Goal: Answer question/provide support: Participate in discussion

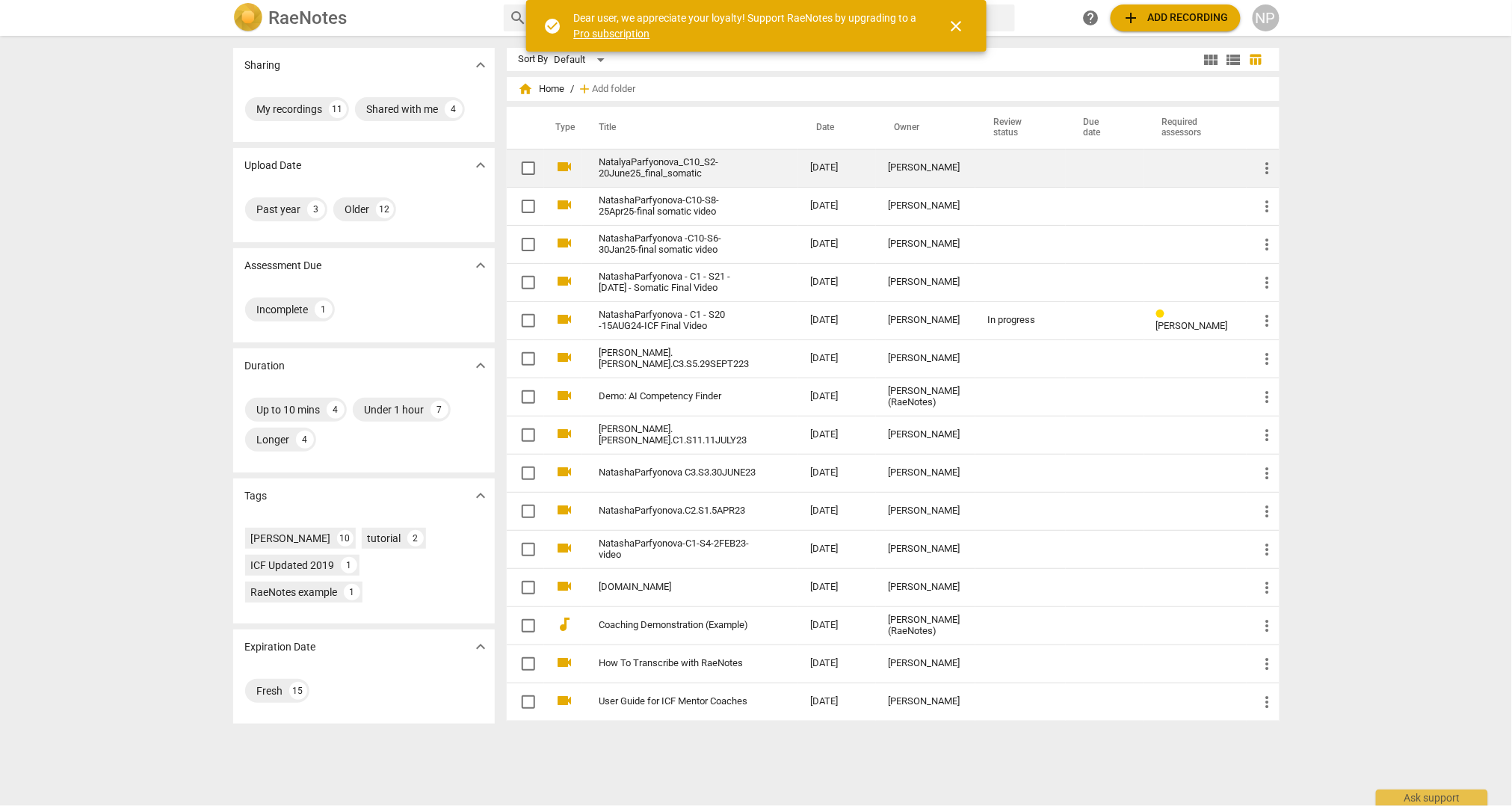
click at [632, 166] on link "NatalyaParfyonova_C10_S2-20June25_final_somatic" at bounding box center [678, 167] width 157 height 22
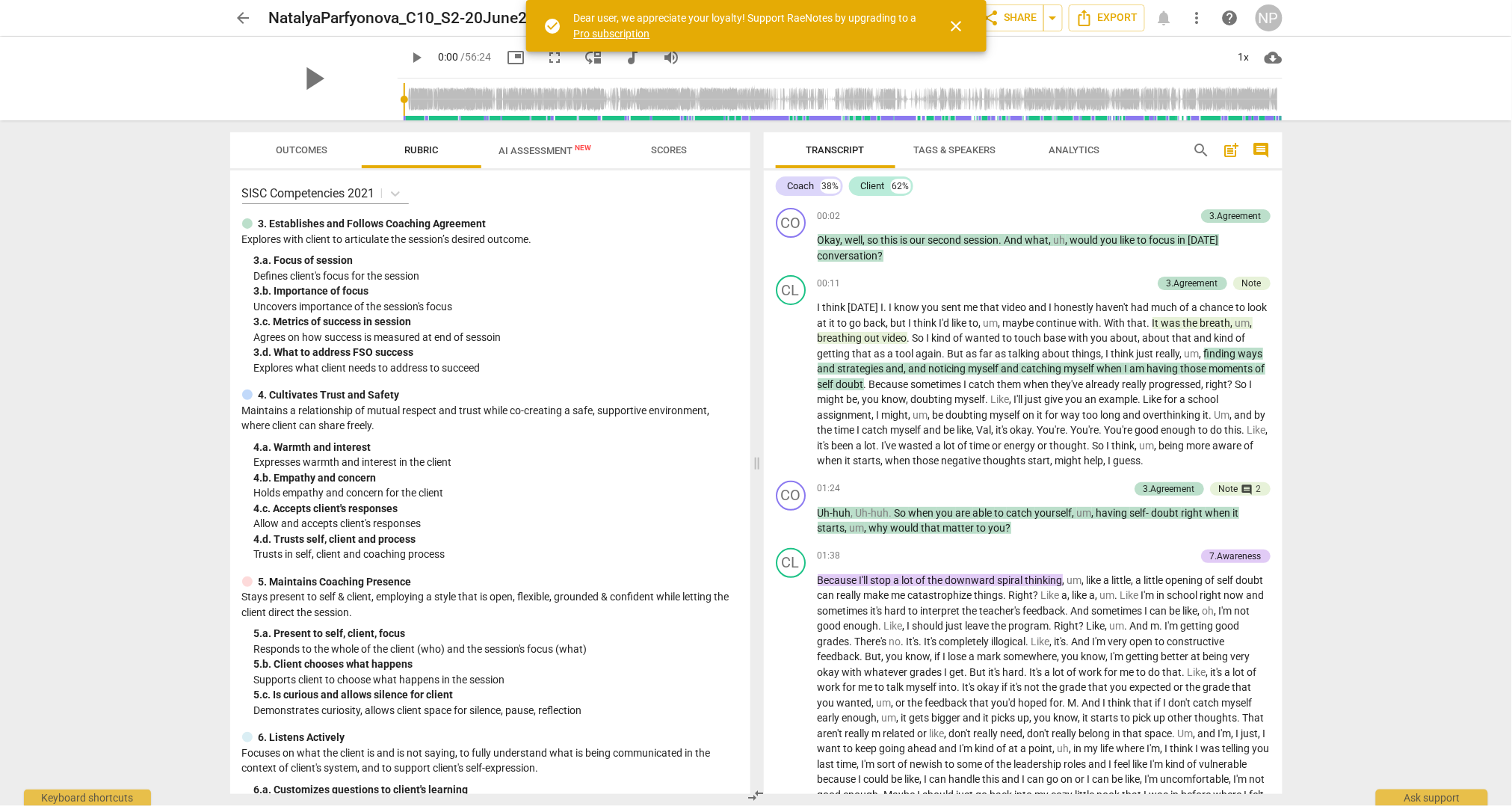
click at [1262, 147] on span "comment" at bounding box center [1261, 150] width 18 height 18
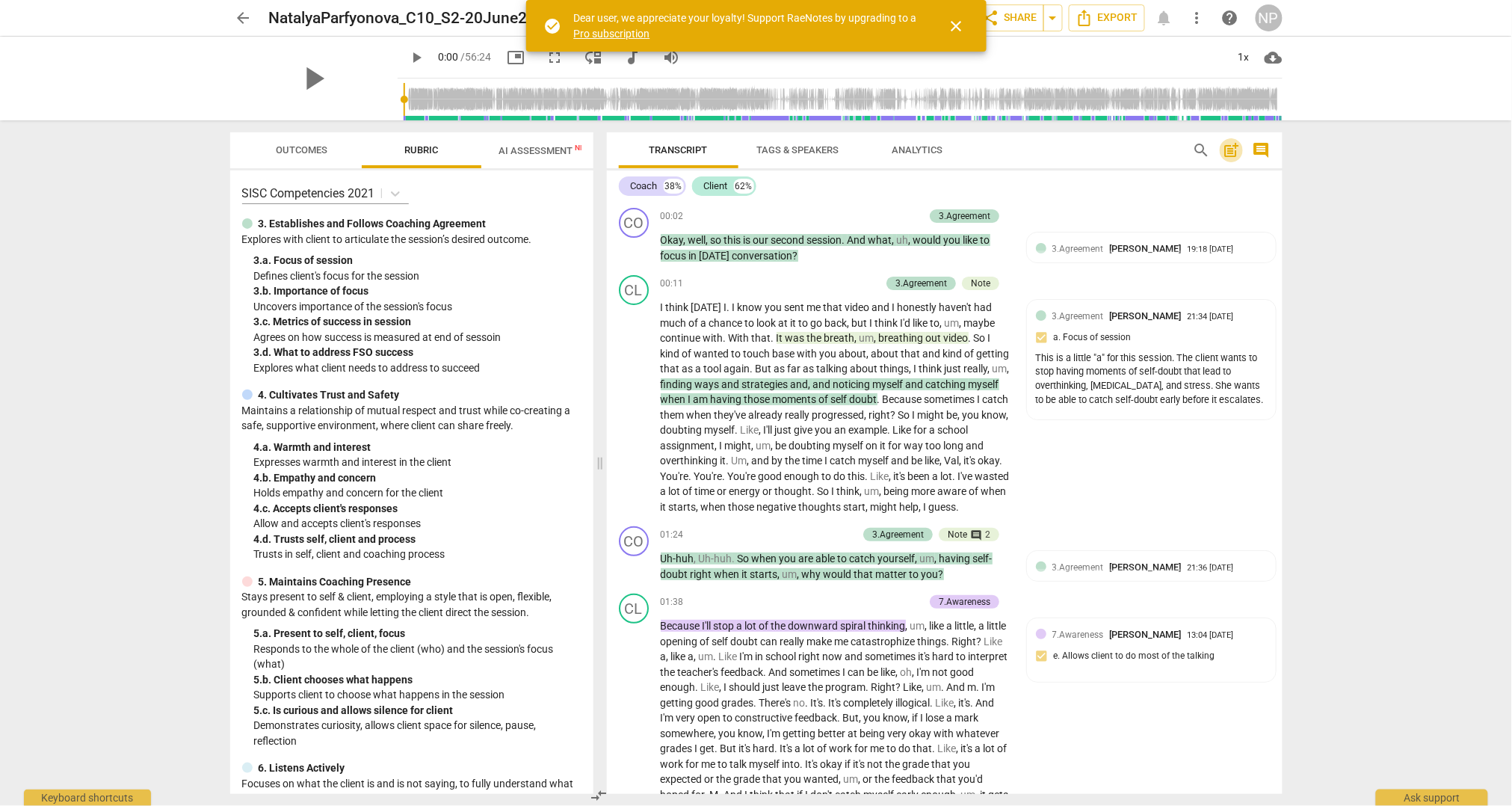
click at [1227, 151] on span "post_add" at bounding box center [1231, 150] width 18 height 18
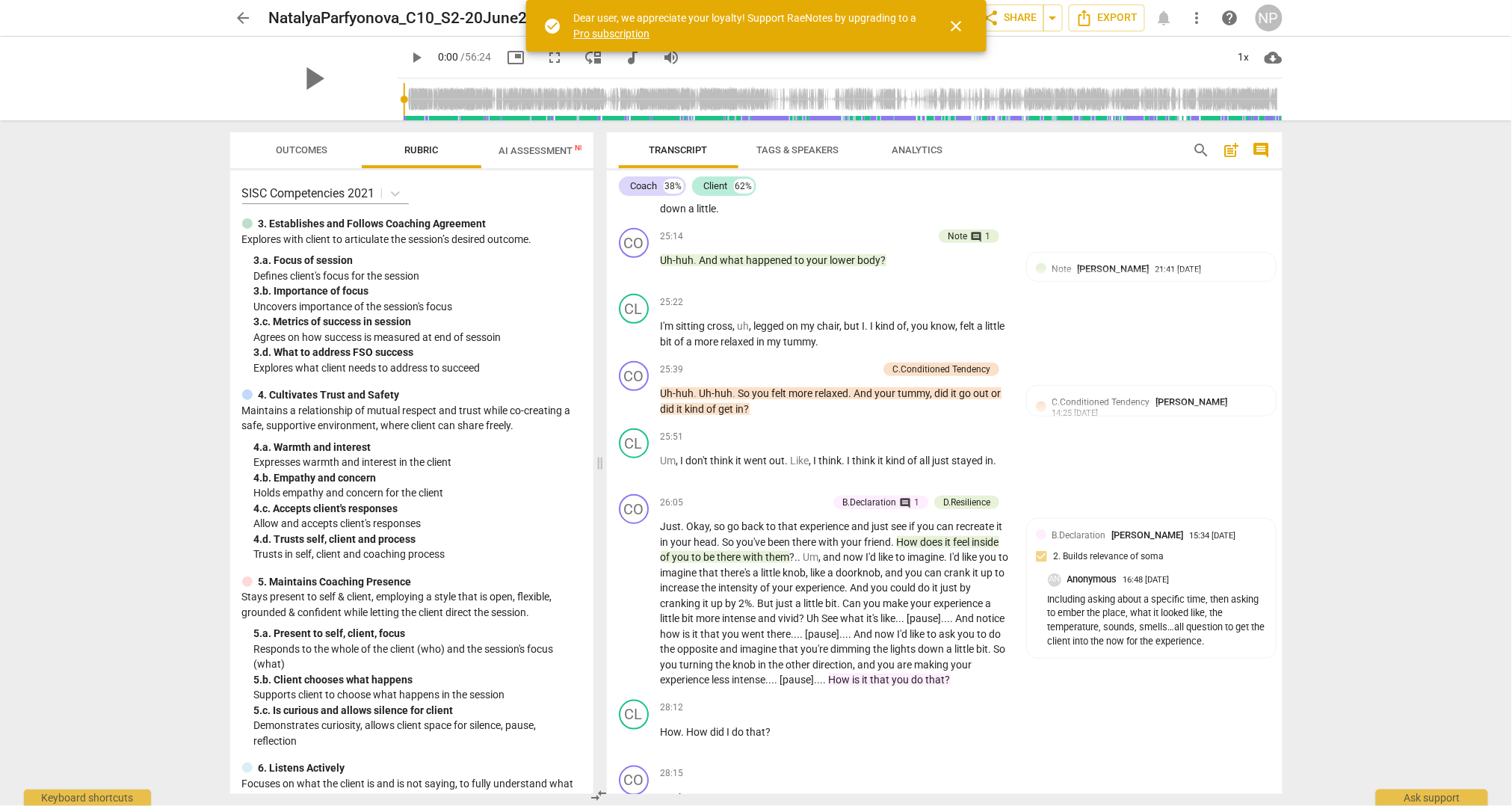
scroll to position [6406, 0]
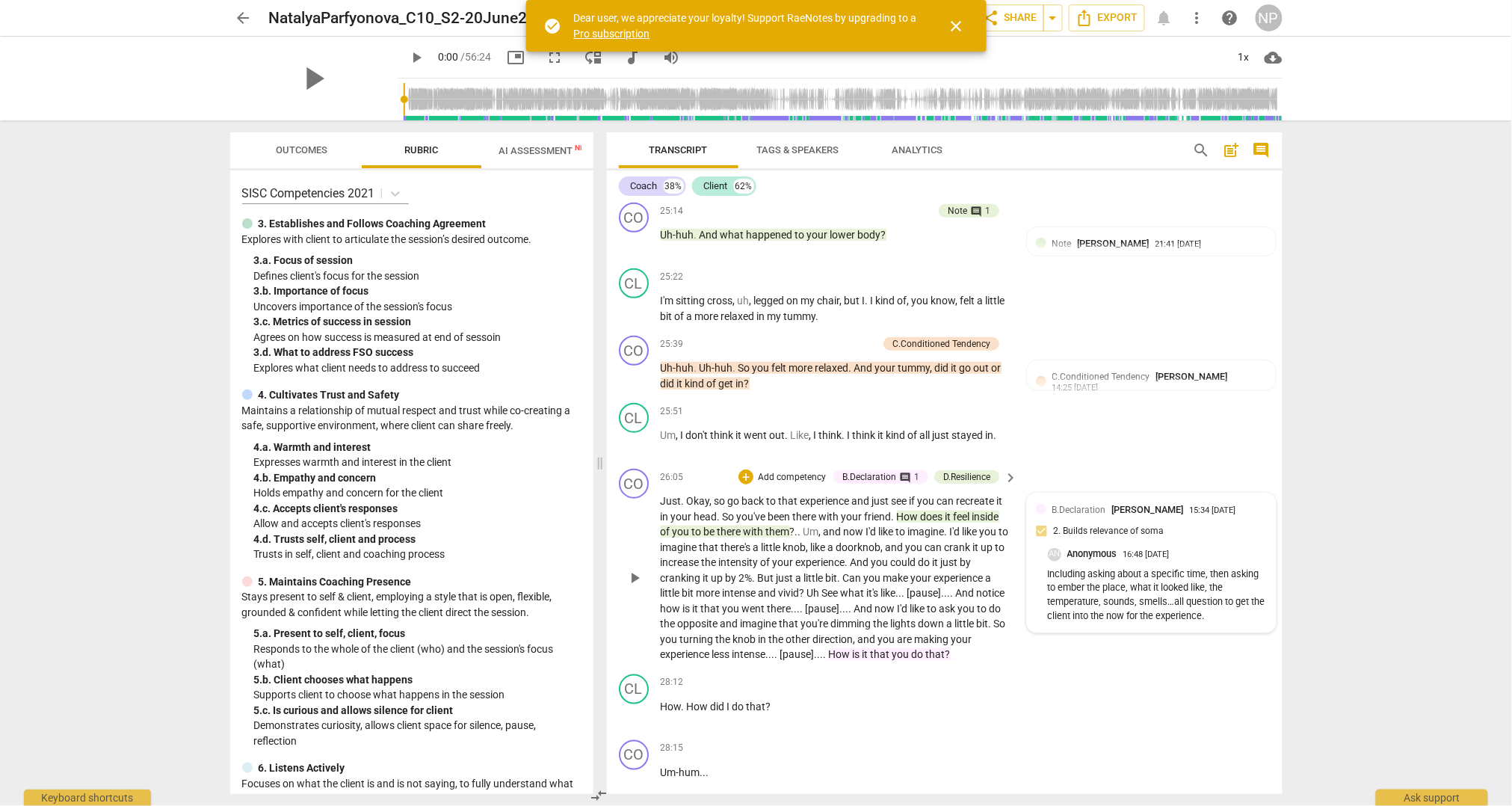
click at [1159, 607] on p "Including asking about a specific time, then asking to ember the place, what it…" at bounding box center [1157, 595] width 219 height 56
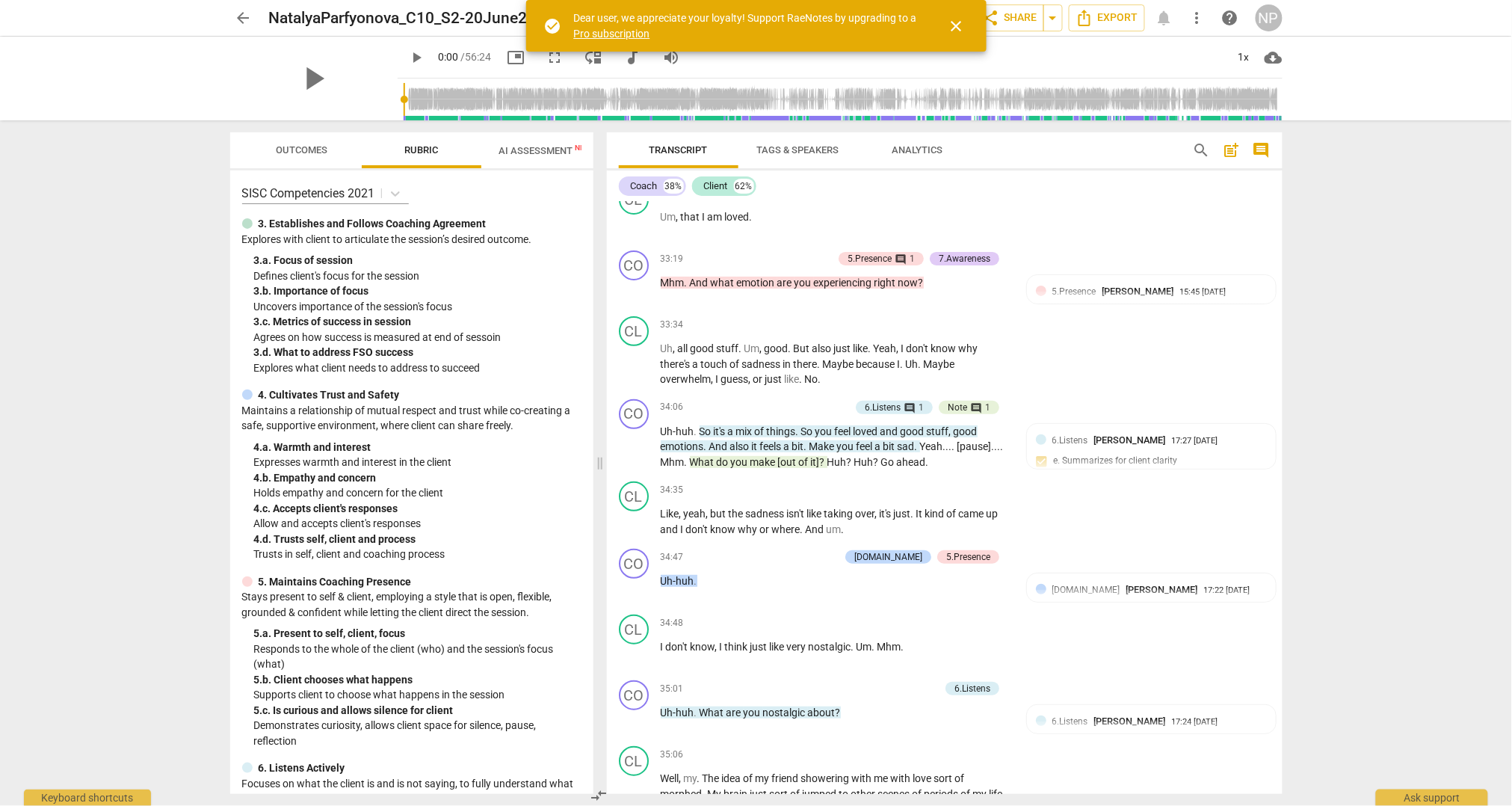
scroll to position [8239, 0]
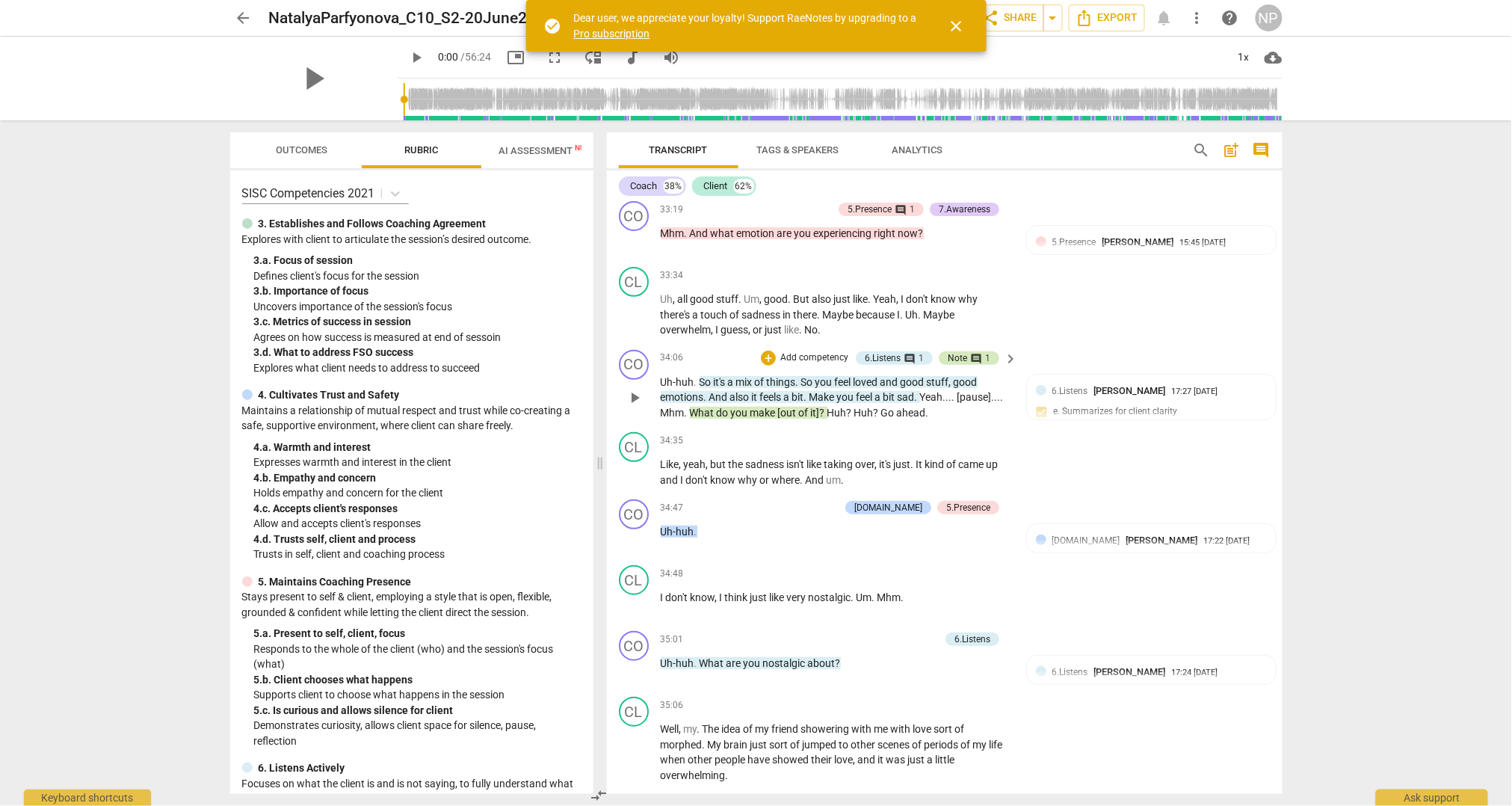
click at [972, 365] on span "comment" at bounding box center [976, 359] width 12 height 12
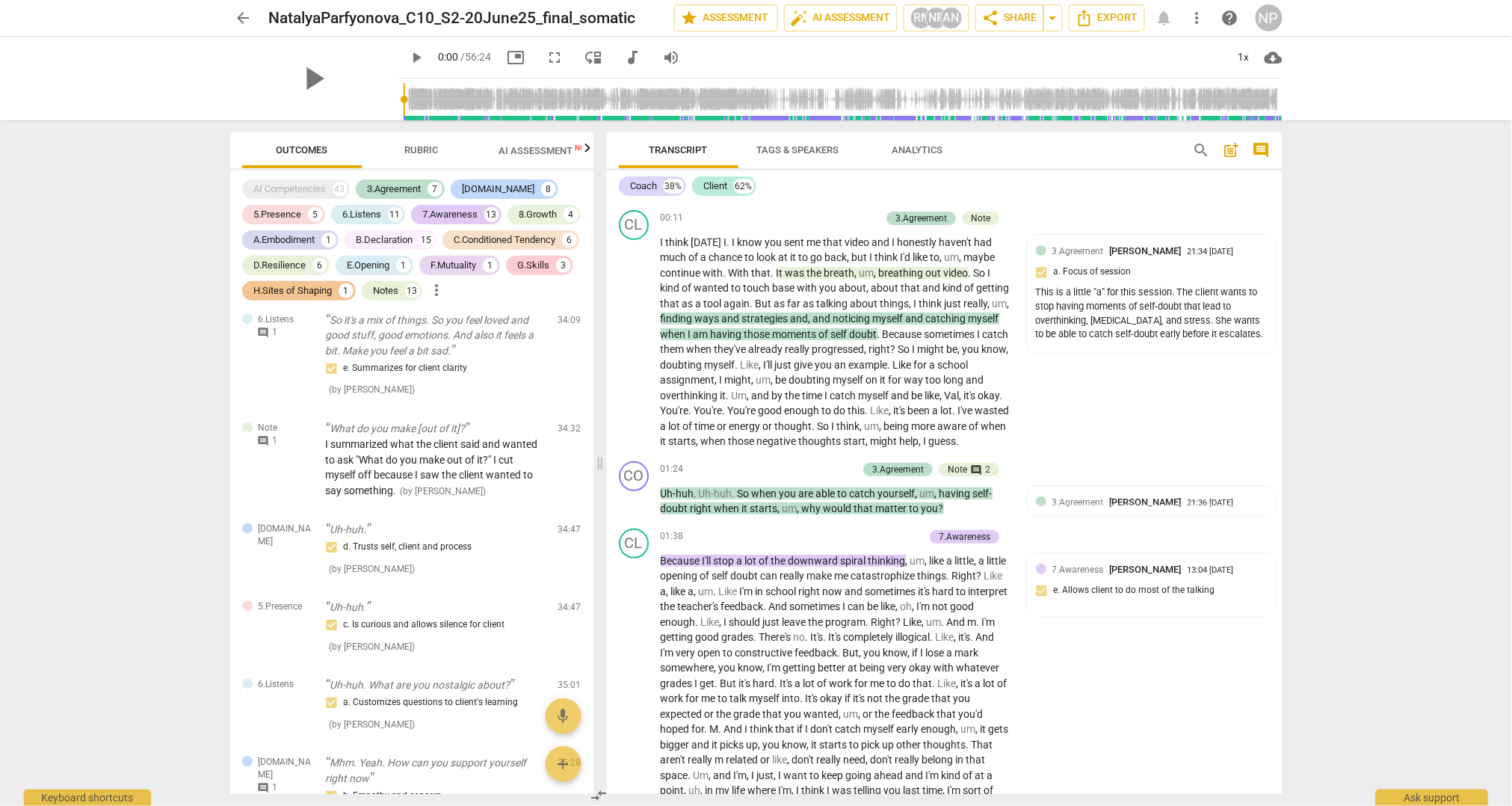
scroll to position [0, 0]
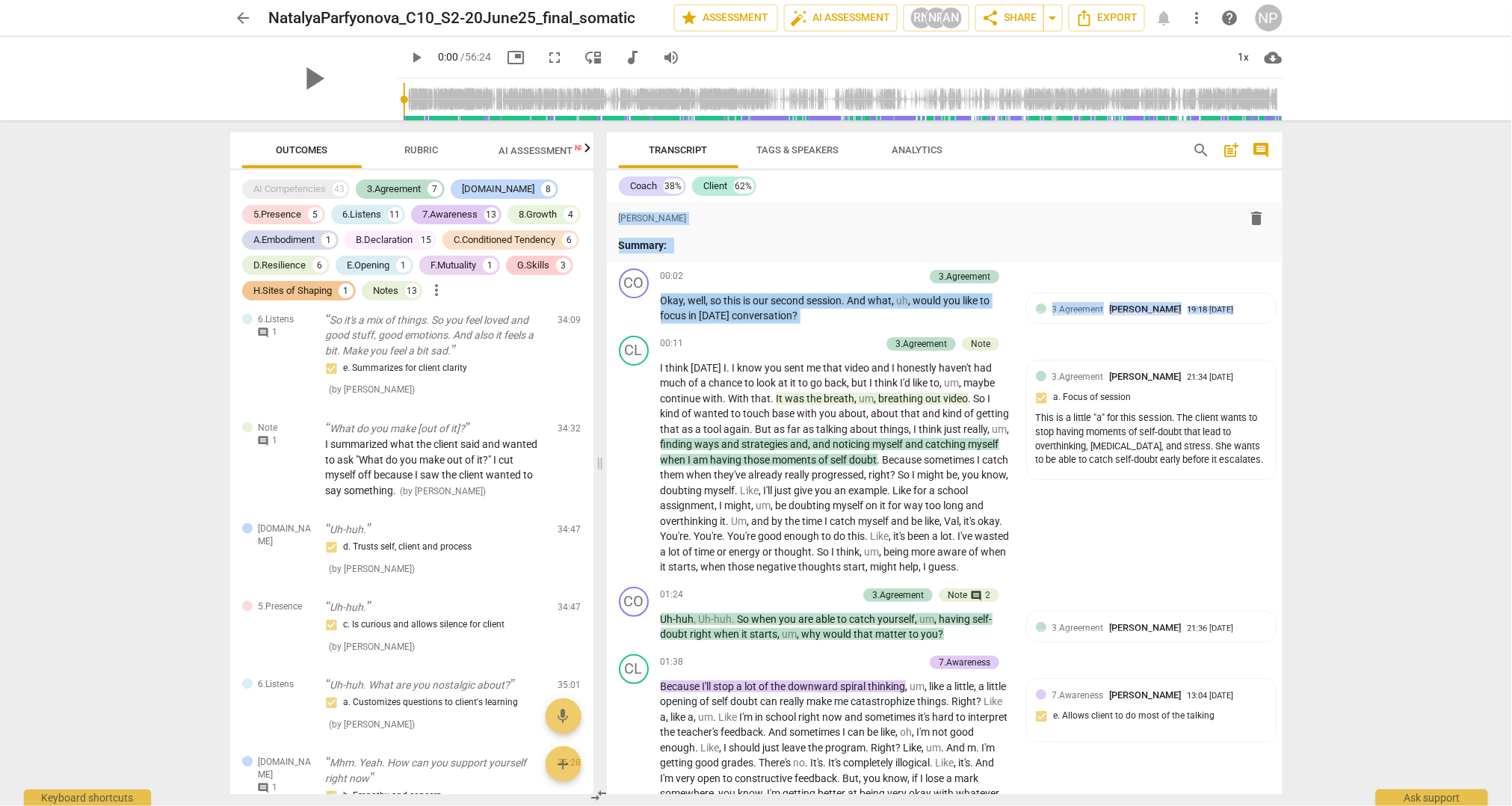
drag, startPoint x: 1277, startPoint y: 216, endPoint x: 1277, endPoint y: 186, distance: 30.0
click at [1277, 185] on div "Coach 38% Client 62% format_bold format_list_bulleted Natalya Parfyonova delete…" at bounding box center [944, 482] width 675 height 624
click at [974, 337] on div "Note" at bounding box center [980, 343] width 20 height 13
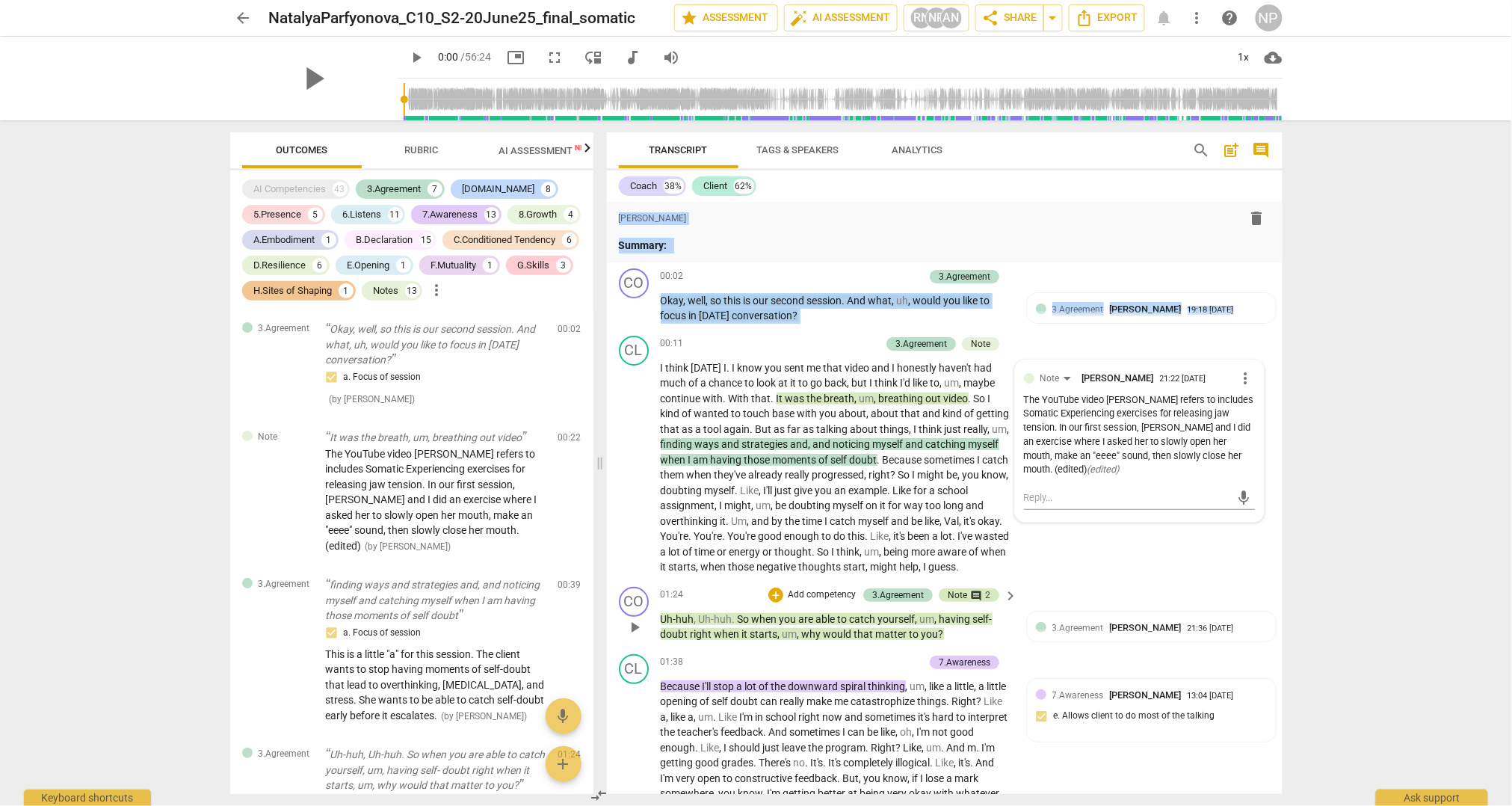
click at [952, 601] on div "Note" at bounding box center [957, 594] width 20 height 13
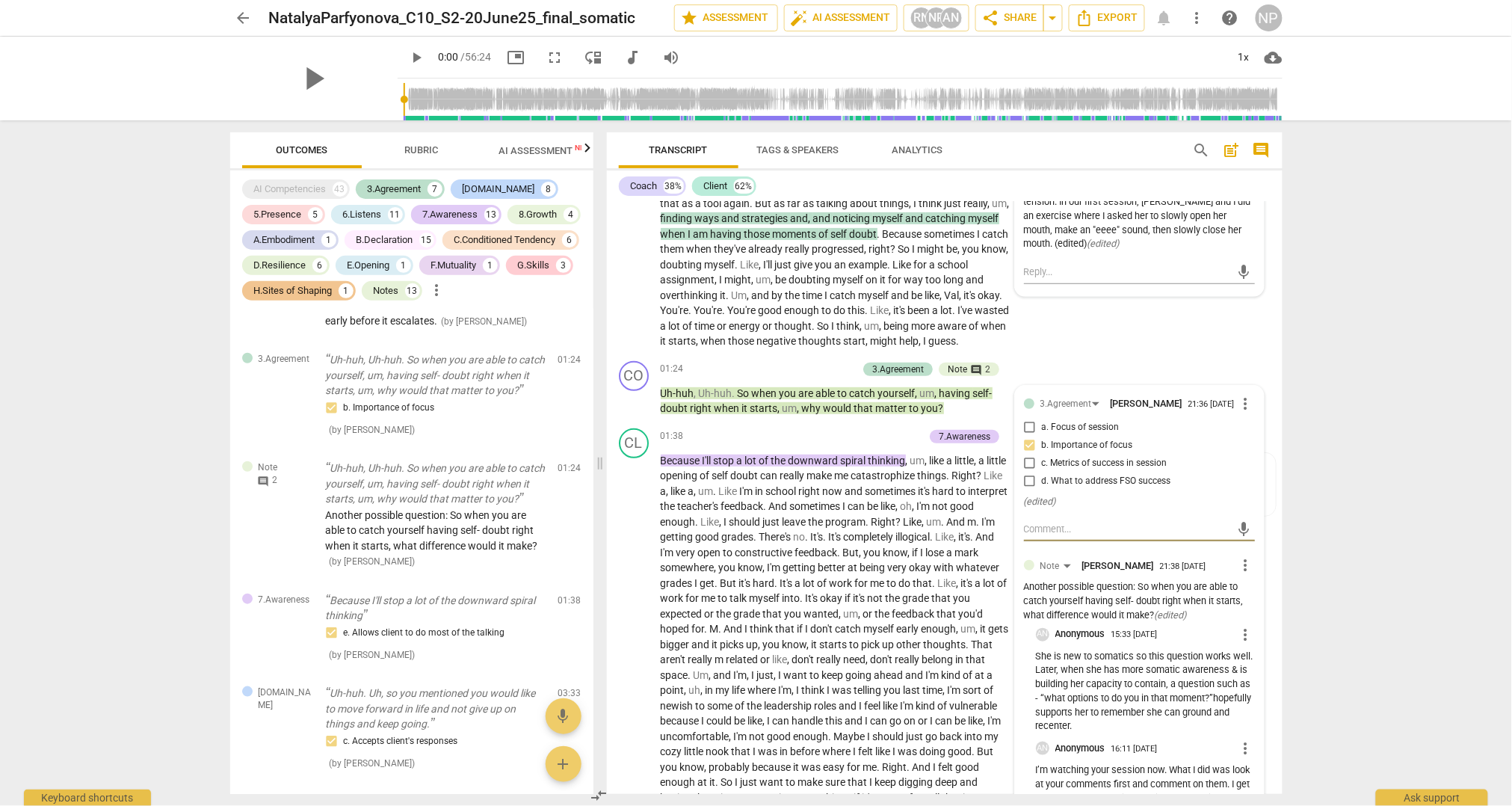
scroll to position [251, 0]
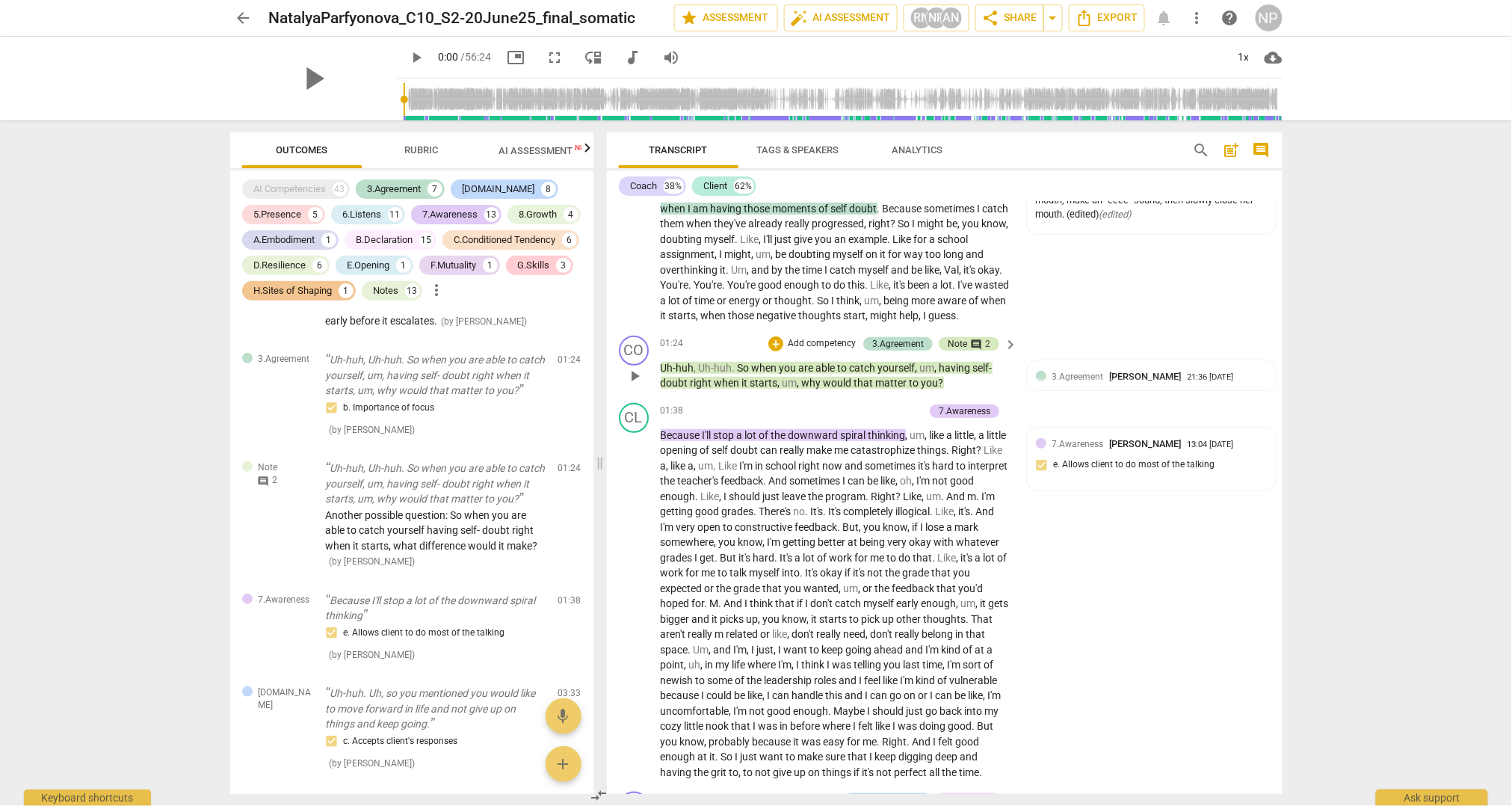
click at [956, 351] on div "Note" at bounding box center [957, 343] width 20 height 13
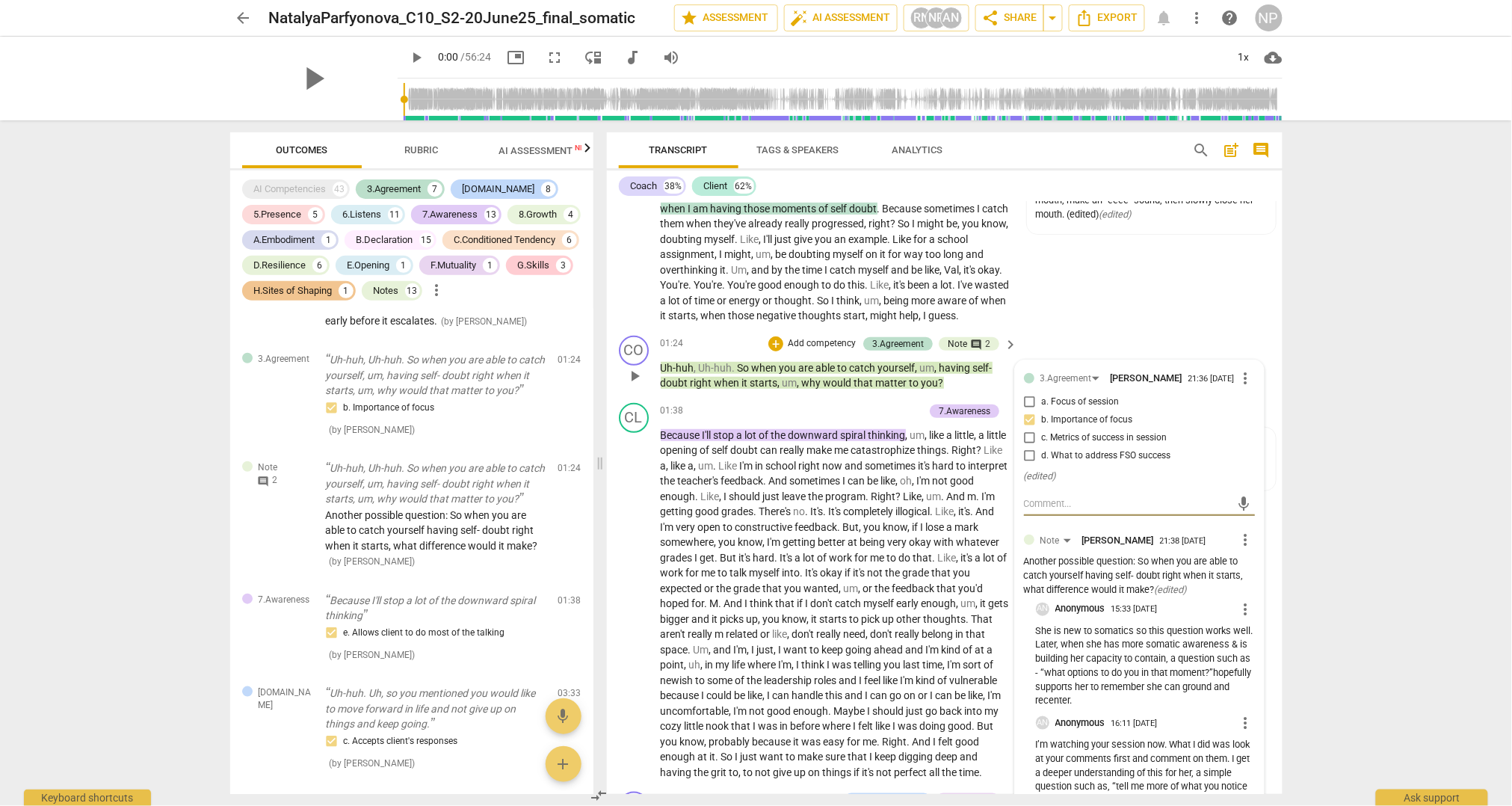
click at [1082, 766] on p "I’m watching your session now. What I did was look at your comments first and c…" at bounding box center [1145, 786] width 219 height 98
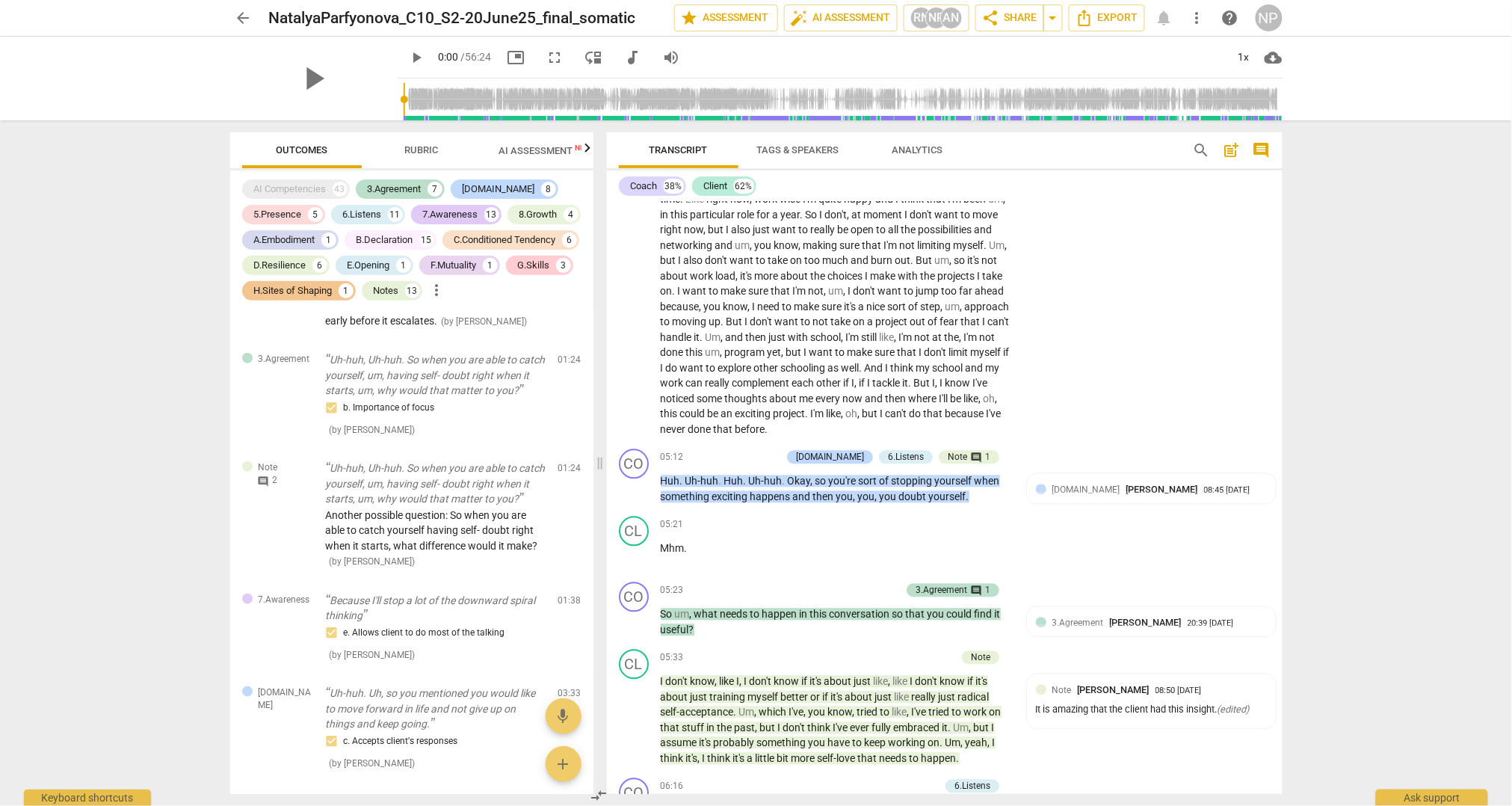
scroll to position [1130, 0]
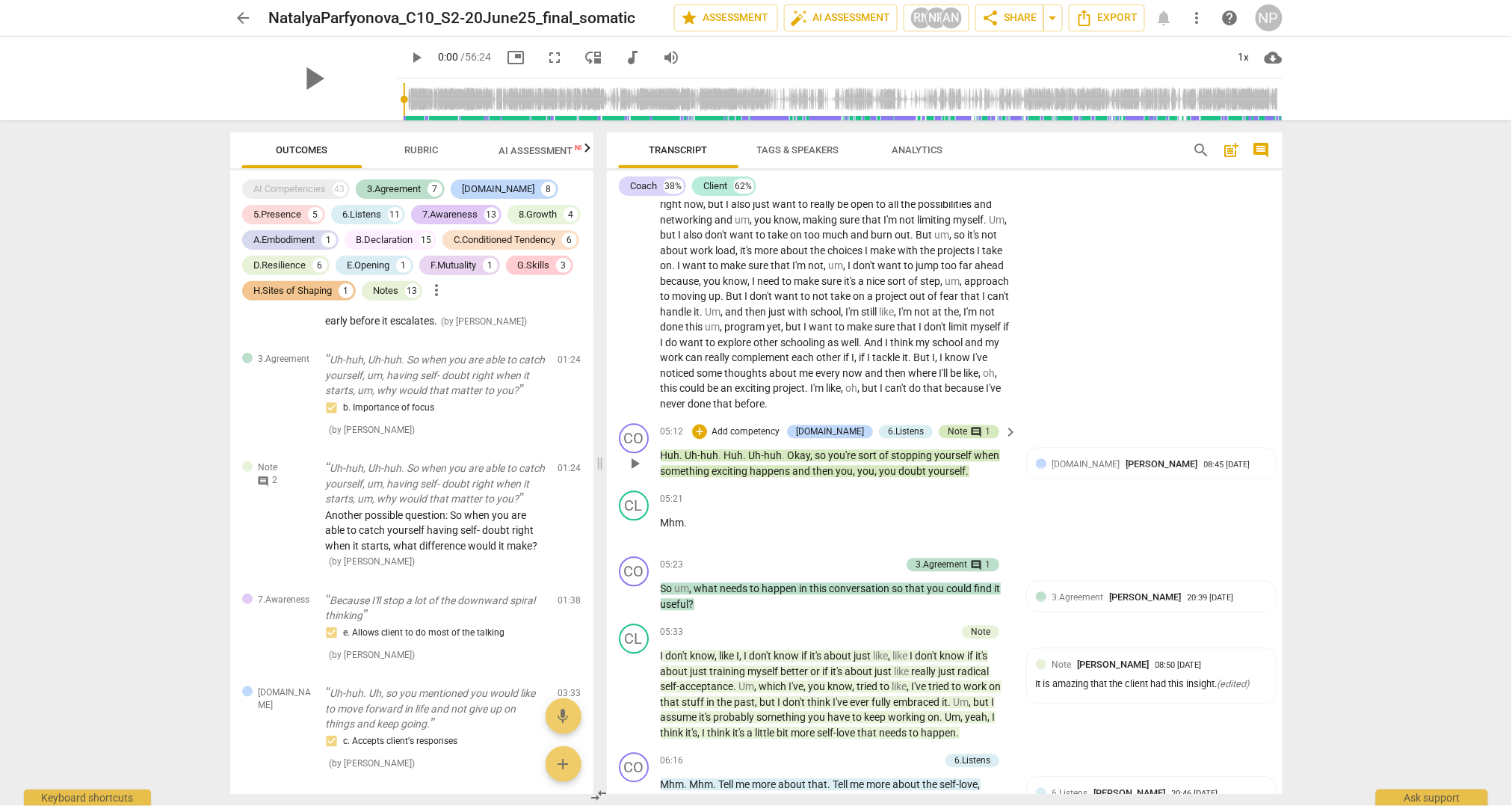
click at [956, 439] on div "Note" at bounding box center [957, 431] width 20 height 13
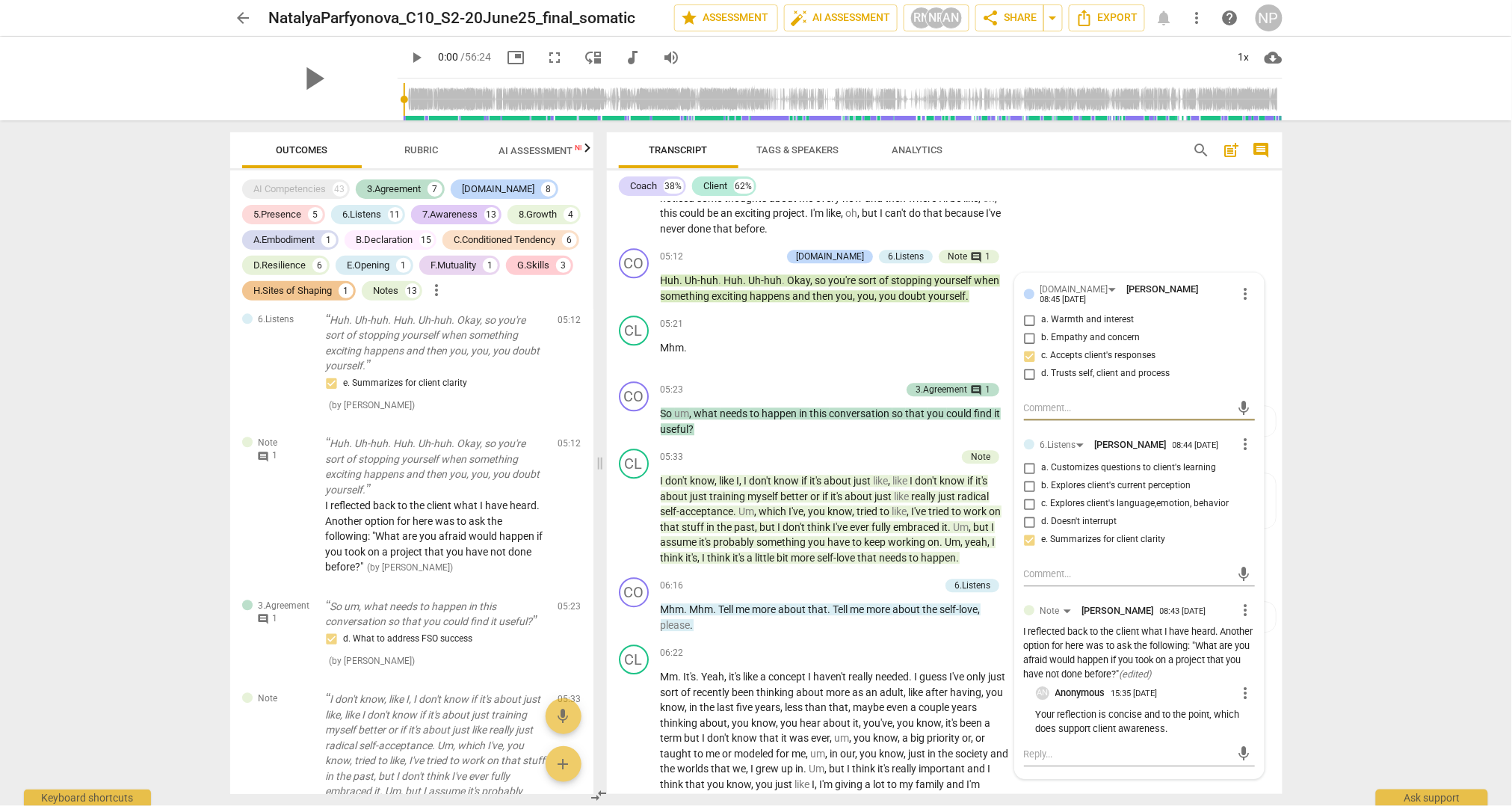
scroll to position [1331, 0]
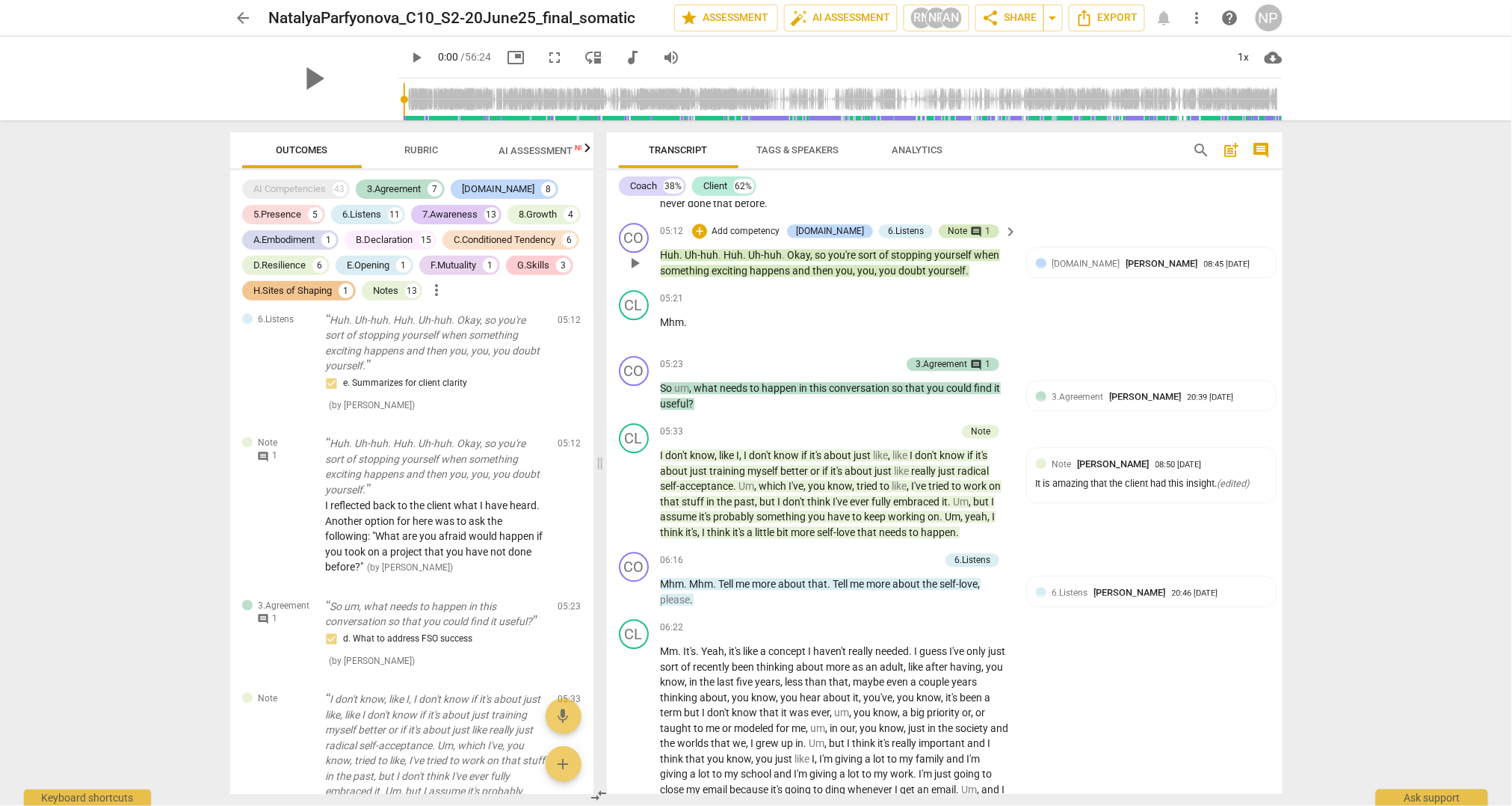
click at [971, 238] on span "comment" at bounding box center [976, 231] width 12 height 12
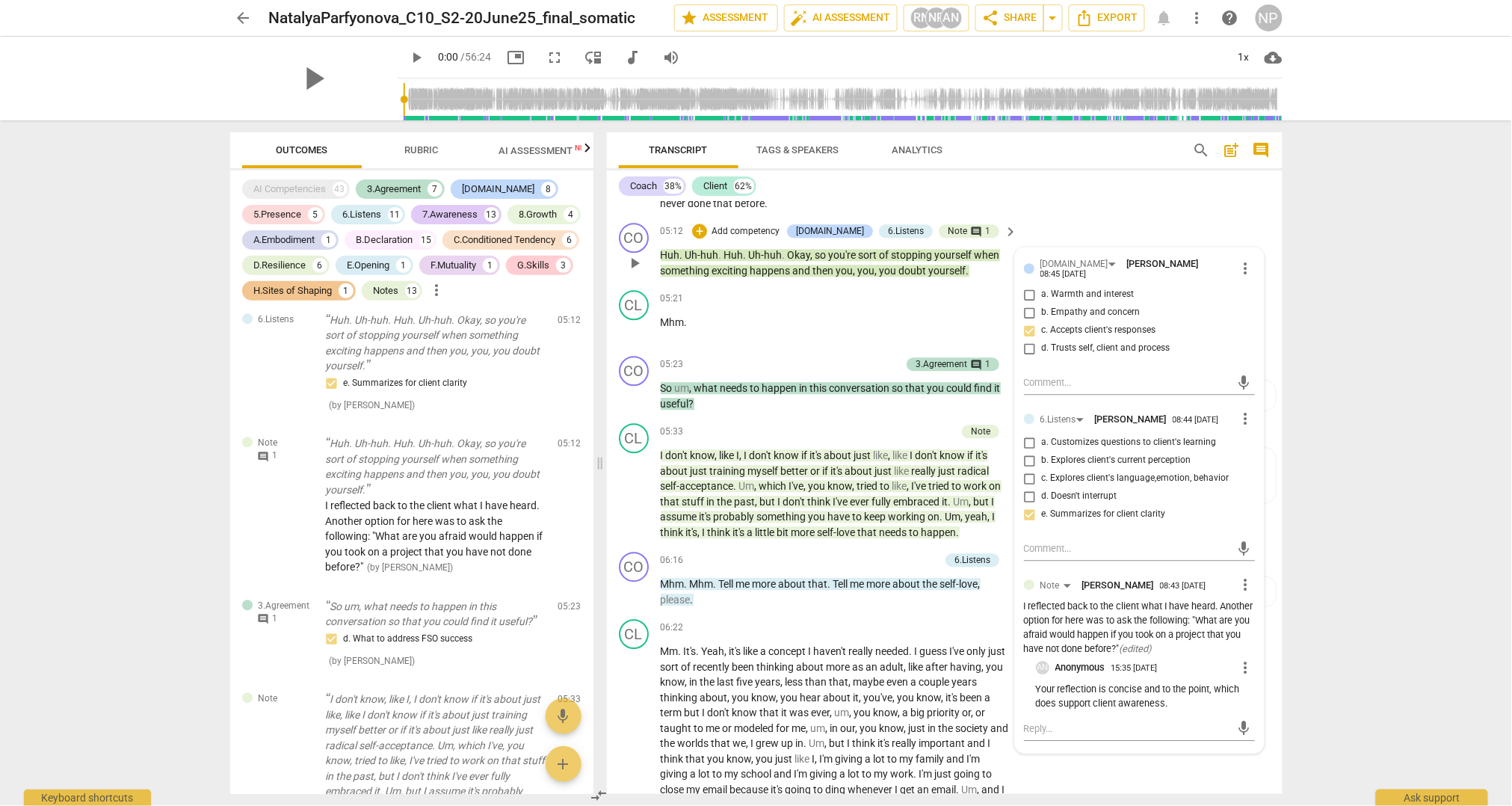
click at [1160, 648] on div "I reflected back to the client what I have heard. Another option for here was t…" at bounding box center [1139, 627] width 231 height 56
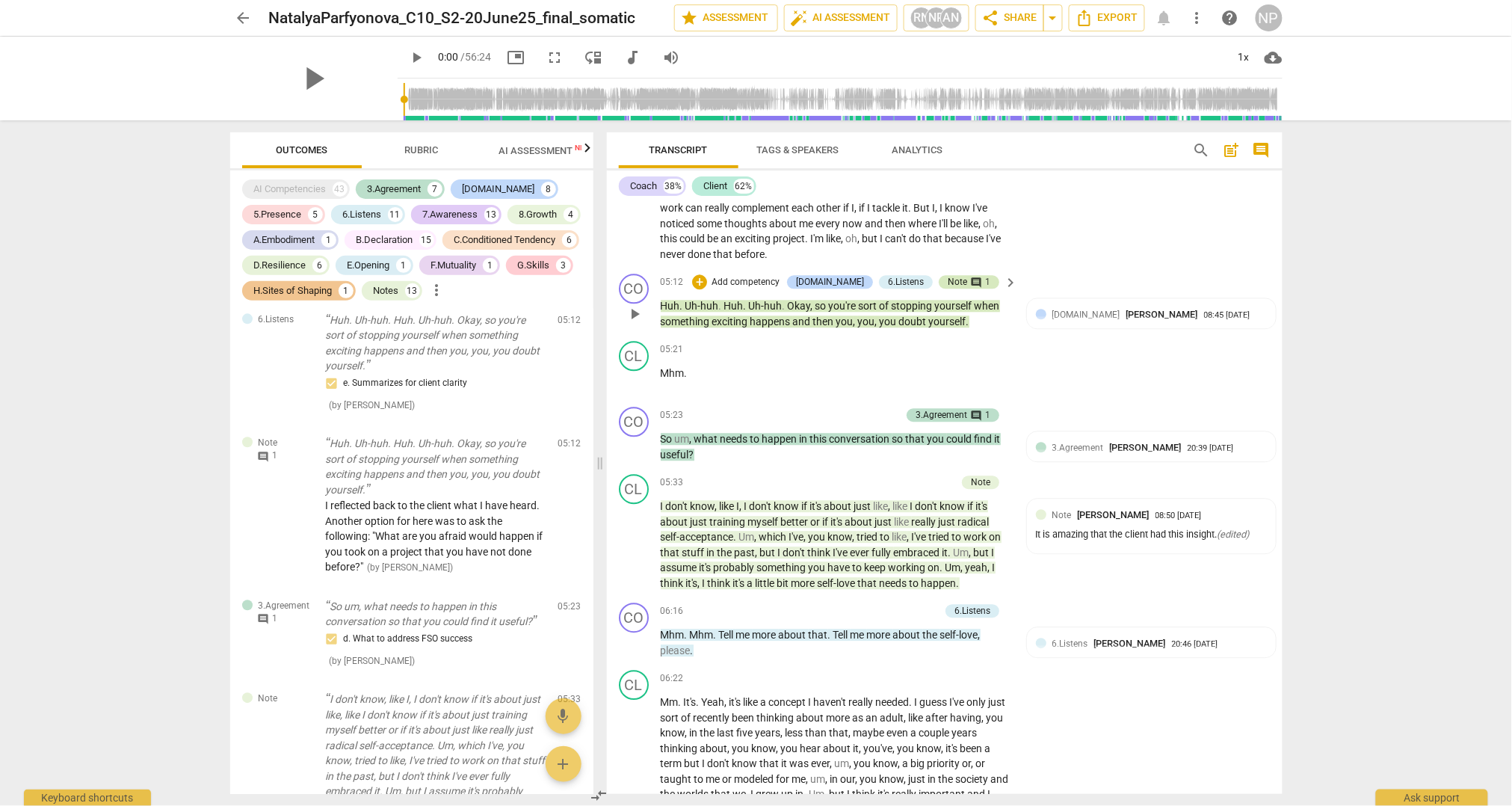
click at [970, 288] on span "comment" at bounding box center [976, 282] width 12 height 12
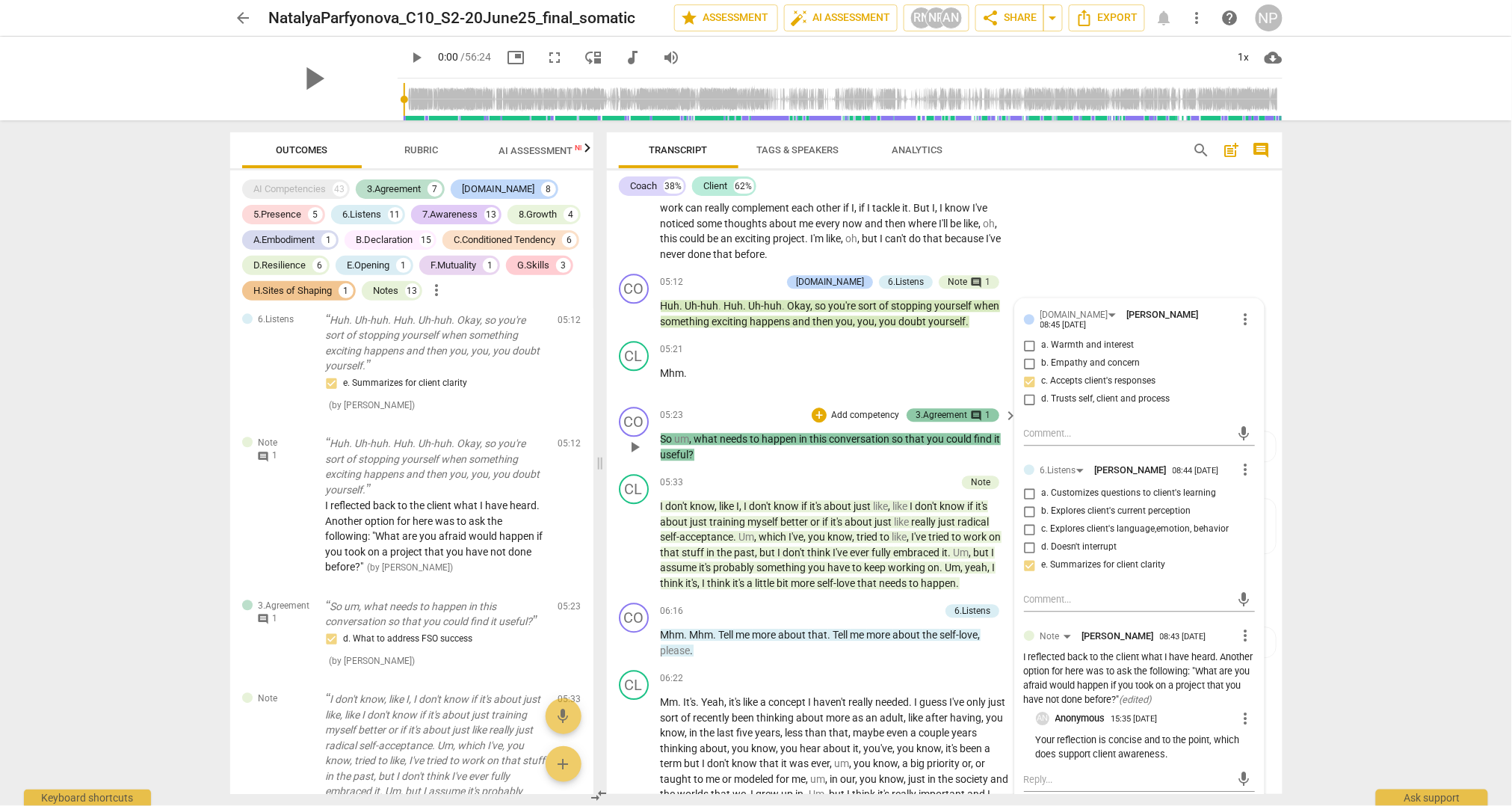
click at [972, 422] on span "comment" at bounding box center [976, 415] width 12 height 12
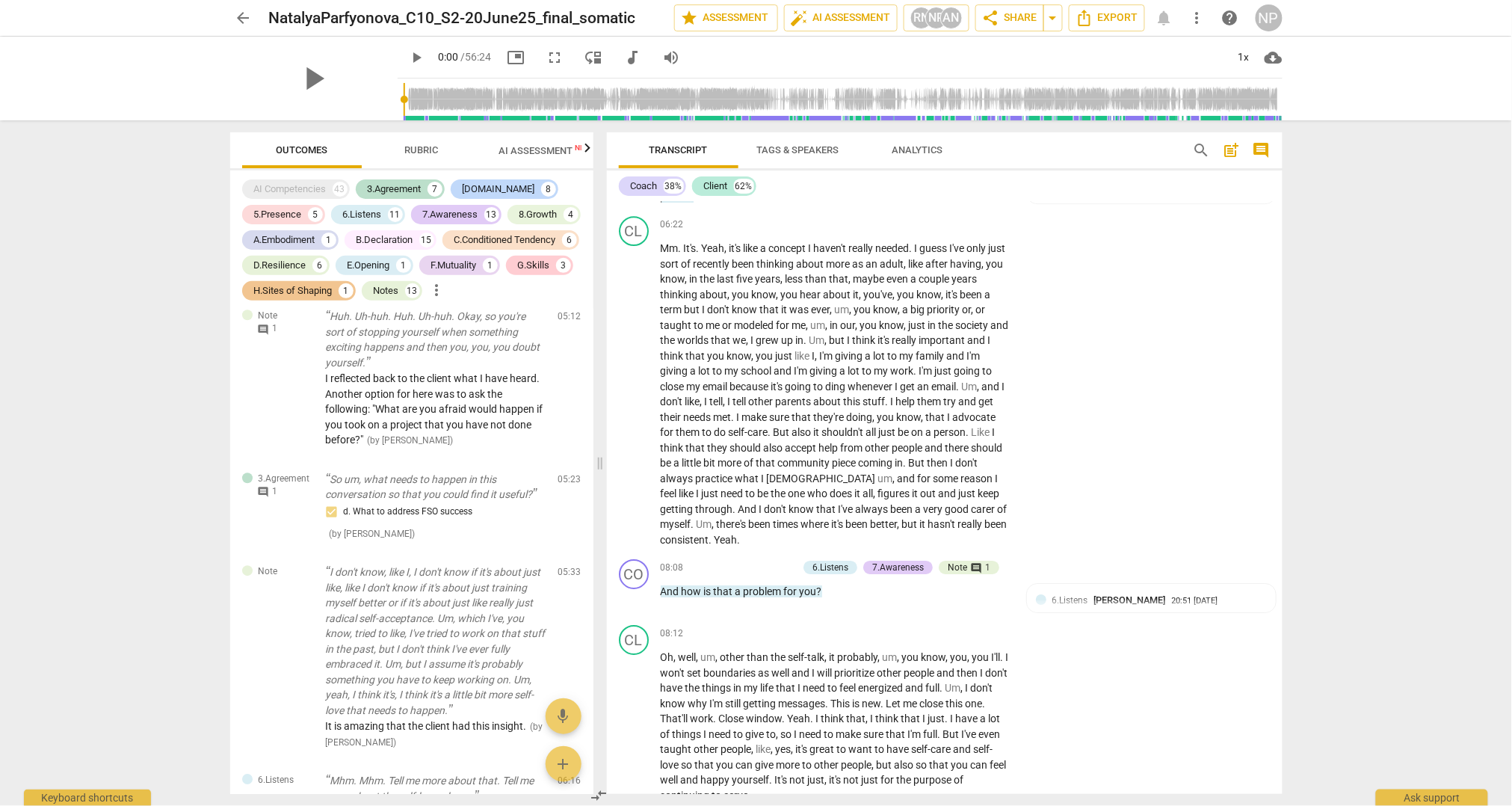
scroll to position [1758, 0]
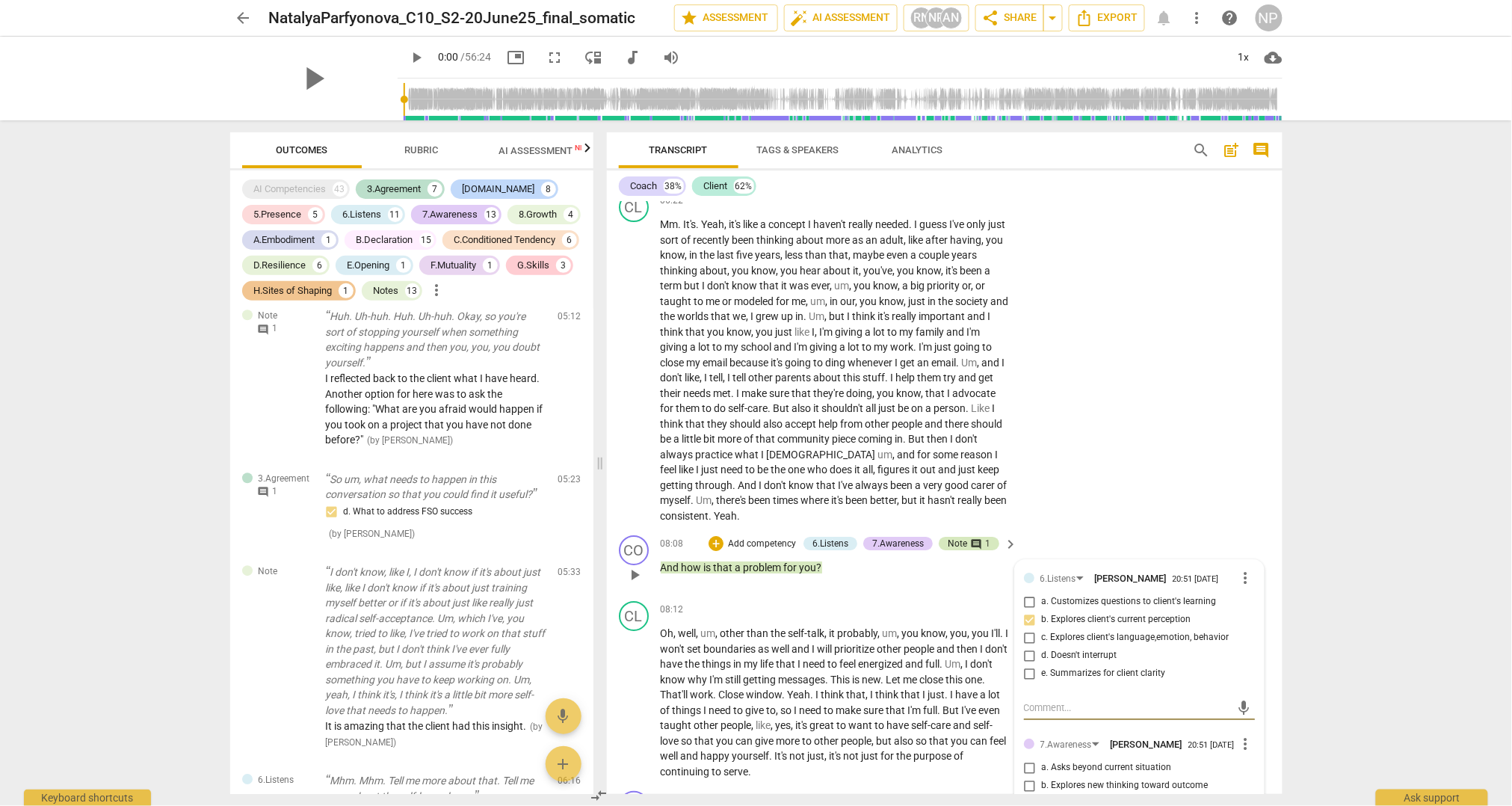
click at [975, 550] on span "comment" at bounding box center [976, 544] width 12 height 12
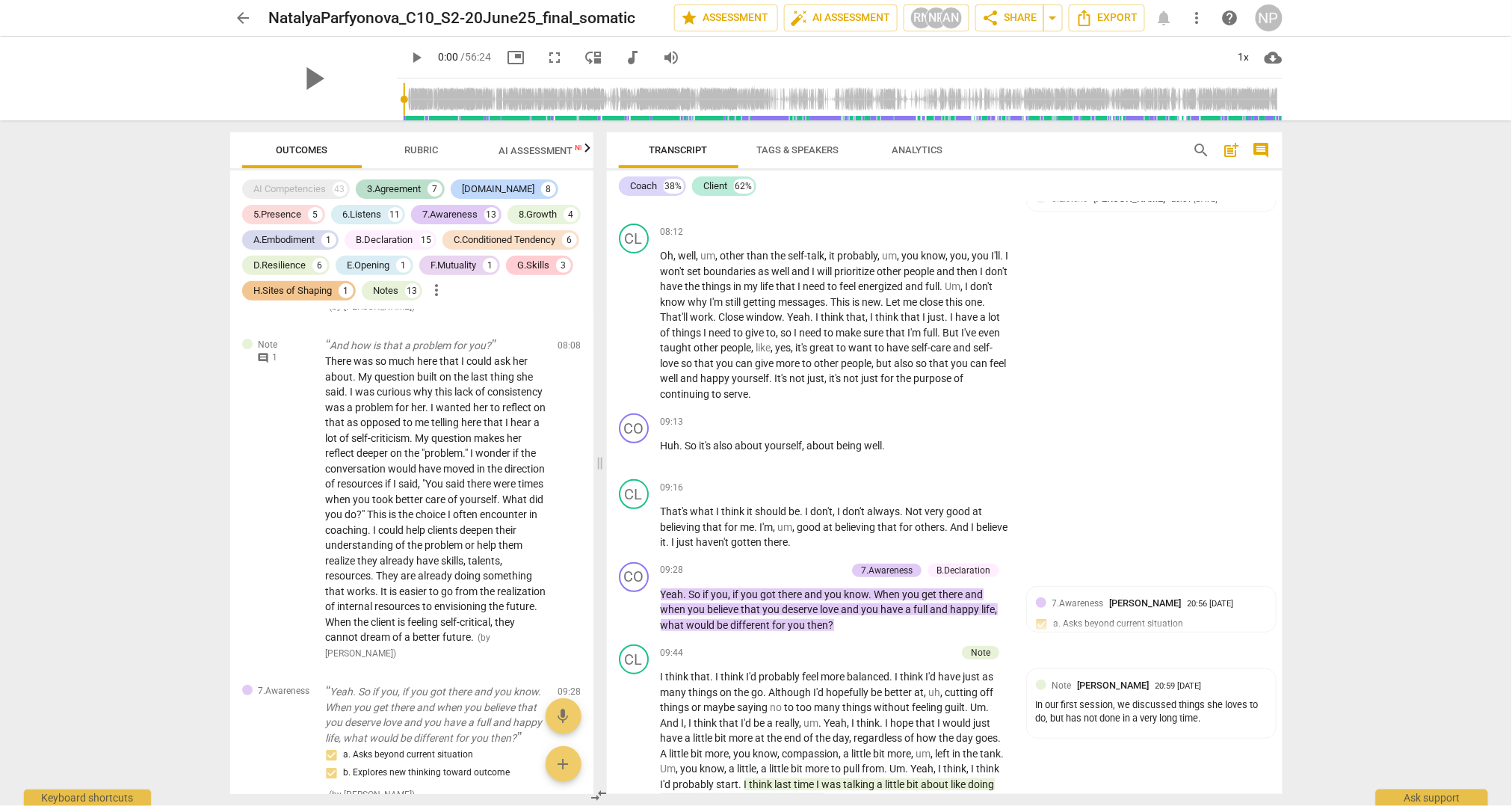
scroll to position [2110, 0]
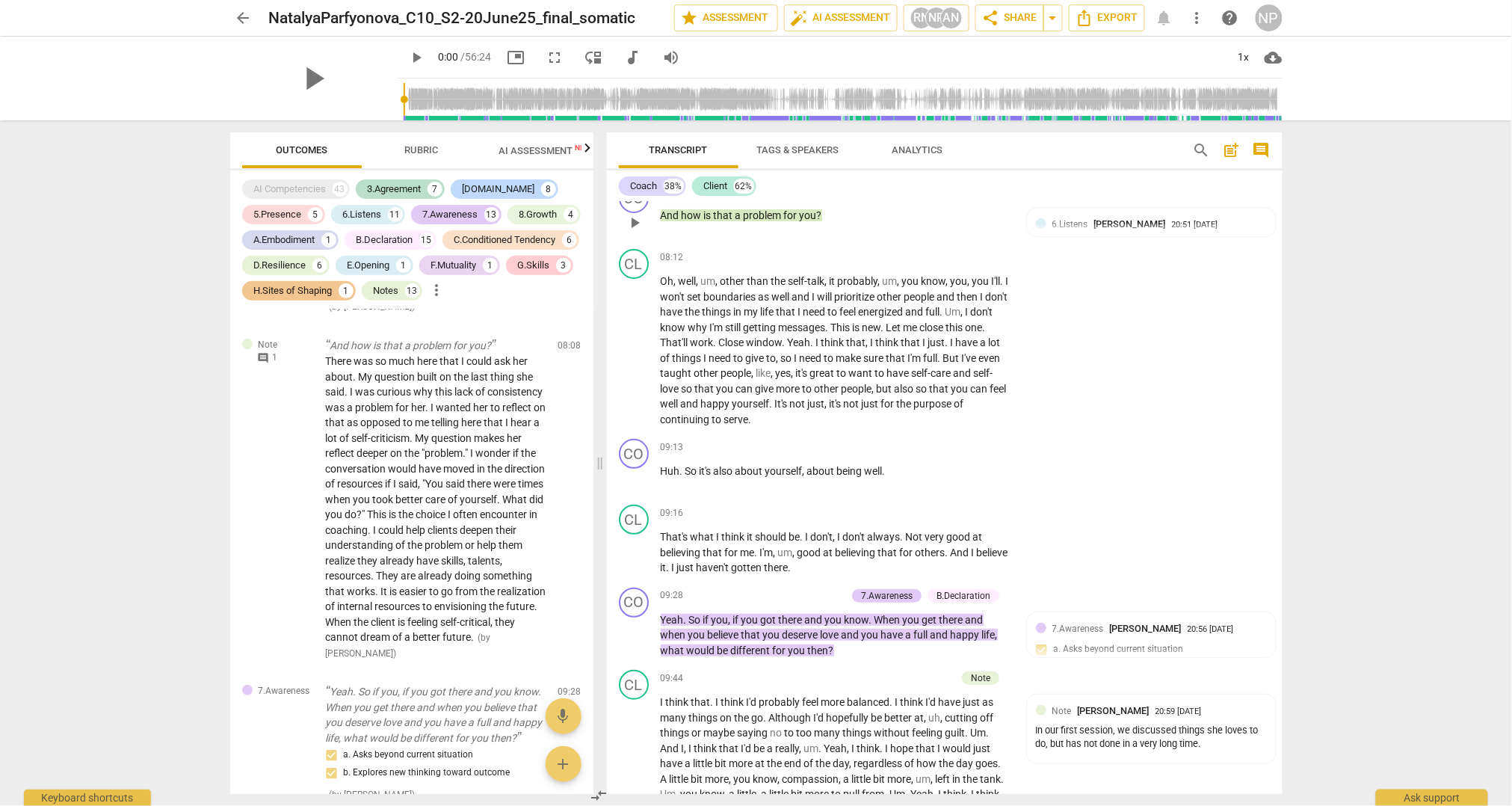
click at [957, 198] on div "Note" at bounding box center [957, 191] width 20 height 13
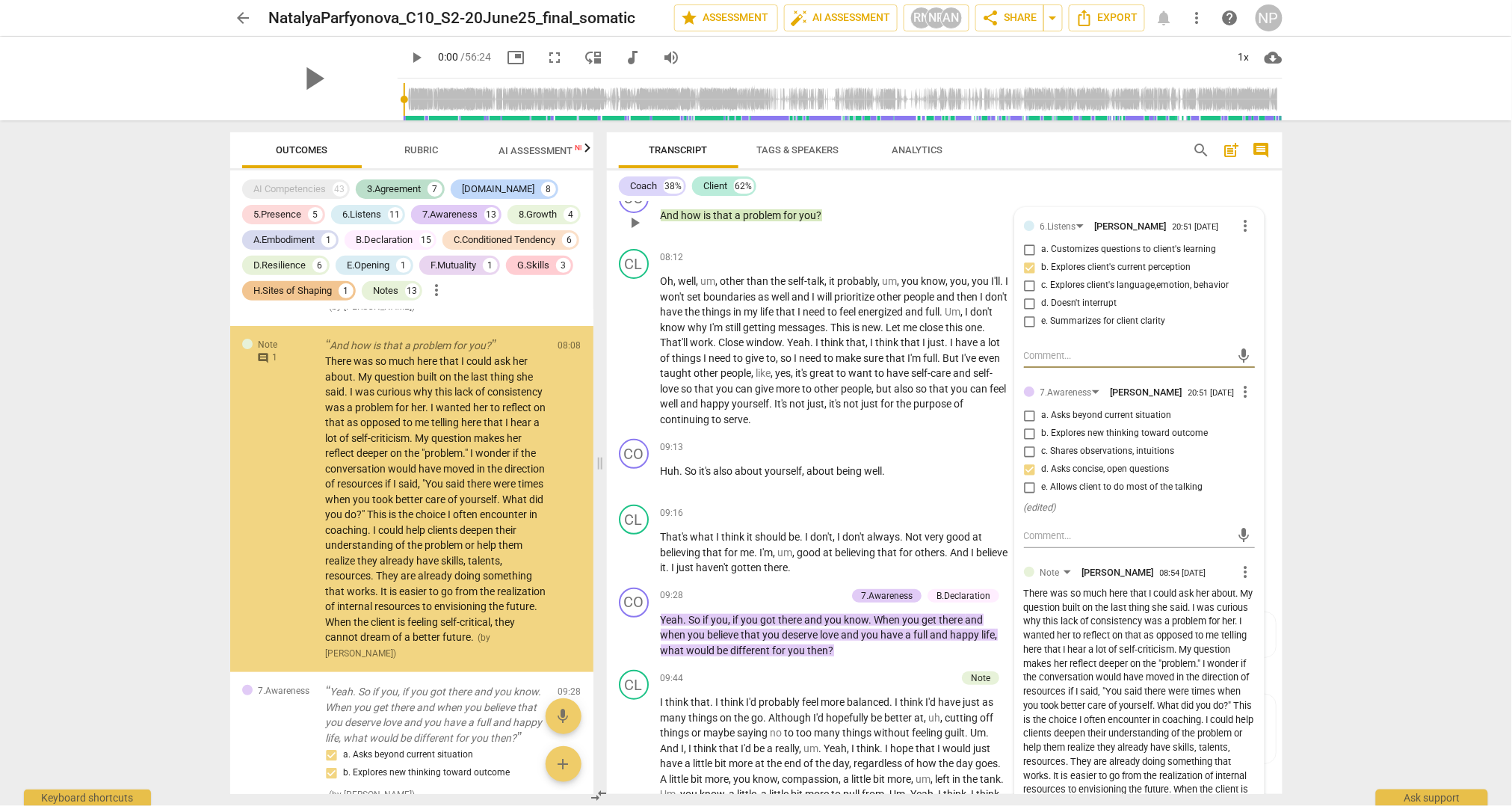
click at [1098, 721] on div "There was so much here that I could ask her about. My question built on the las…" at bounding box center [1139, 706] width 231 height 238
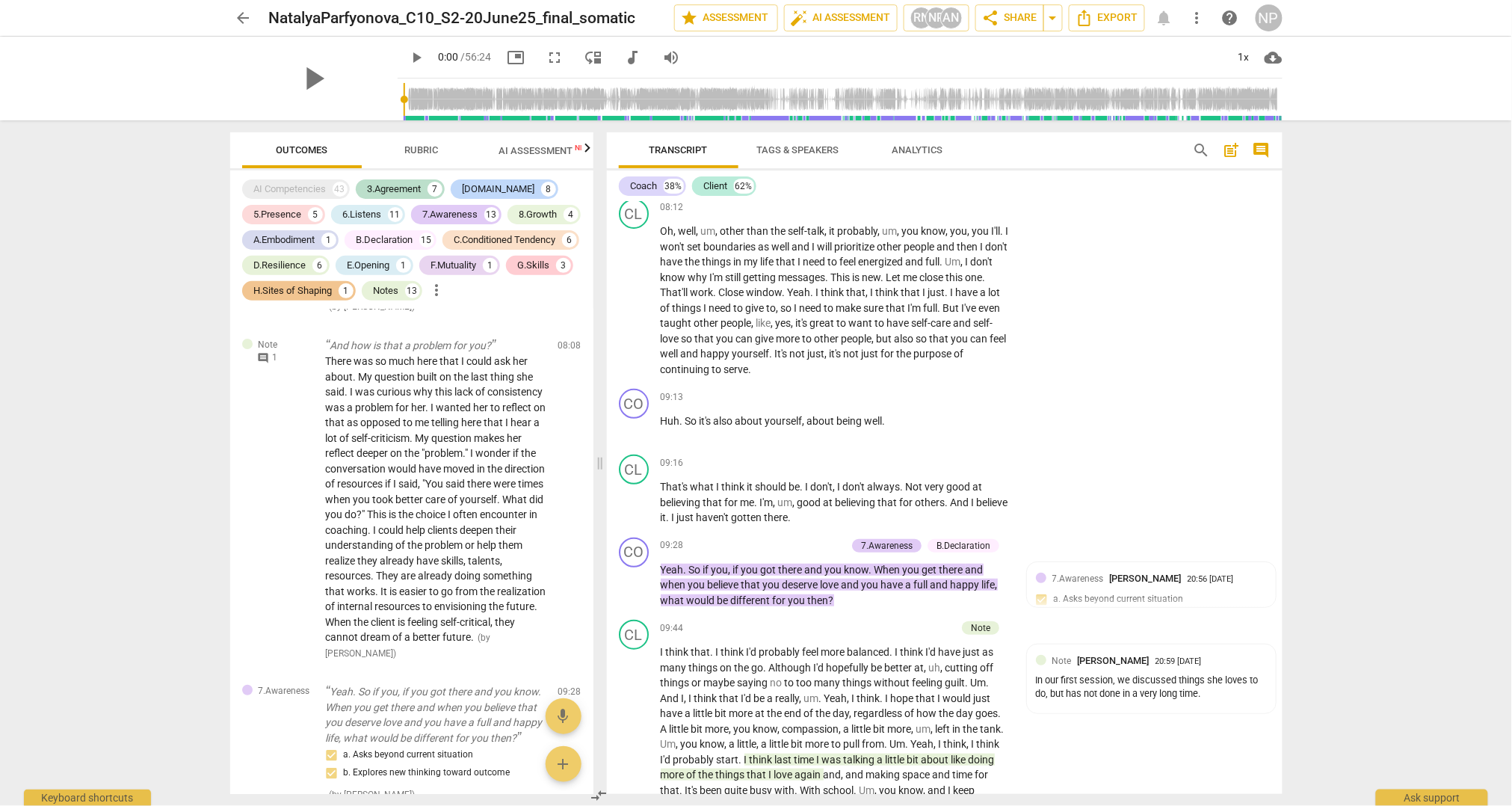
scroll to position [2085, 0]
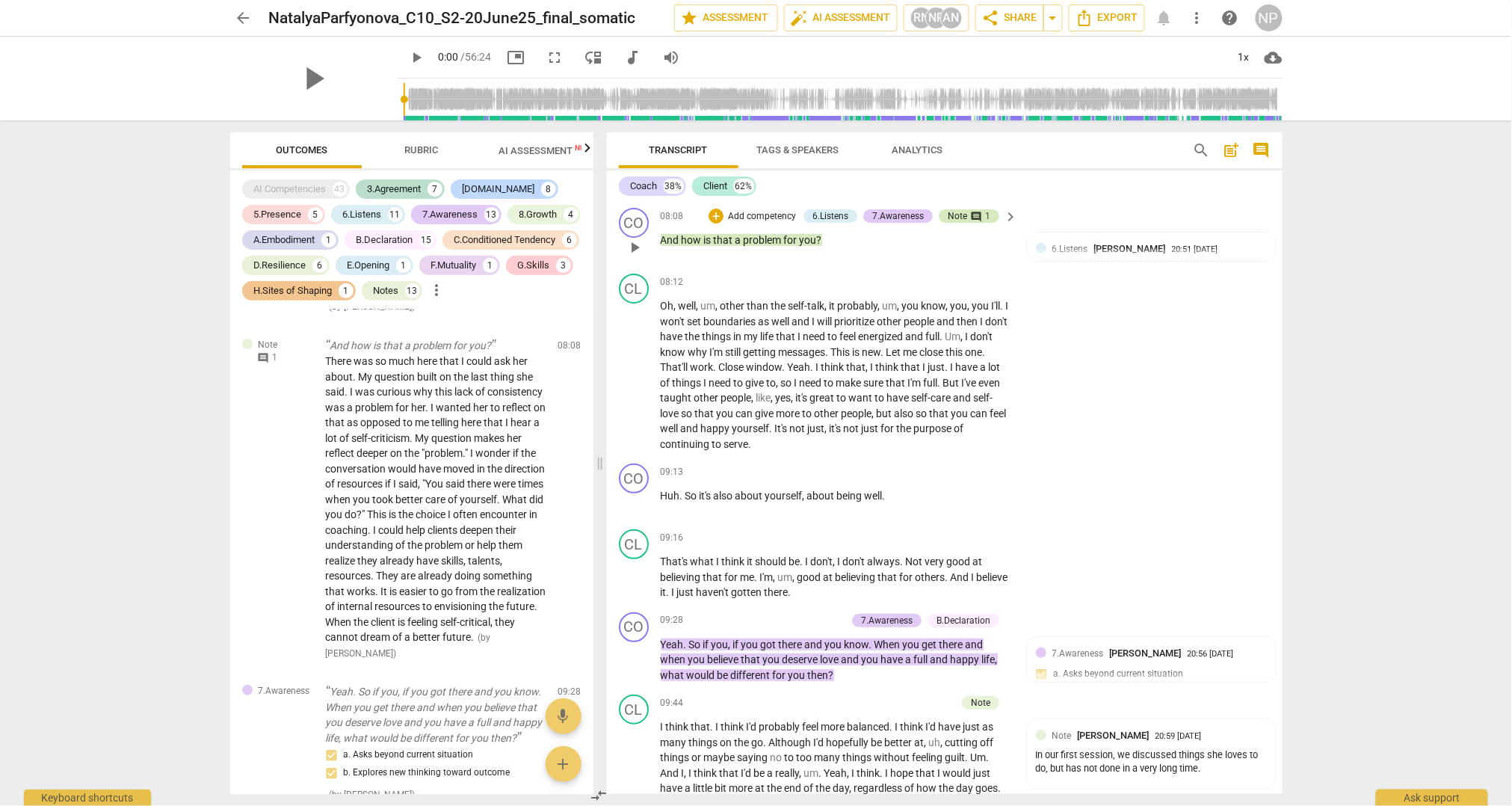
click at [972, 222] on span "comment" at bounding box center [976, 216] width 12 height 12
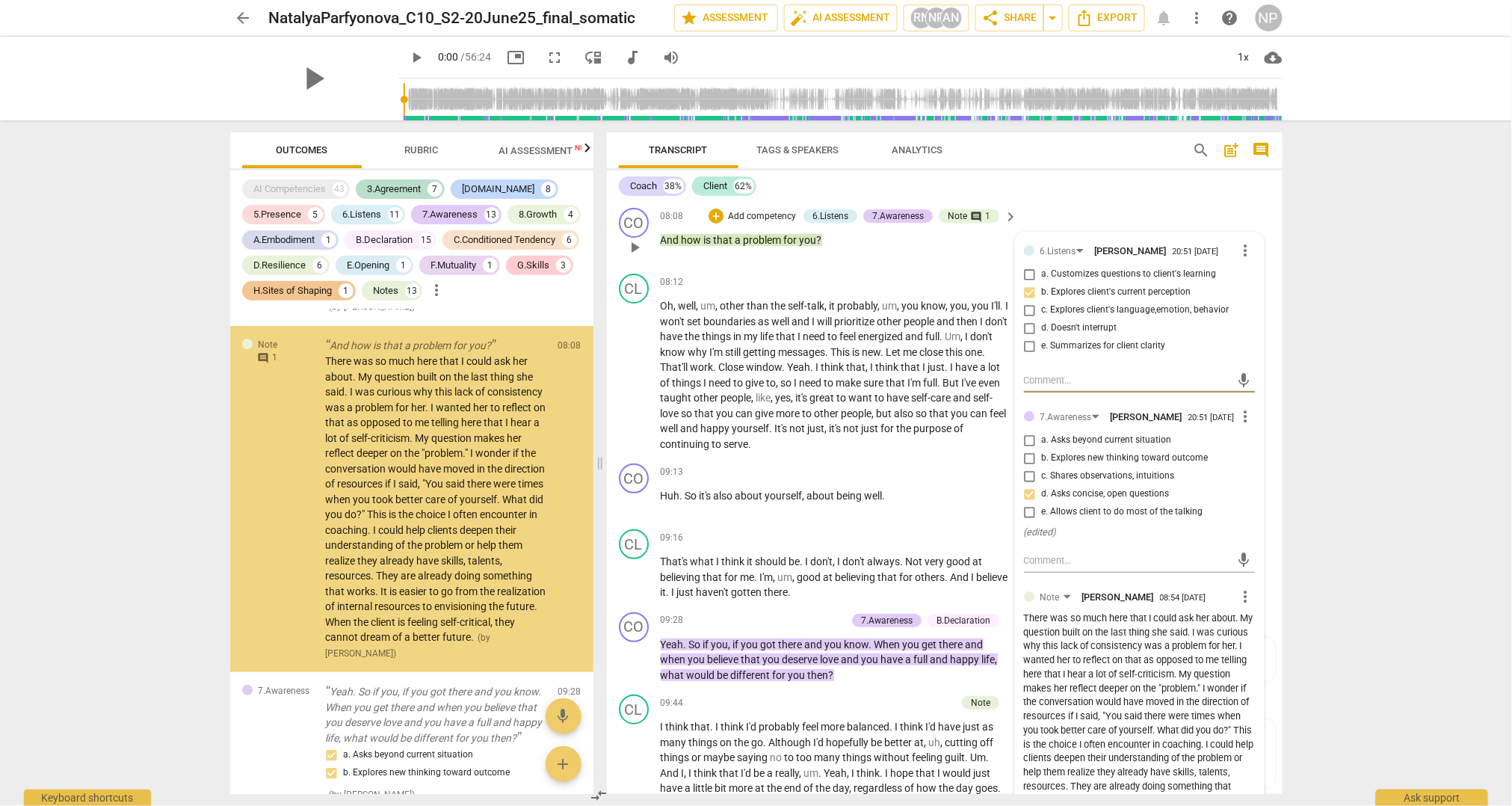
click at [1177, 763] on div "There was so much here that I could ask her about. My question built on the las…" at bounding box center [1139, 730] width 231 height 238
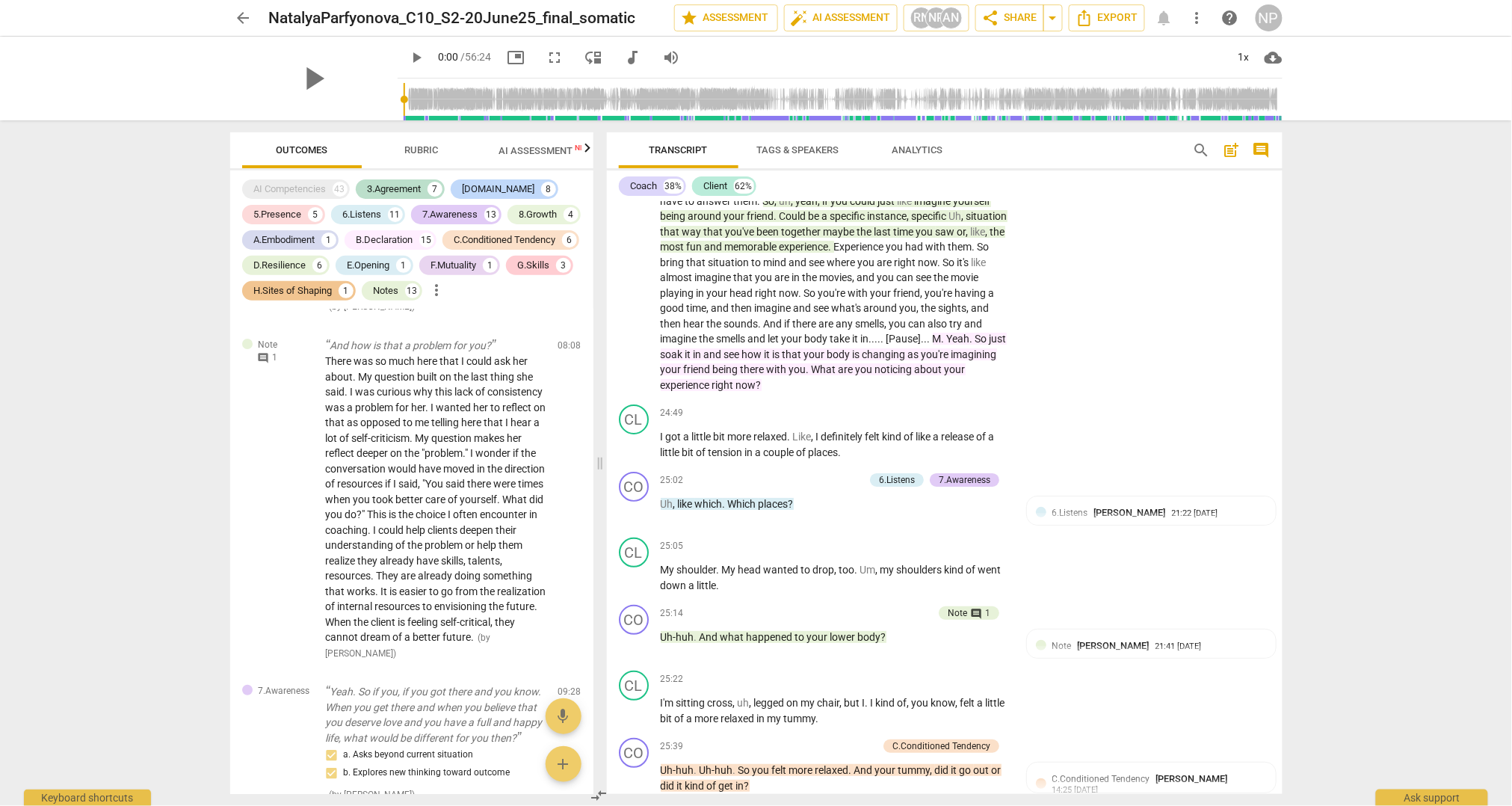
scroll to position [6079, 0]
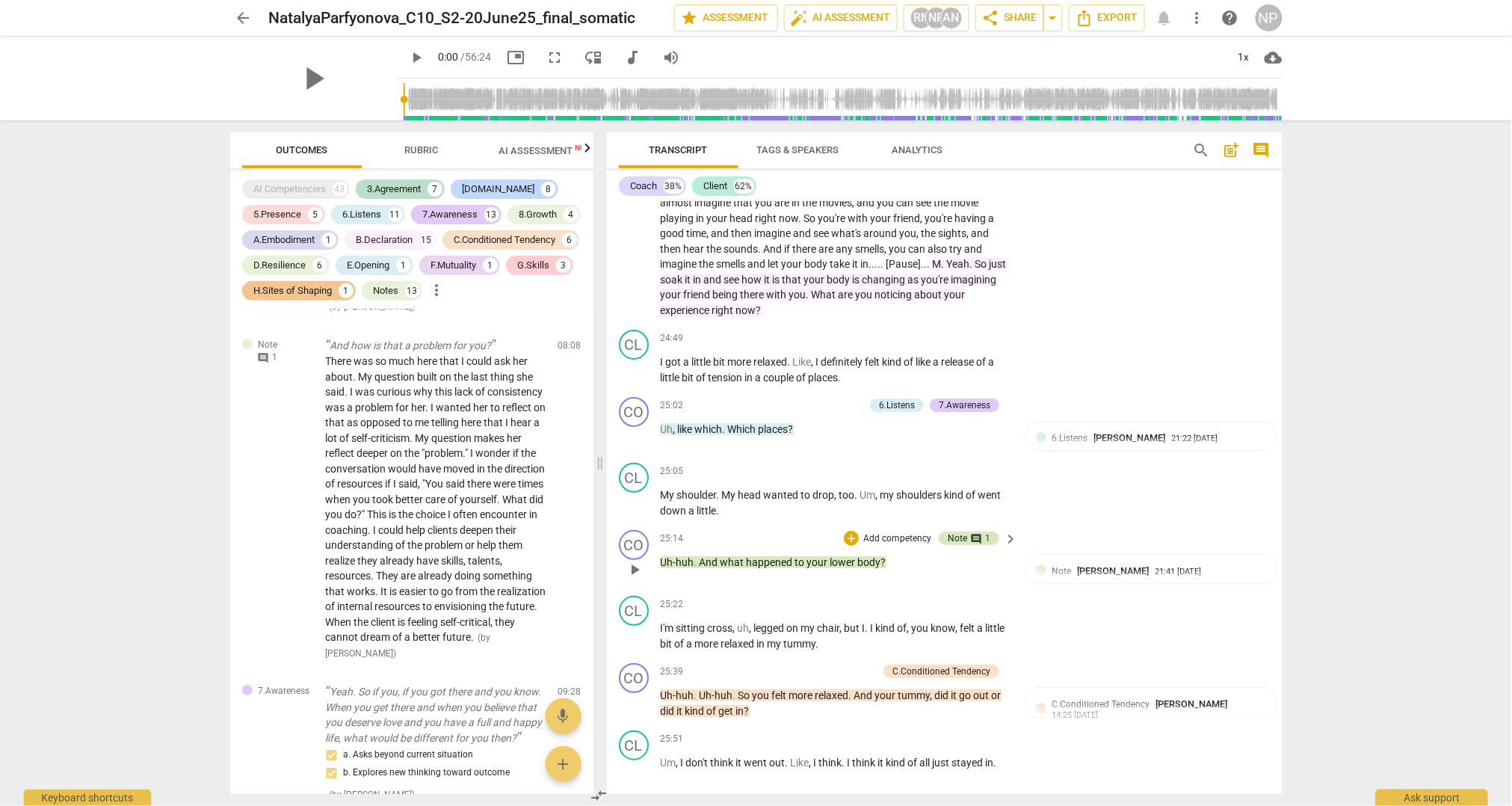
click at [970, 544] on span "comment" at bounding box center [976, 538] width 12 height 12
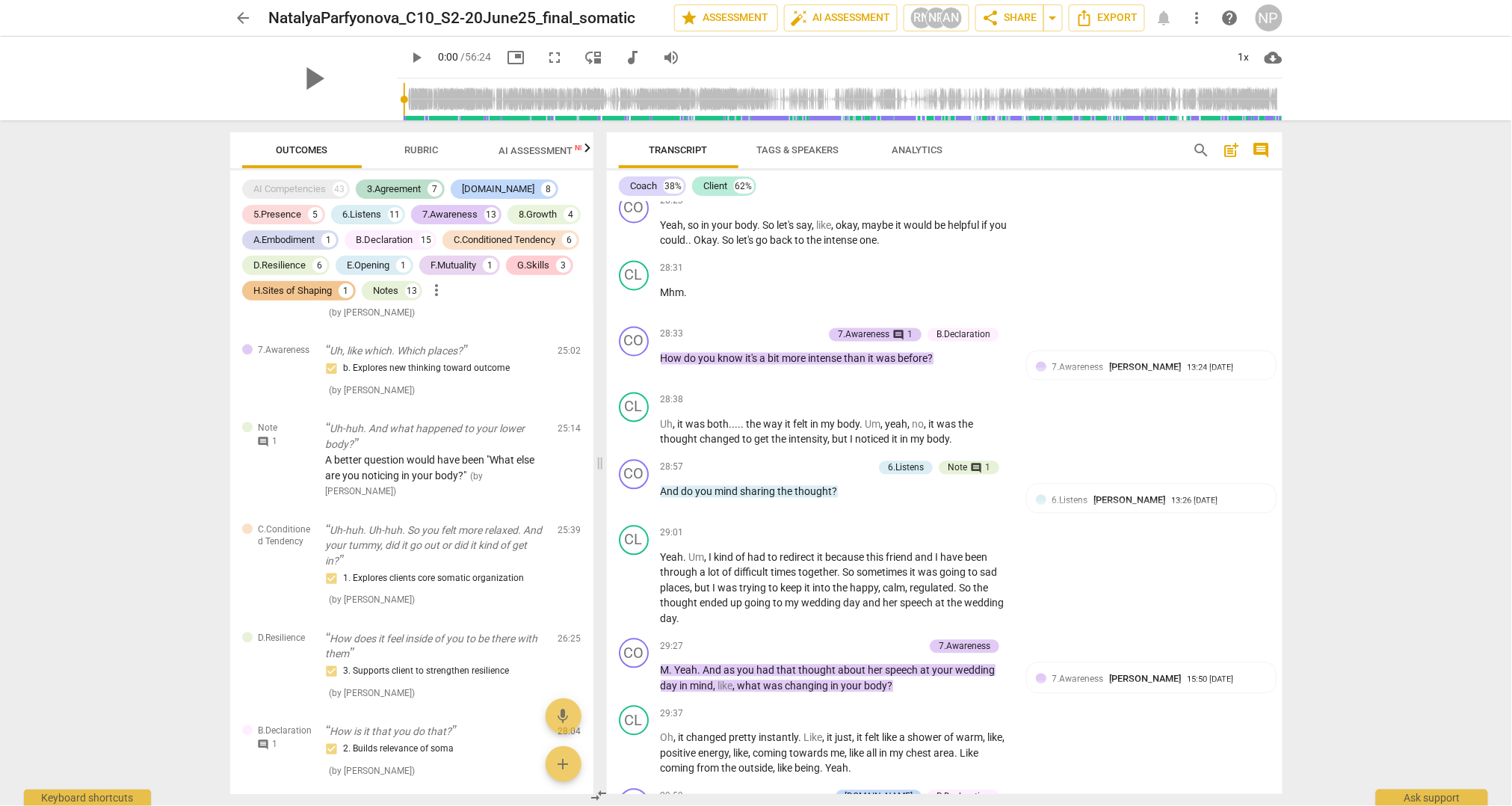
scroll to position [7184, 0]
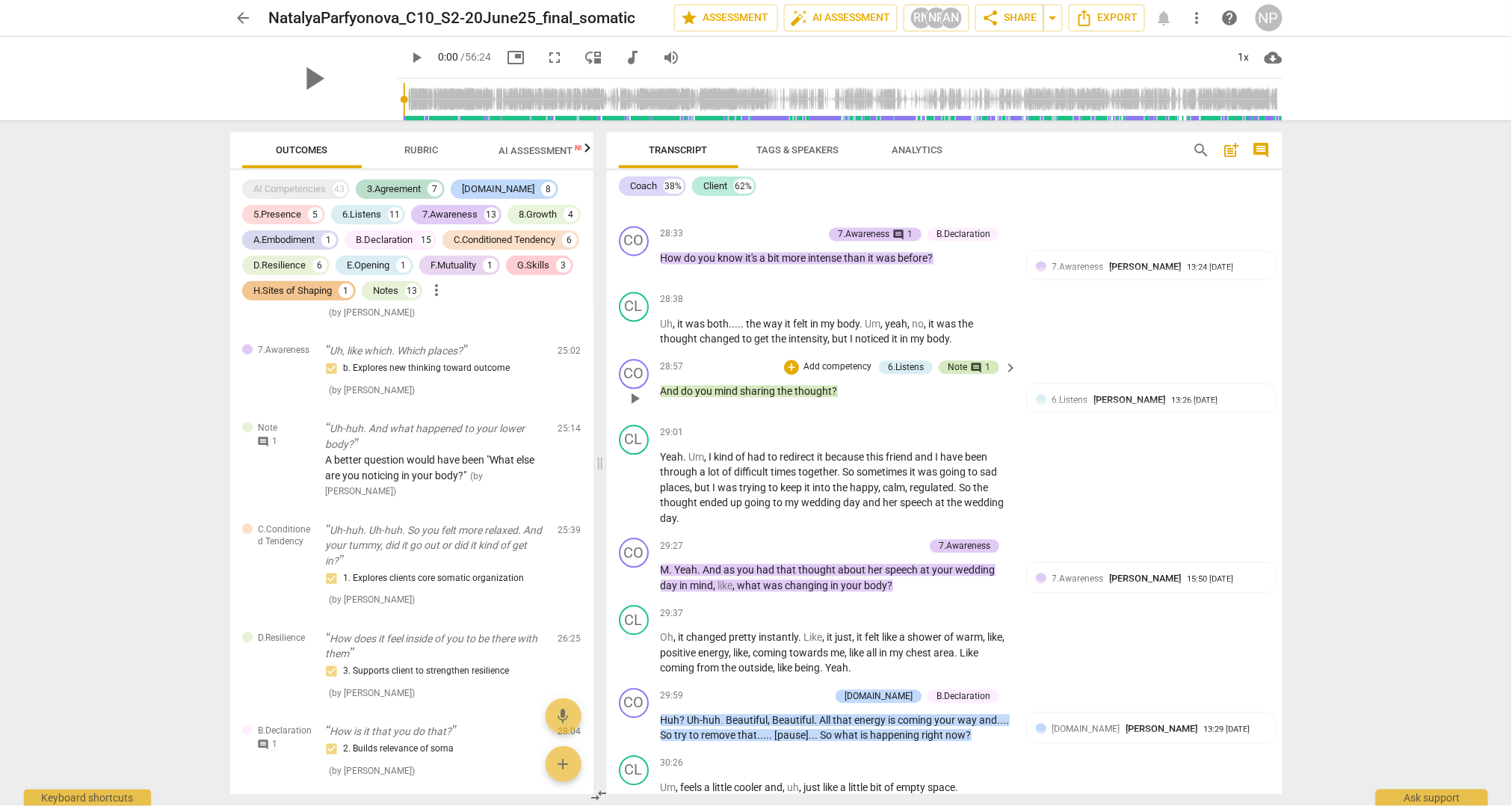
click at [970, 375] on span "comment" at bounding box center [976, 367] width 12 height 12
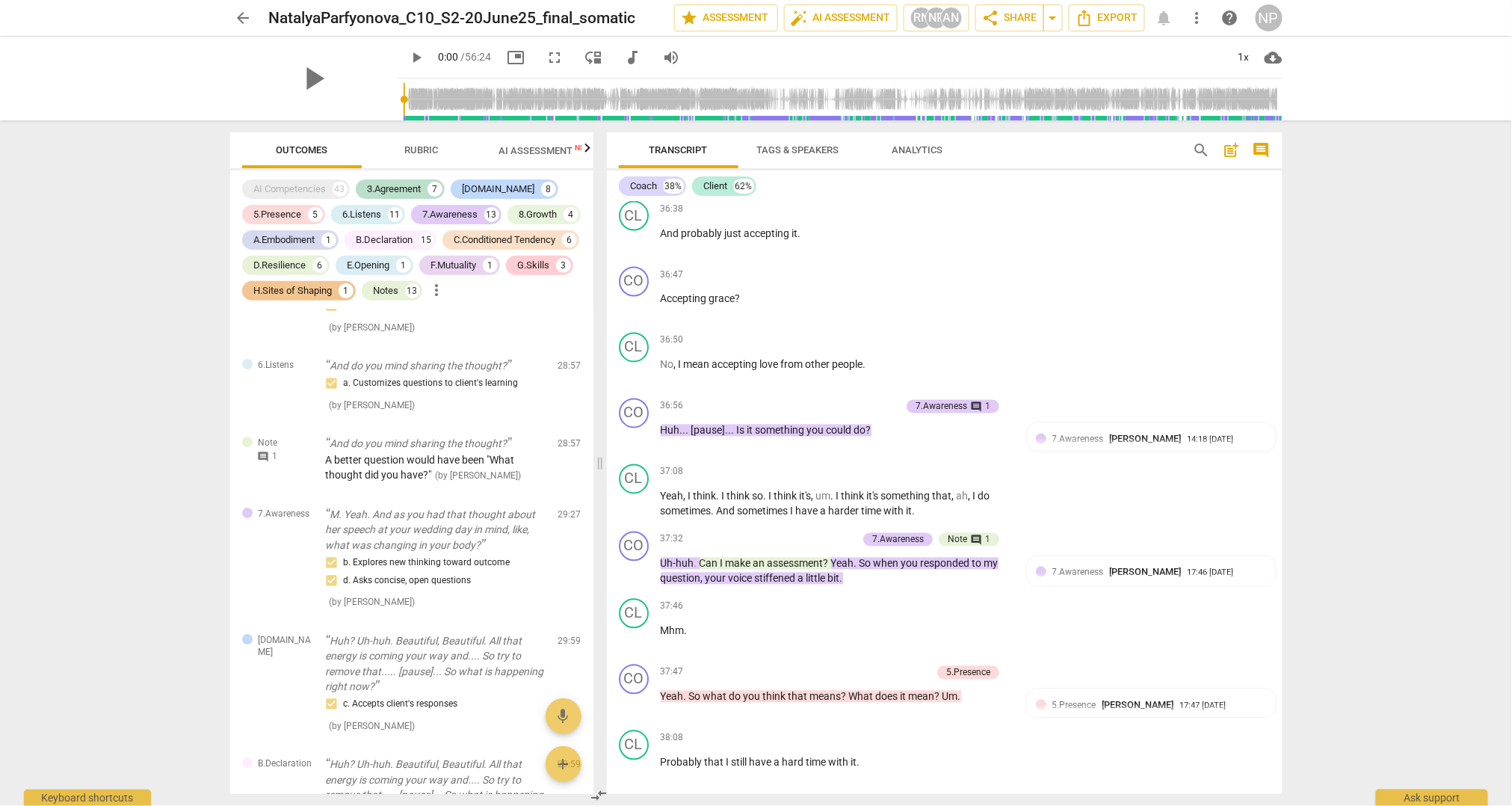
scroll to position [9044, 0]
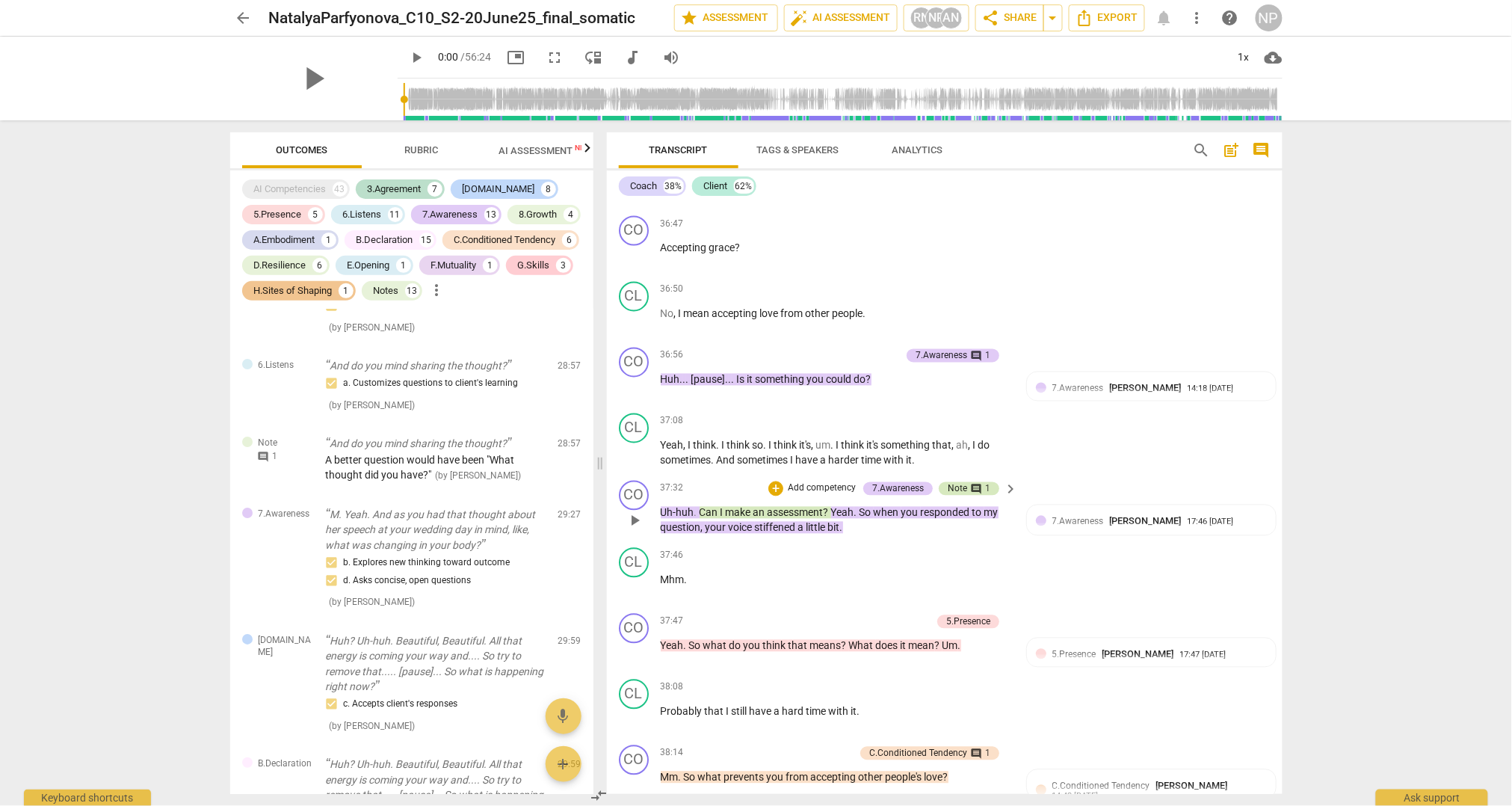
click at [974, 493] on span "comment" at bounding box center [976, 489] width 12 height 12
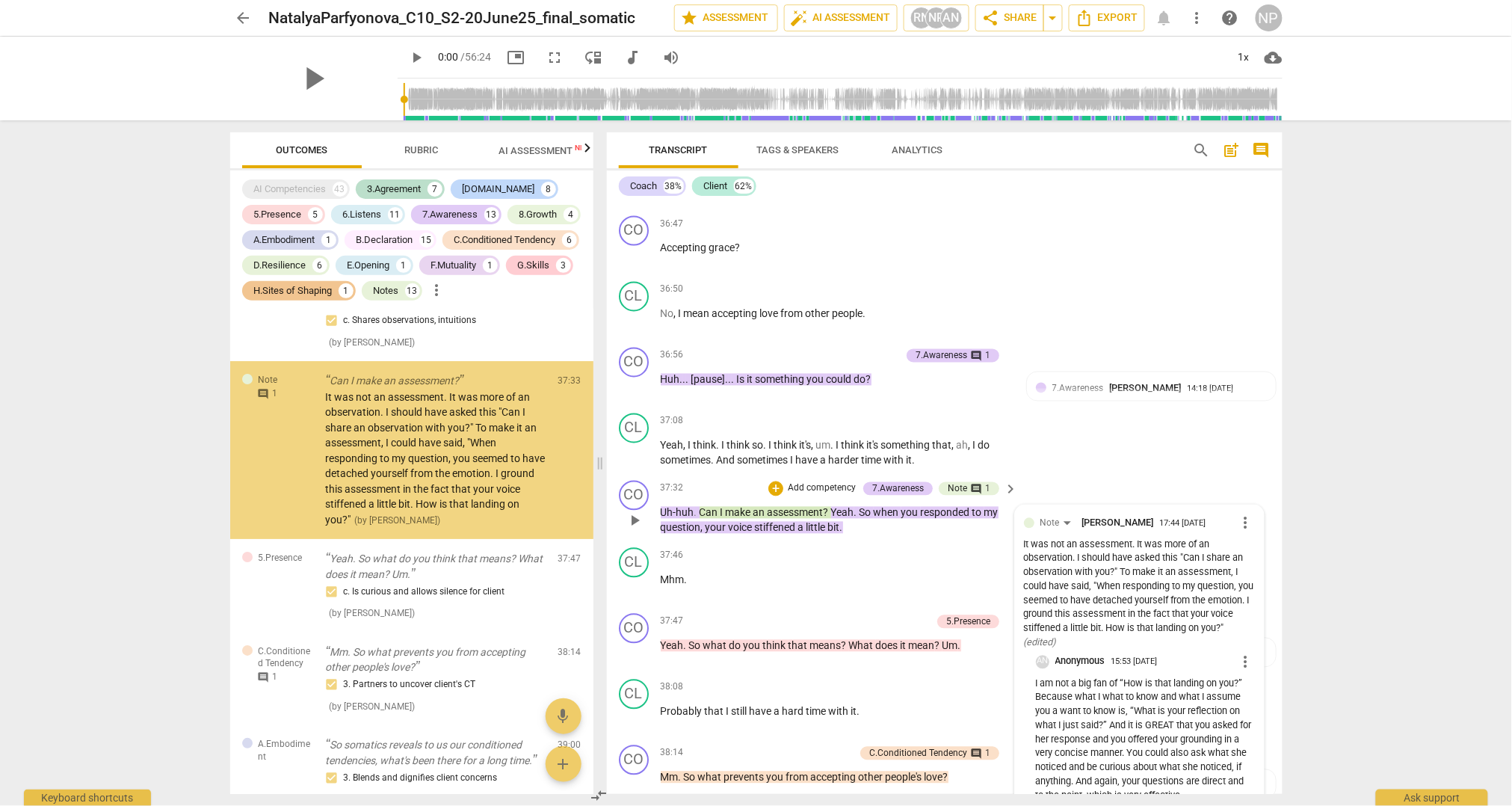
scroll to position [7960, 0]
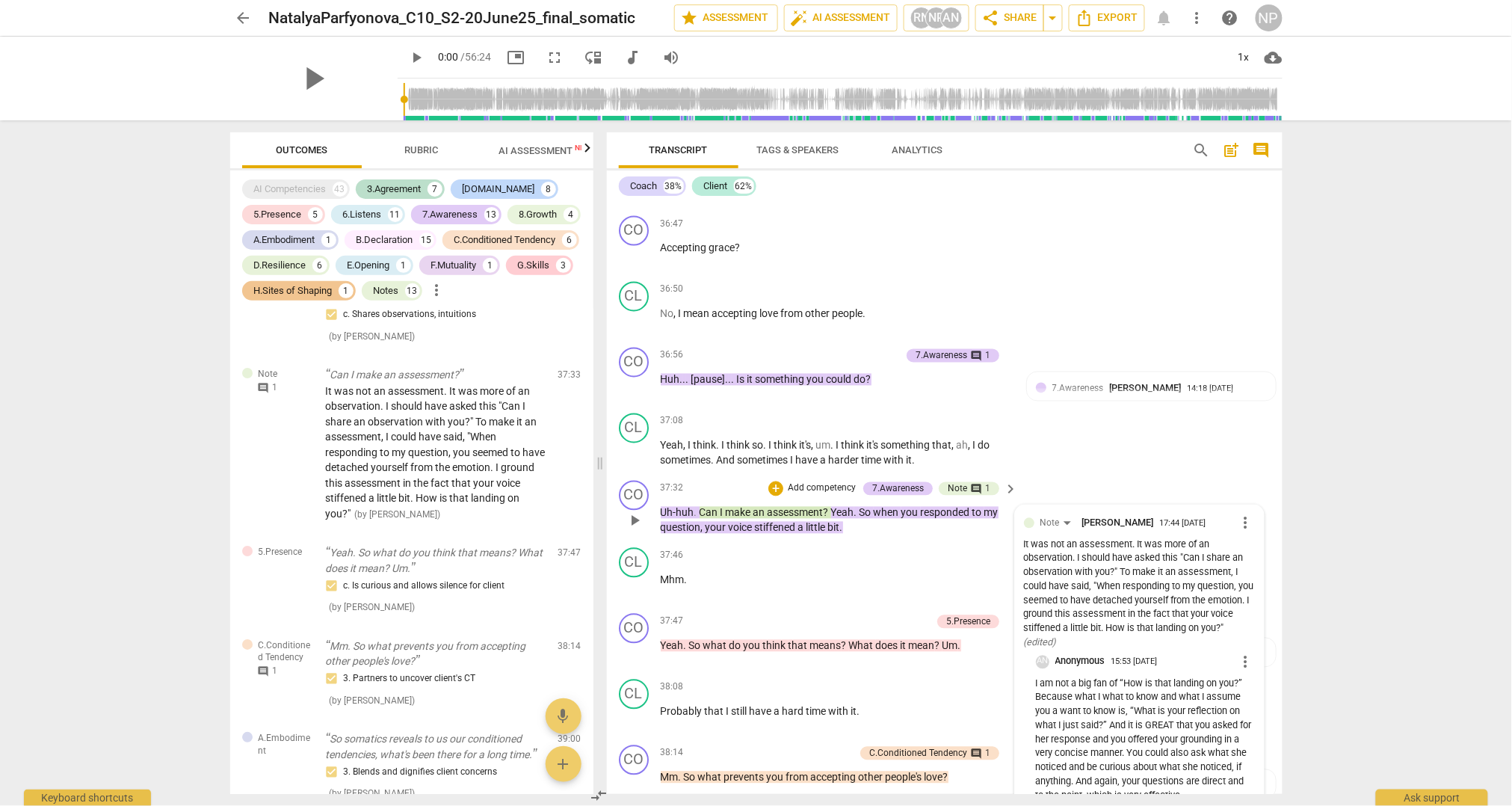
click at [1166, 698] on p "I am not a big fan of “How is that landing on you?” Because what I what to know…" at bounding box center [1145, 740] width 219 height 126
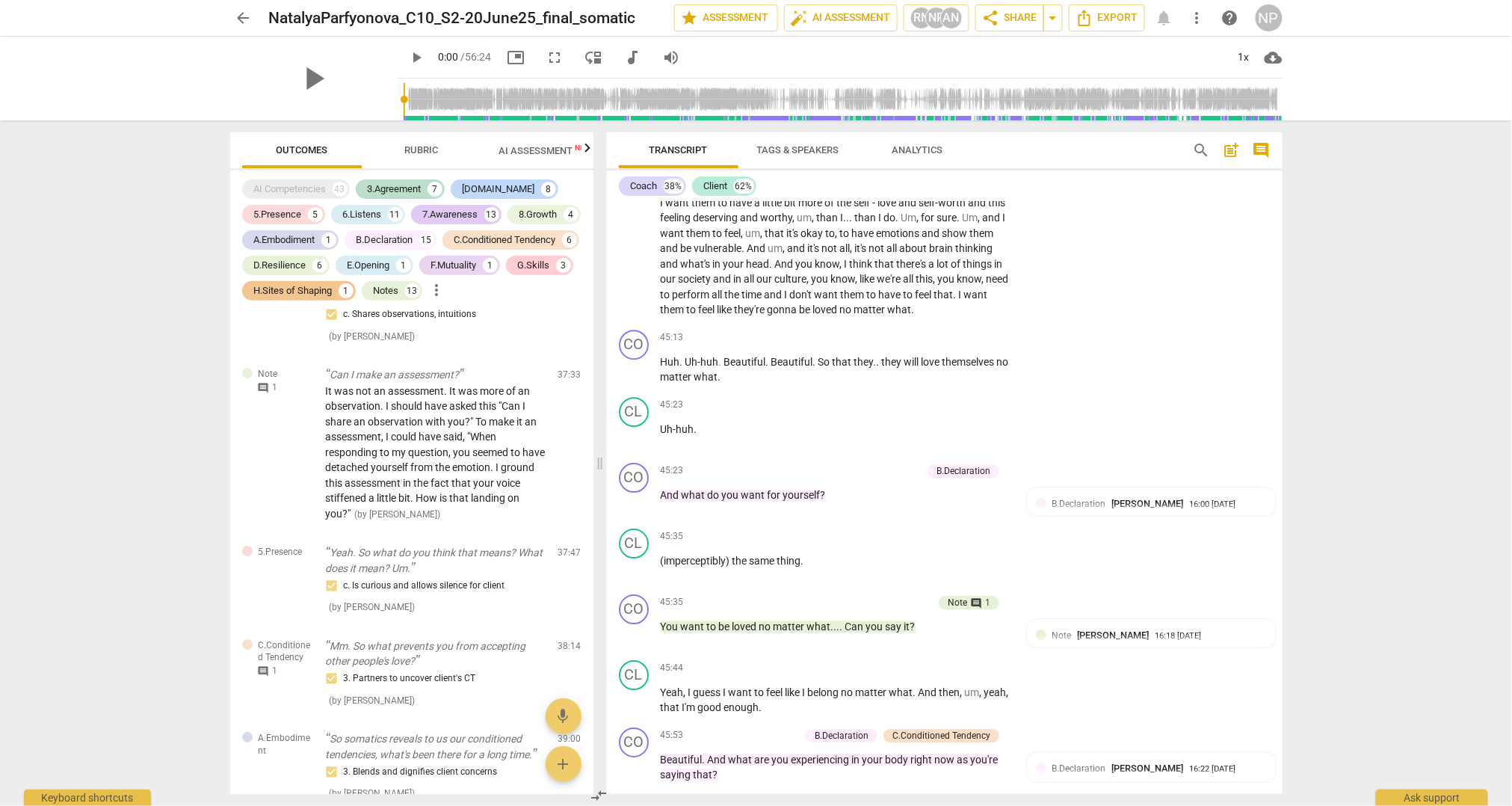
scroll to position [11756, 0]
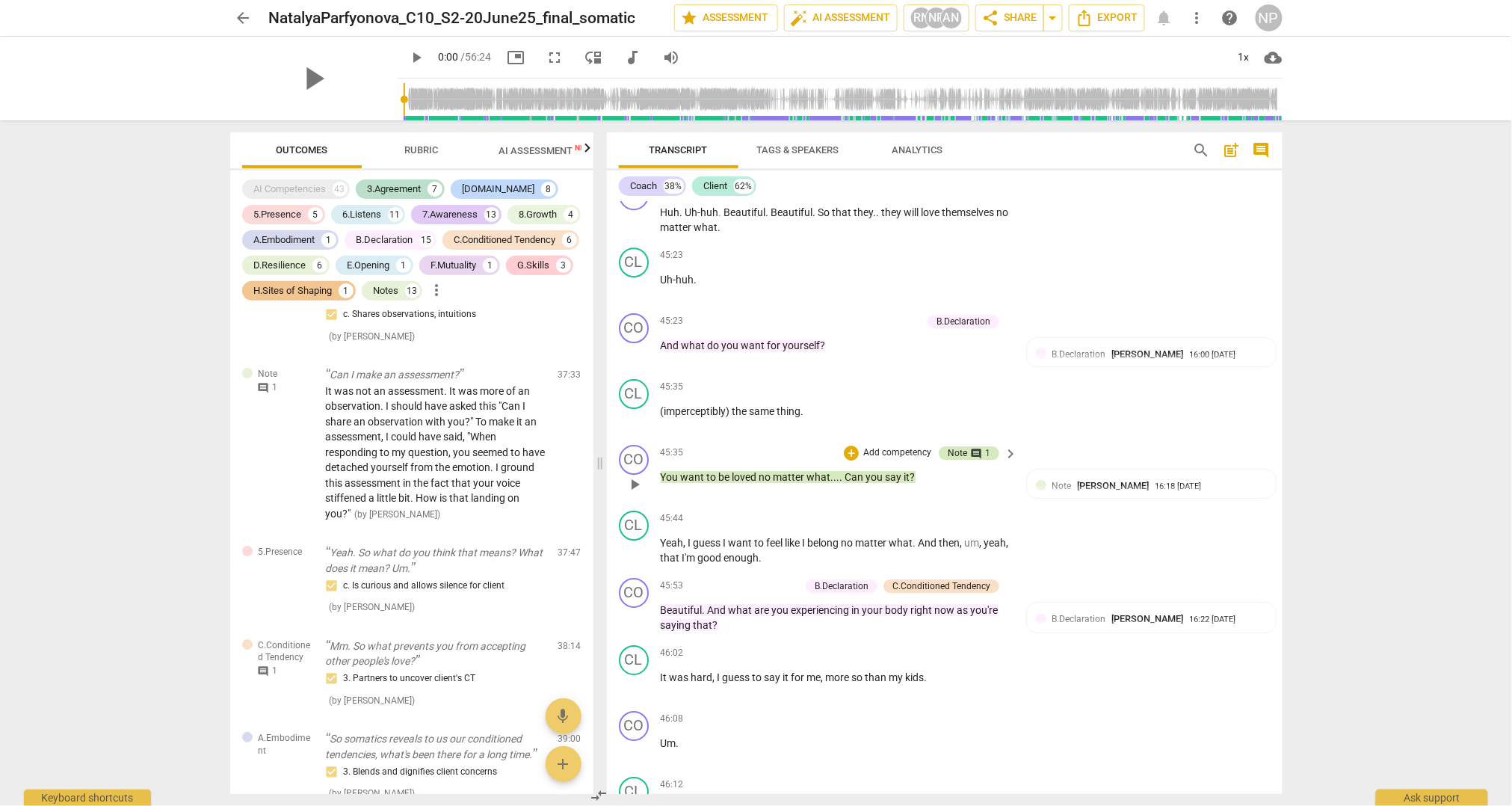
click at [980, 450] on div "comment 1" at bounding box center [978, 453] width 23 height 13
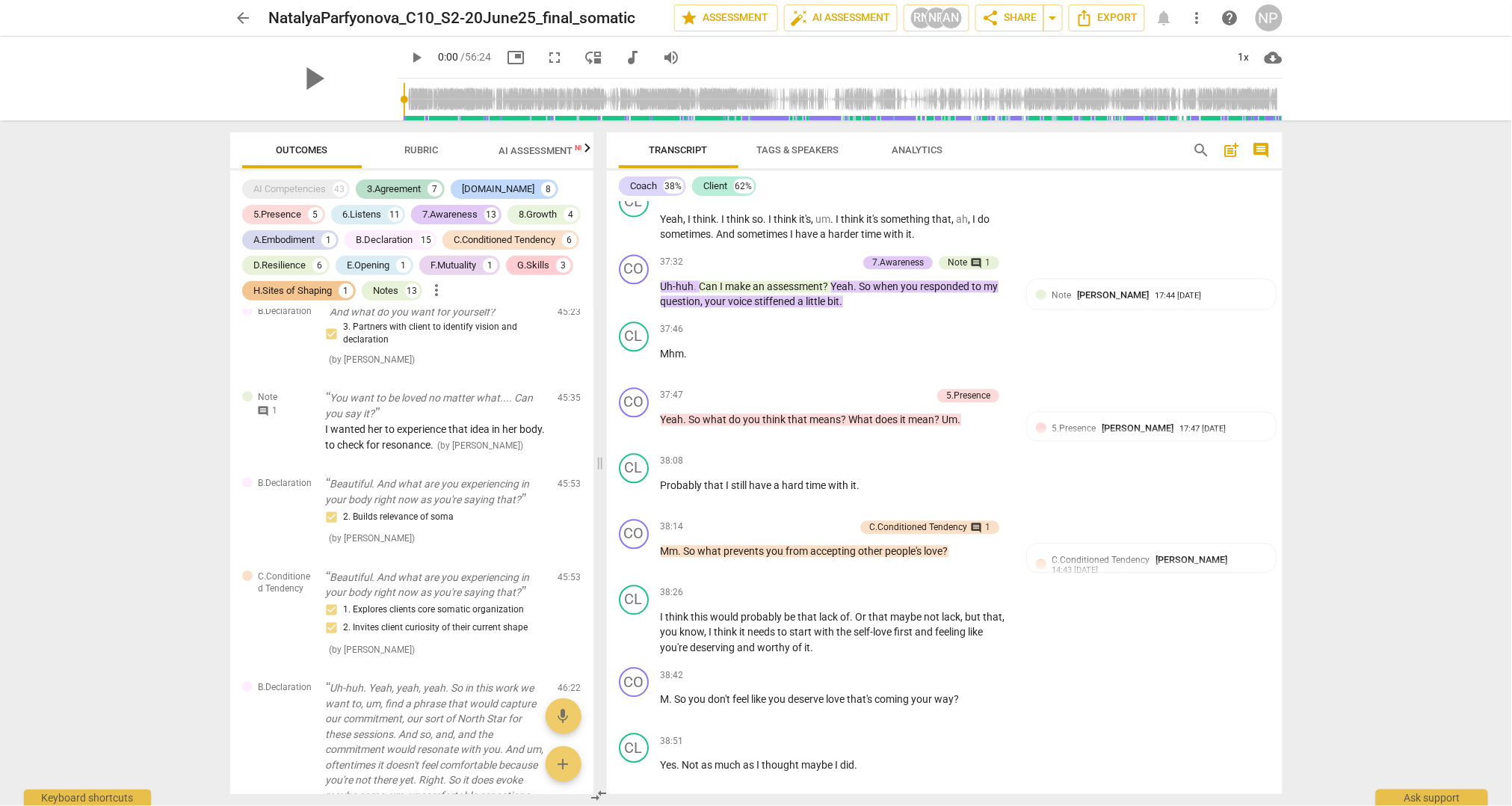
scroll to position [9293, 0]
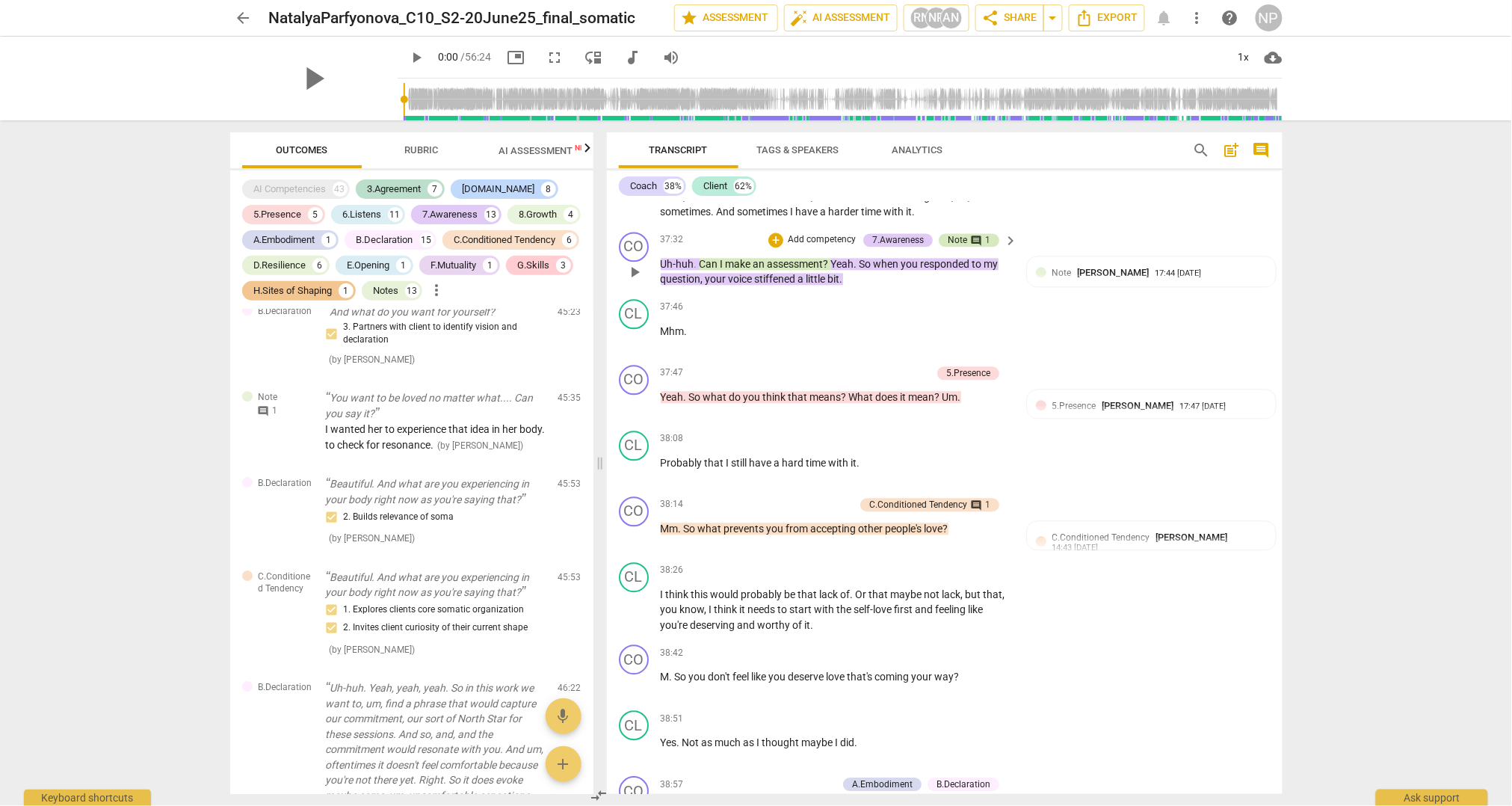
click at [967, 245] on div "comment 1" at bounding box center [978, 239] width 23 height 13
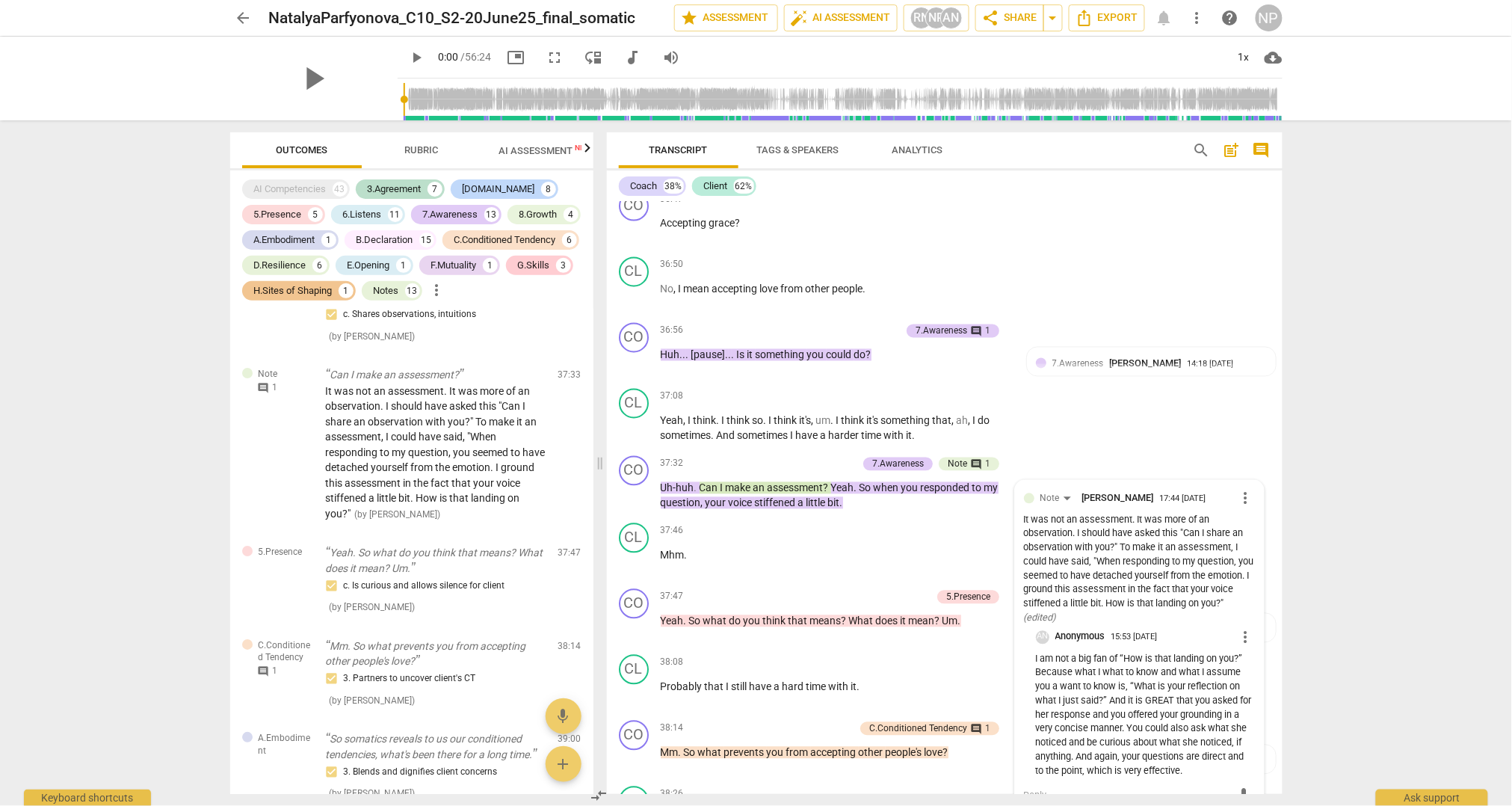
scroll to position [9044, 0]
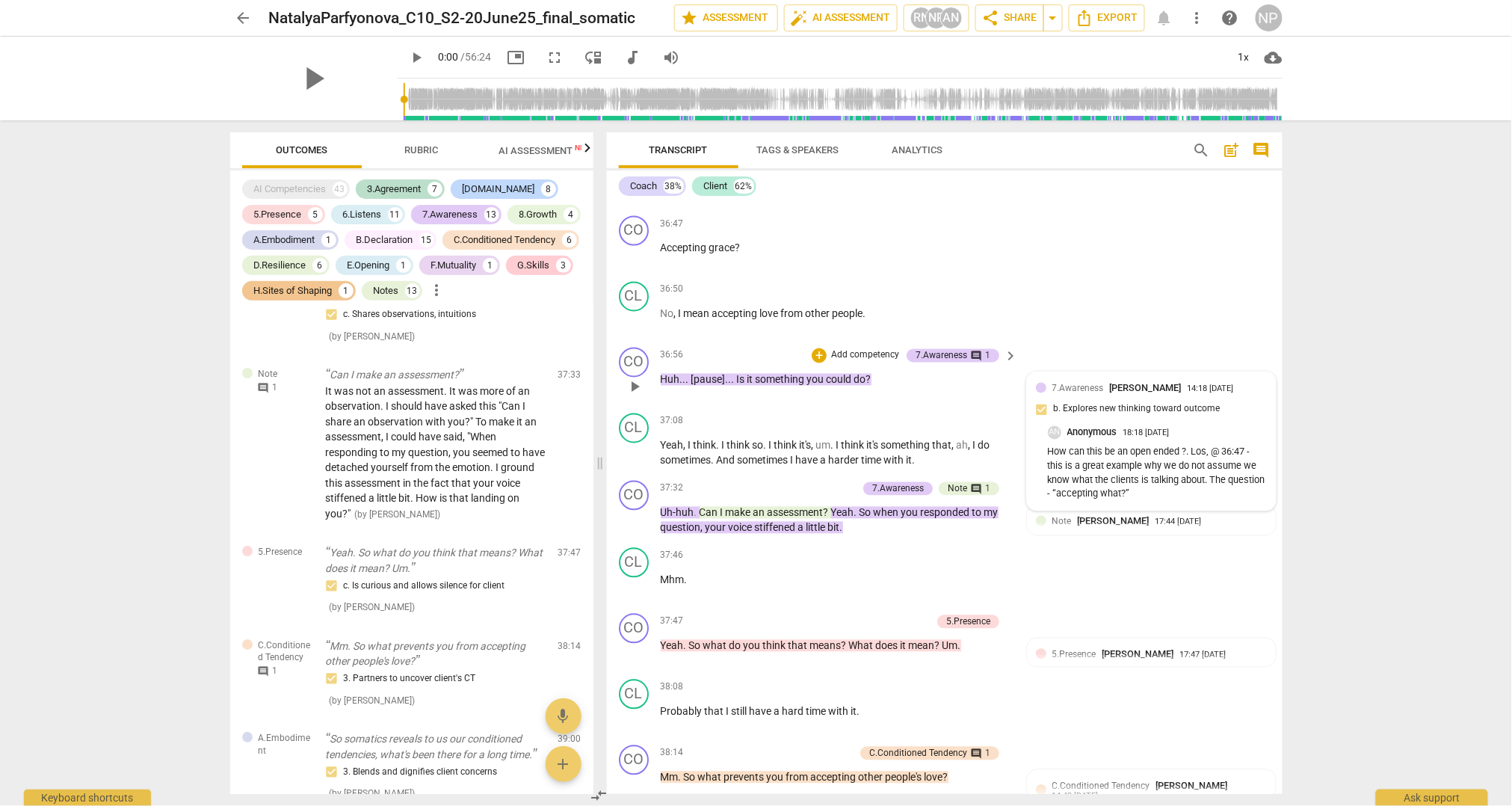
click at [1142, 480] on p "How can this be an open ended ?. Los, @ 36:47 - this is a great example why we …" at bounding box center [1157, 473] width 219 height 56
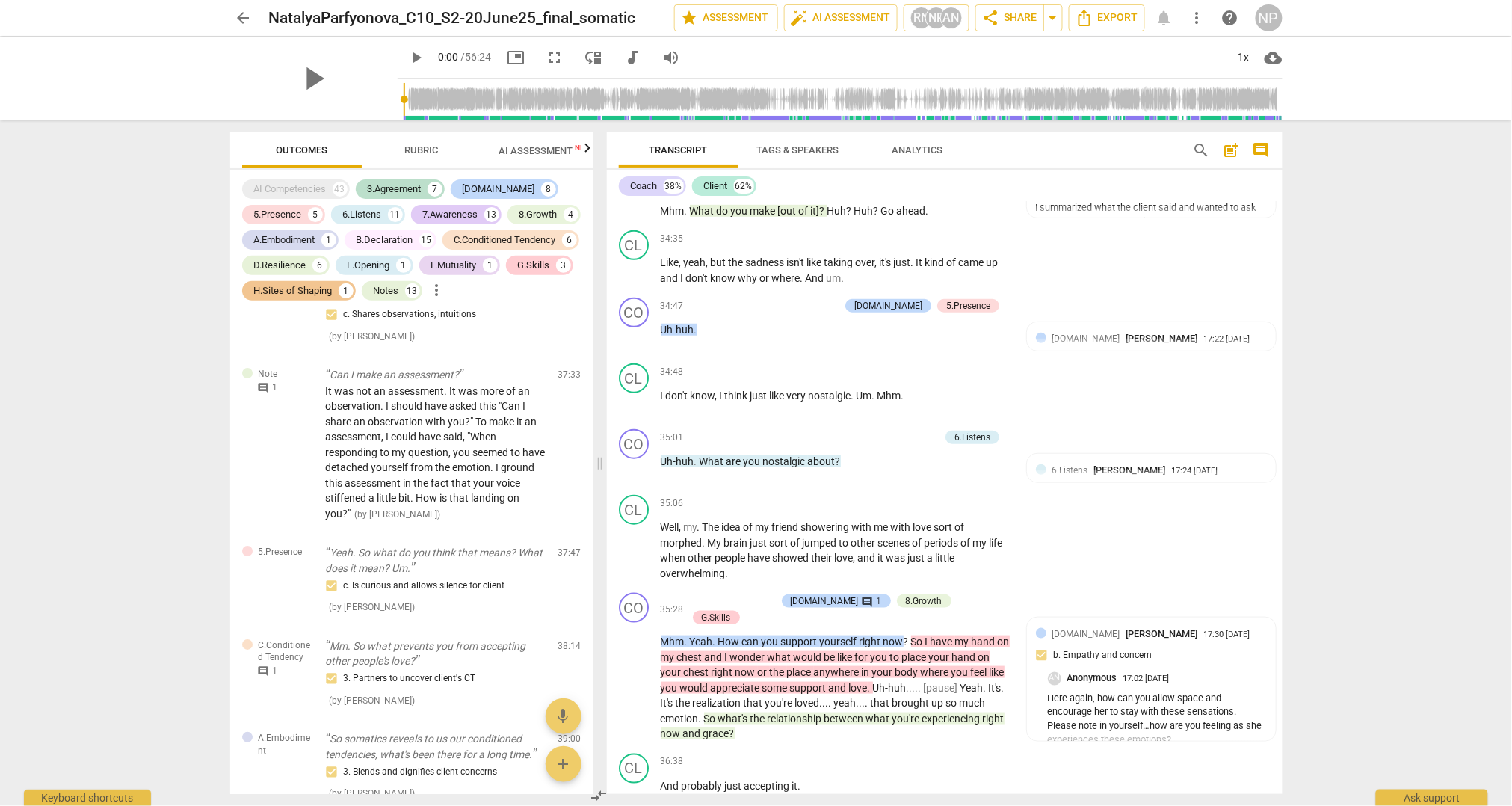
scroll to position [8264, 0]
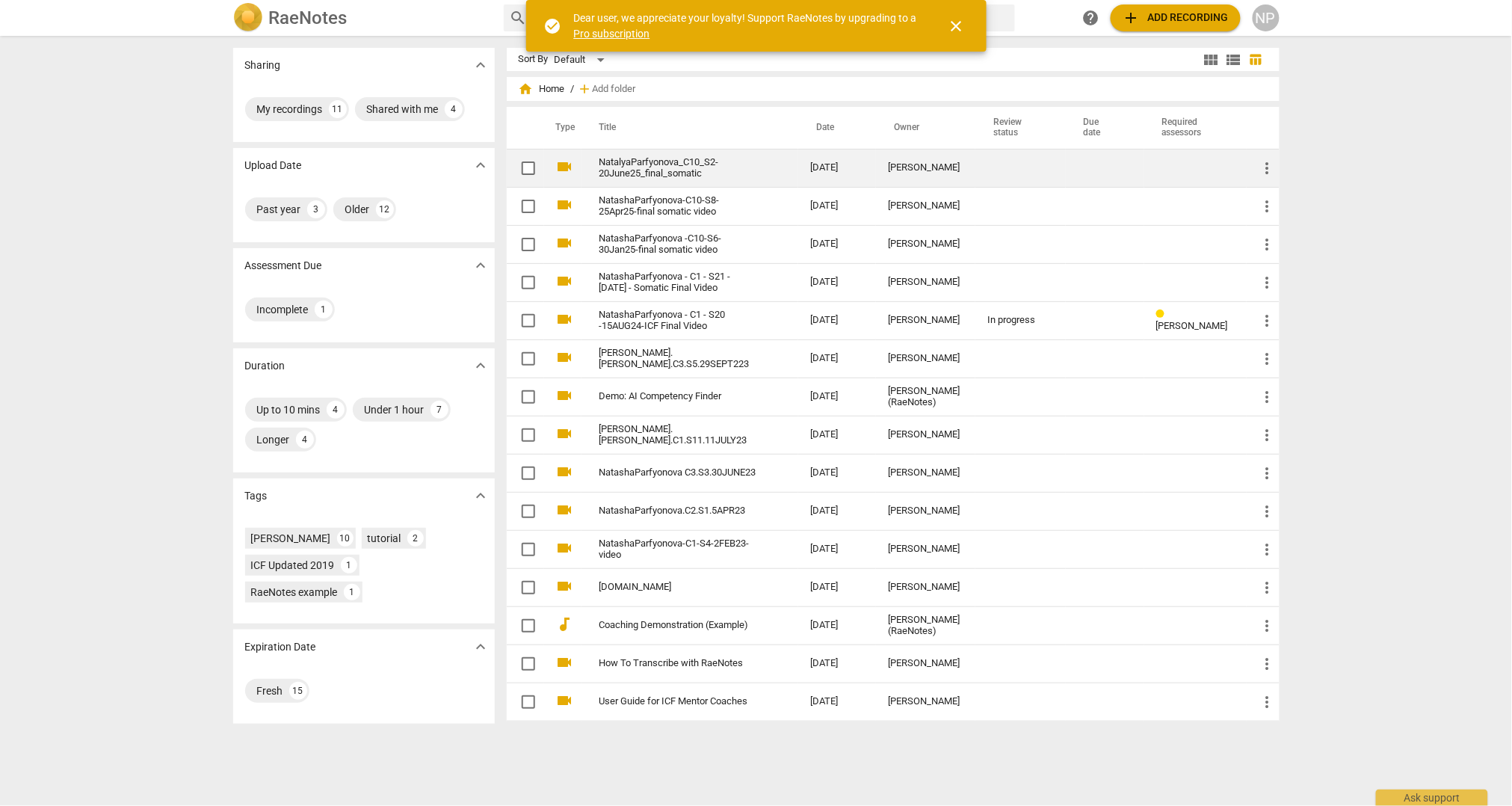
click at [661, 173] on link "NatalyaParfyonova_C10_S2-20June25_final_somatic" at bounding box center [678, 167] width 157 height 22
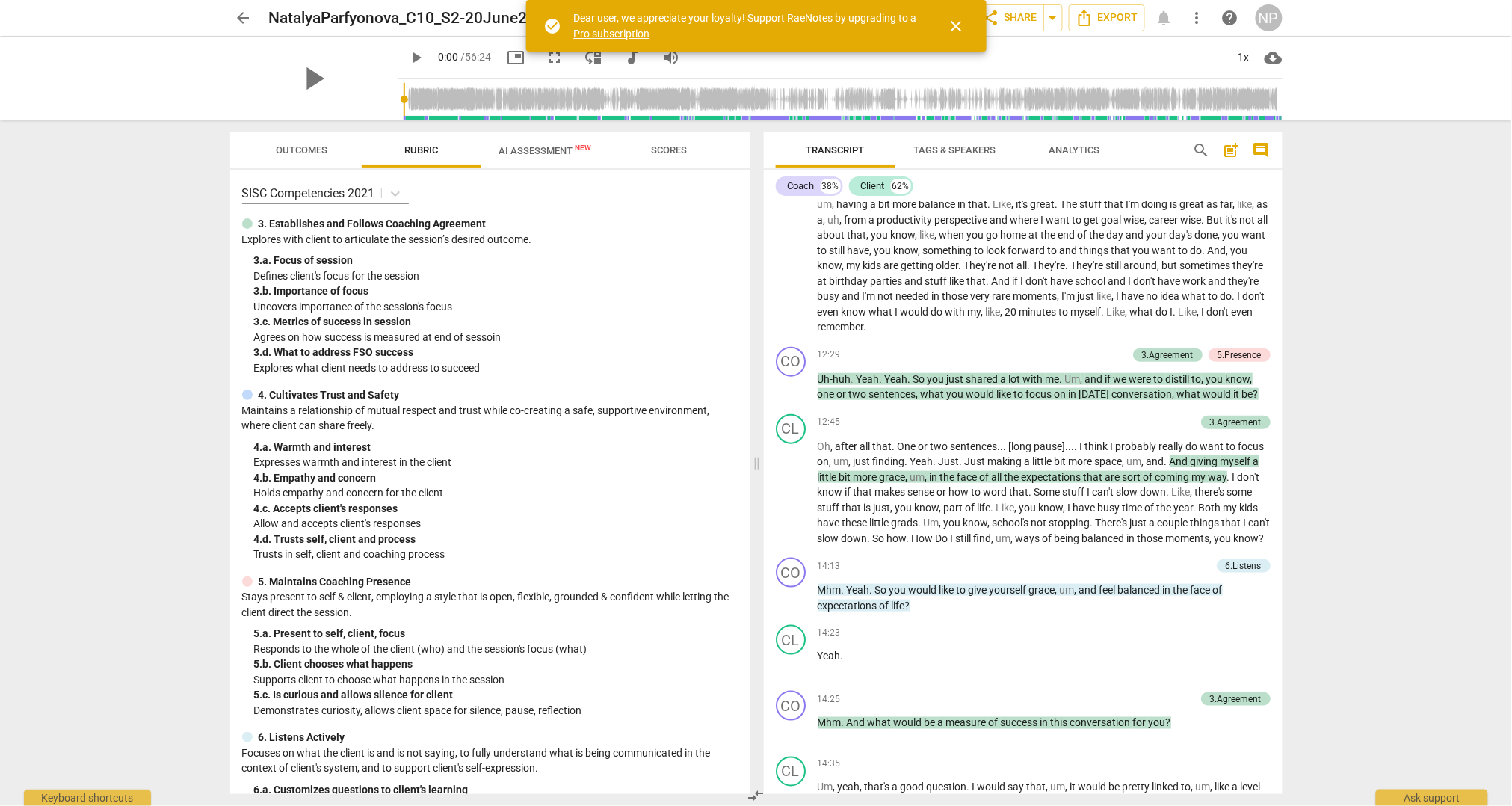
scroll to position [2525, 0]
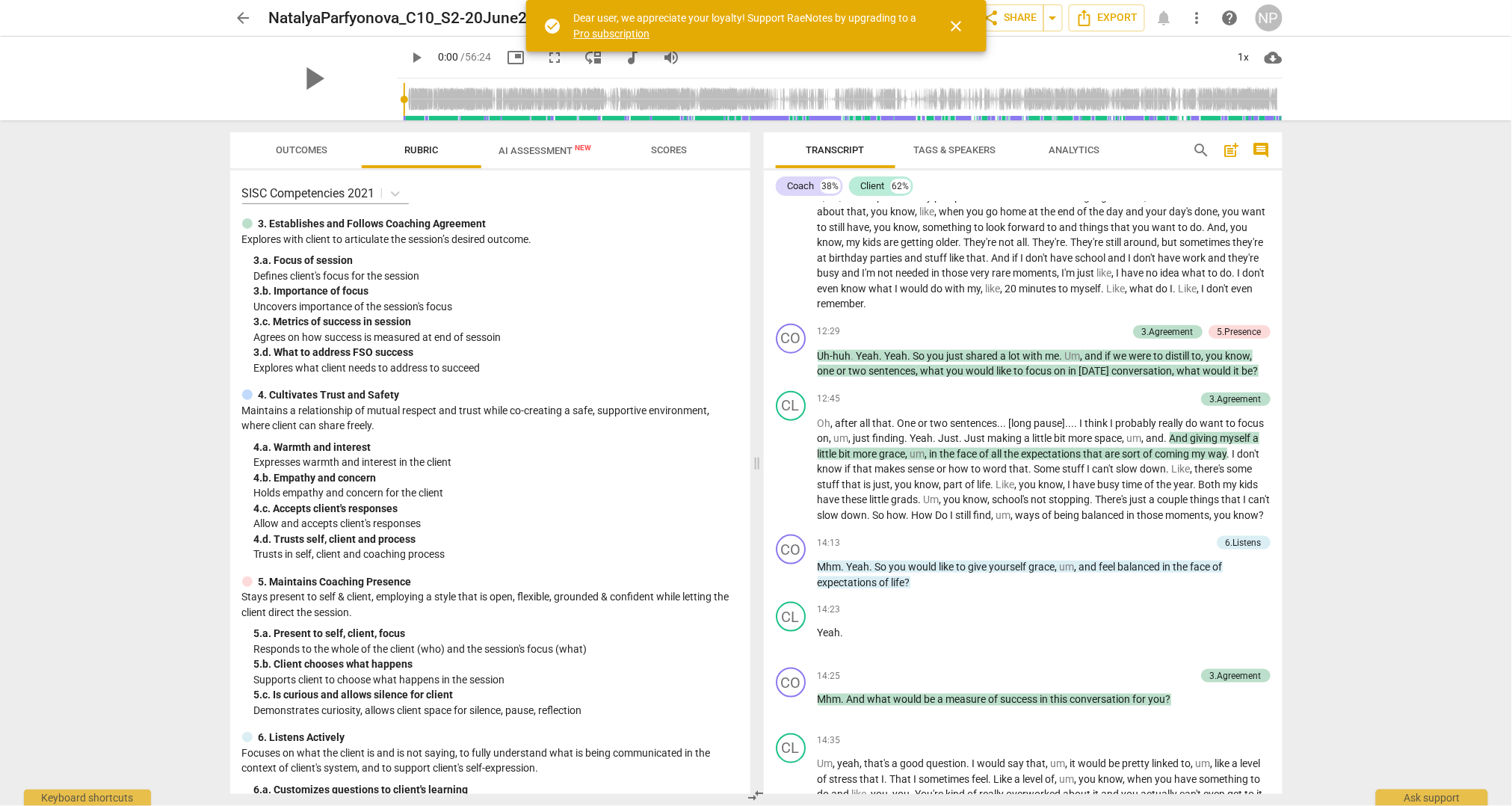
click at [1228, 149] on span "post_add" at bounding box center [1231, 150] width 18 height 18
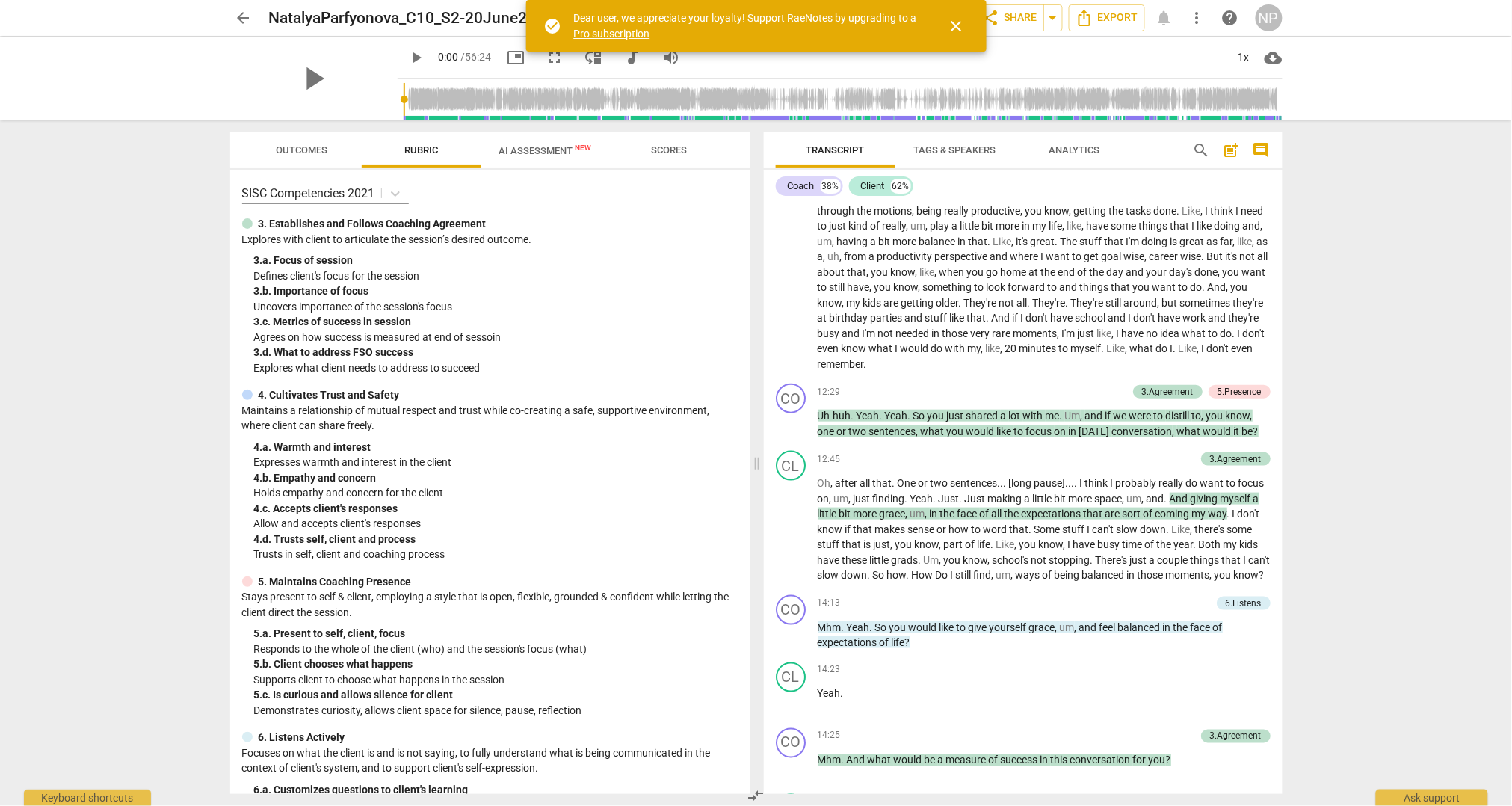
scroll to position [32, 0]
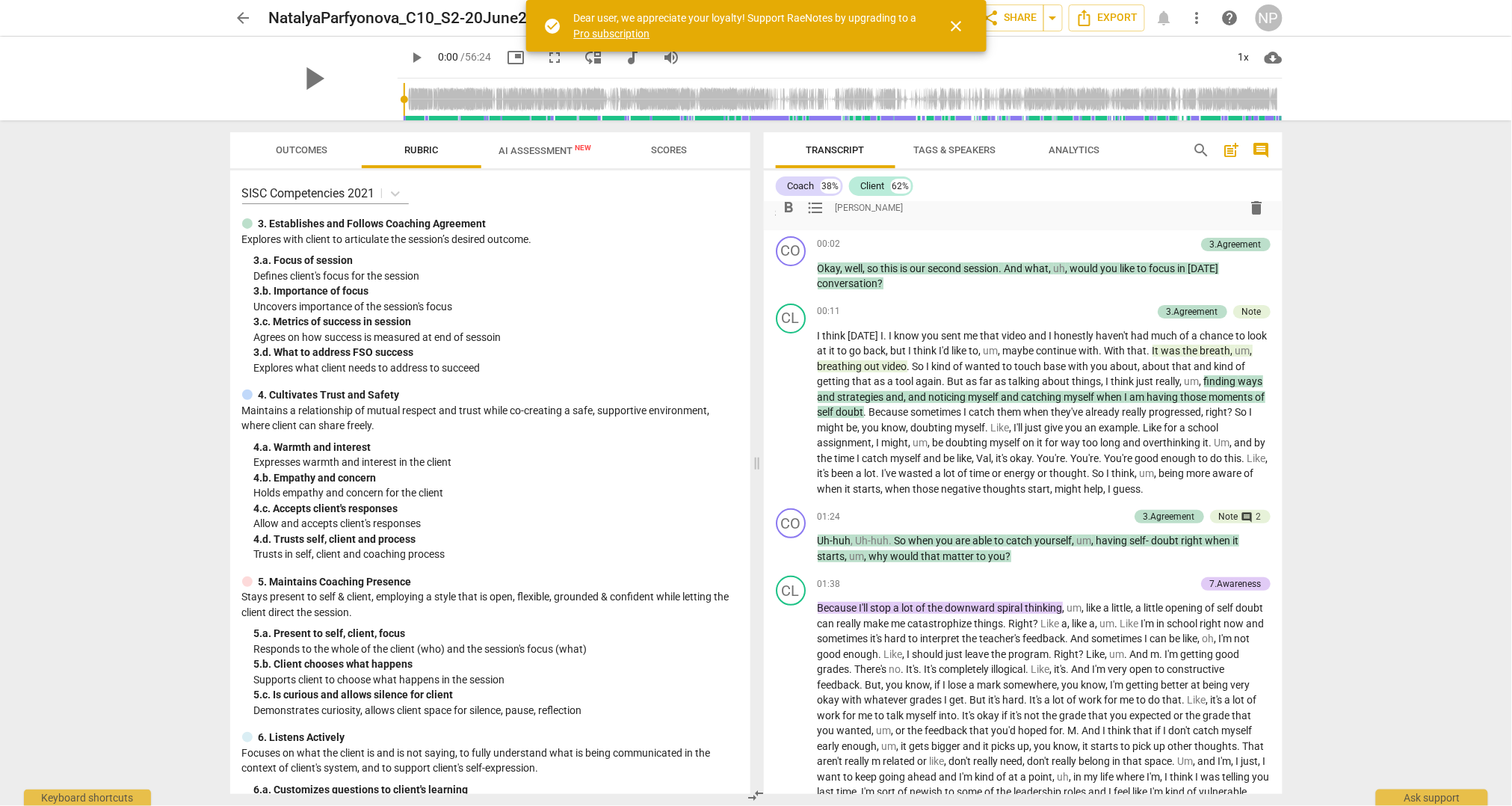
click at [1226, 152] on span "post_add" at bounding box center [1231, 150] width 18 height 18
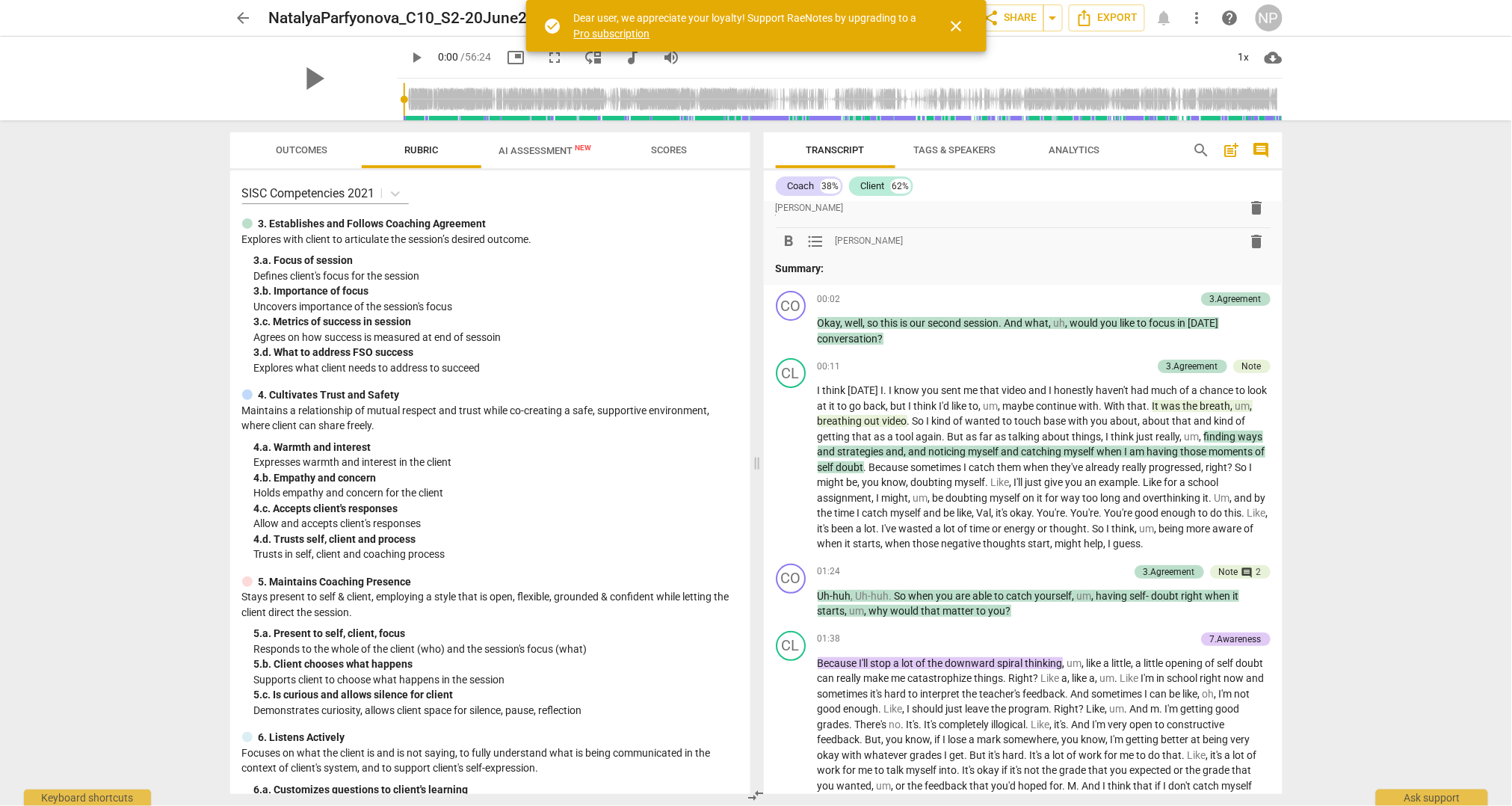
click at [1252, 149] on span "comment" at bounding box center [1261, 150] width 18 height 18
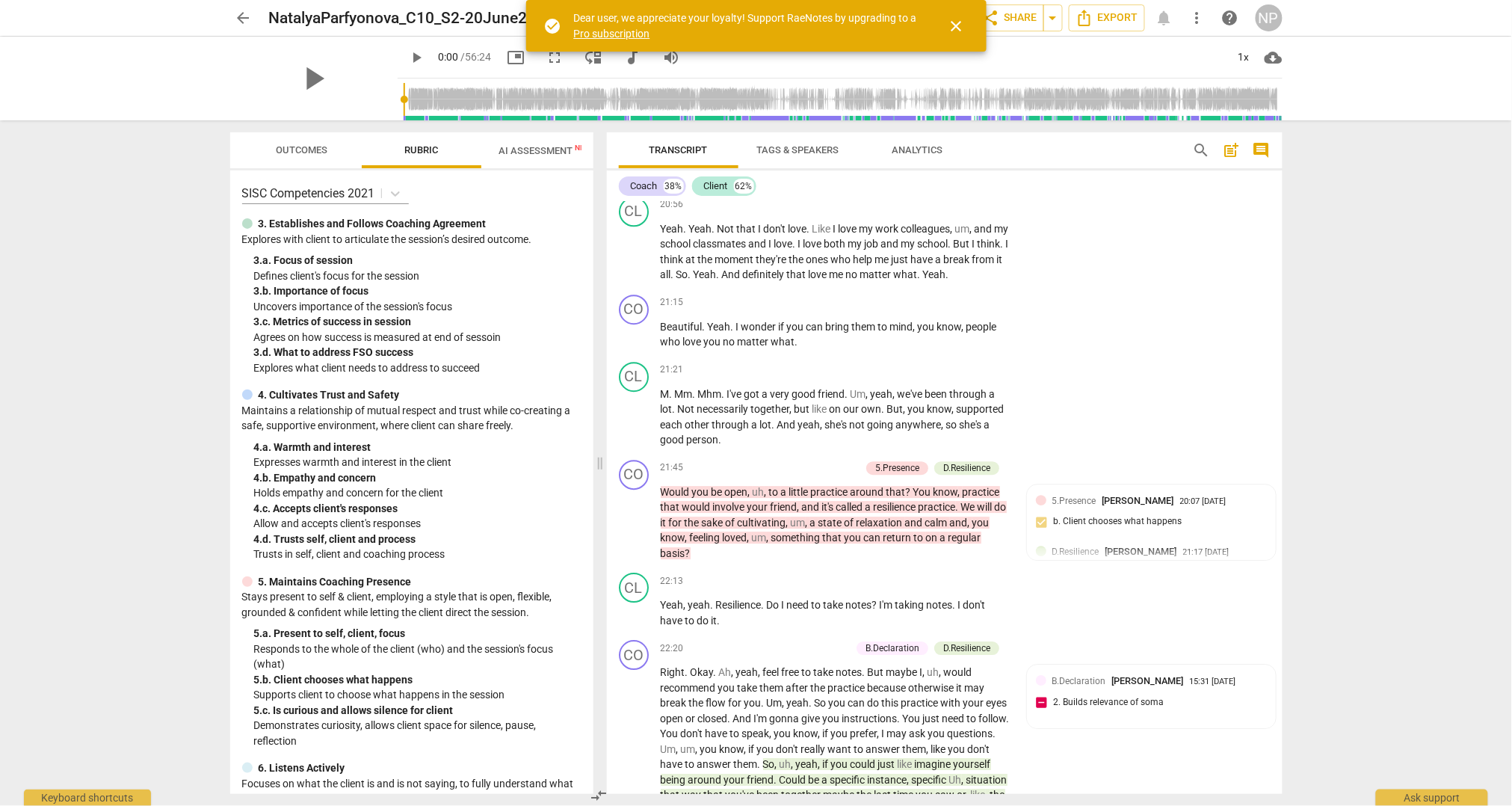
scroll to position [5169, 0]
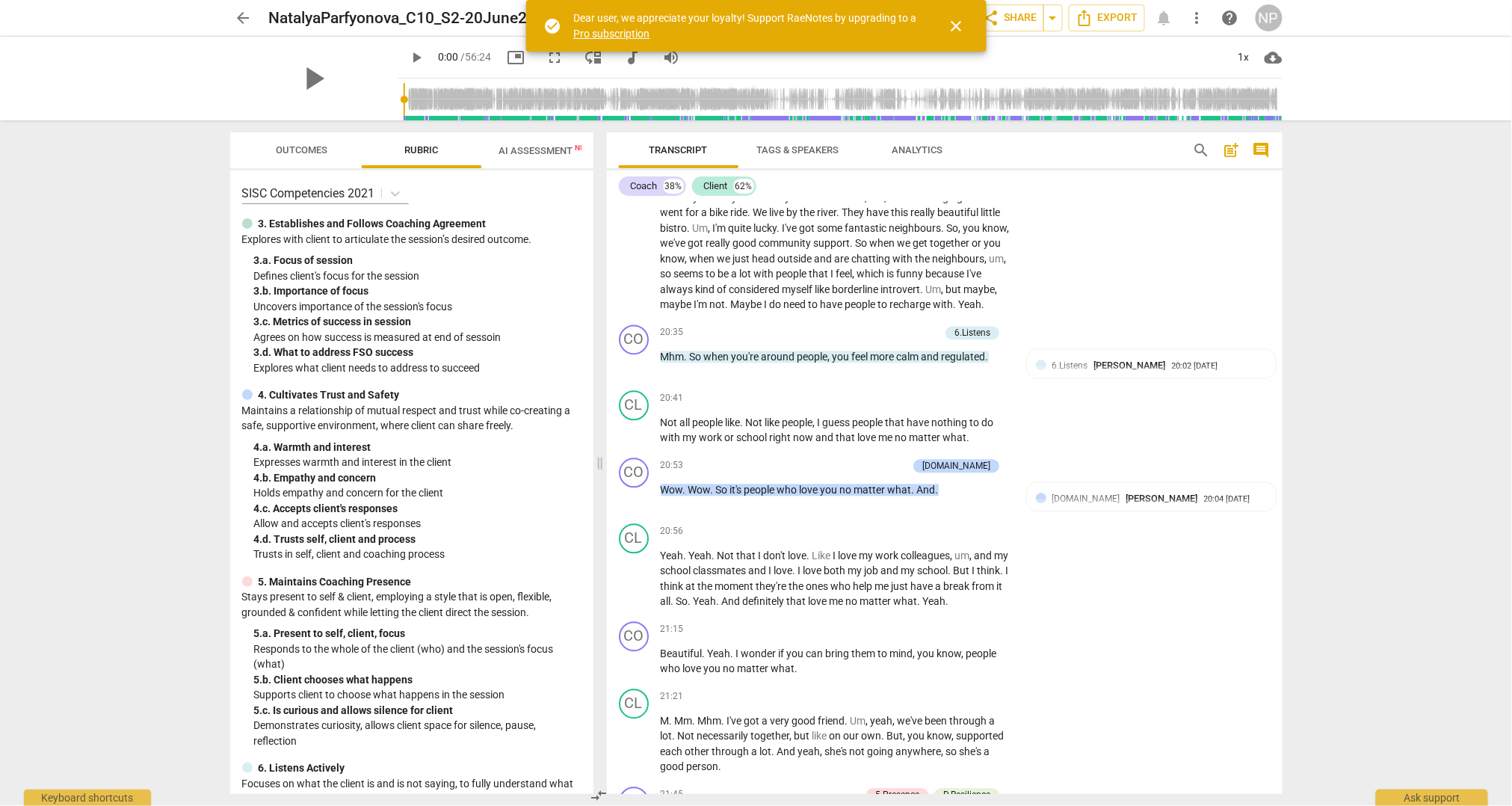
click at [1230, 150] on span "post_add" at bounding box center [1231, 150] width 18 height 18
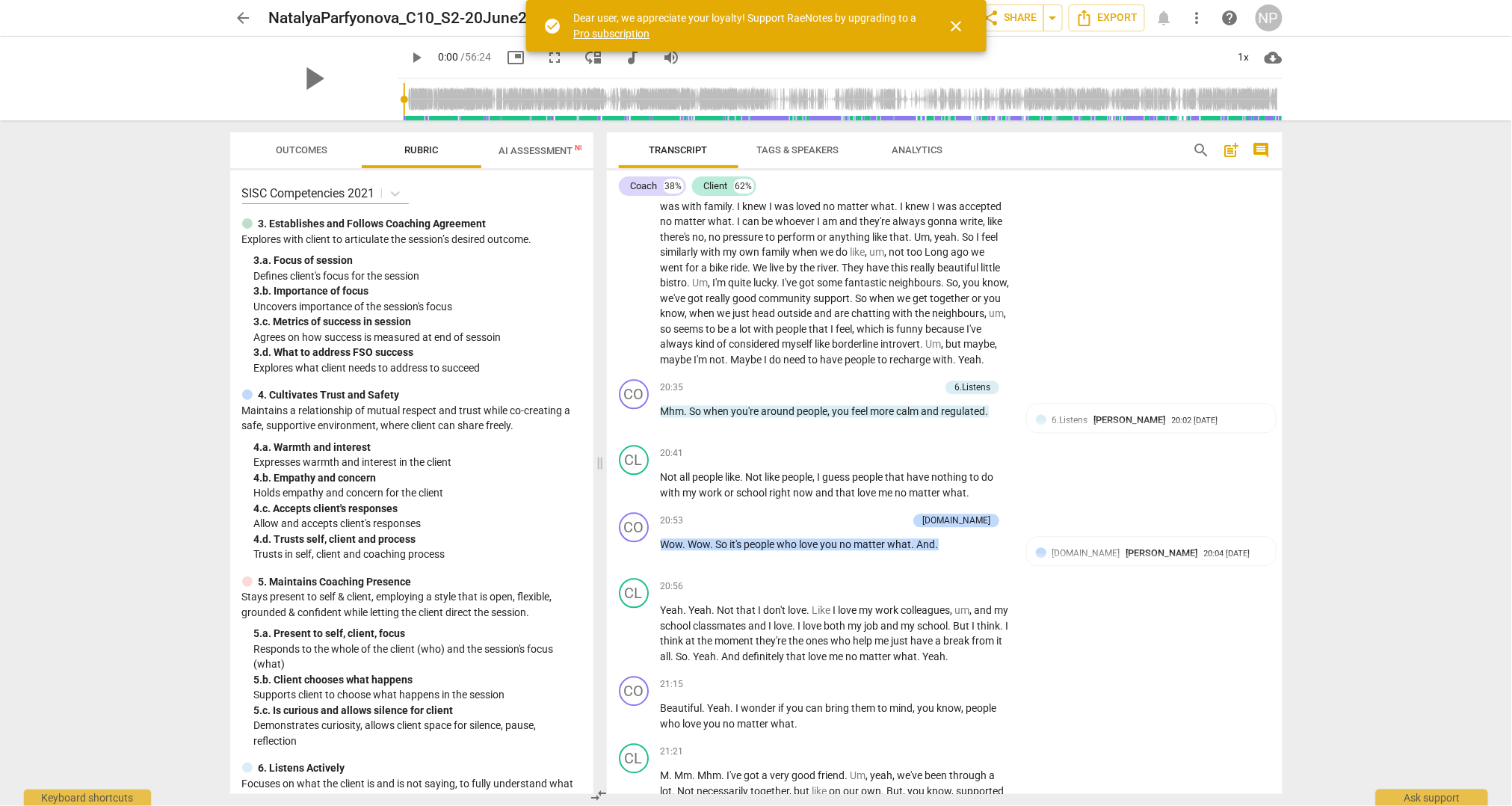
scroll to position [142, 0]
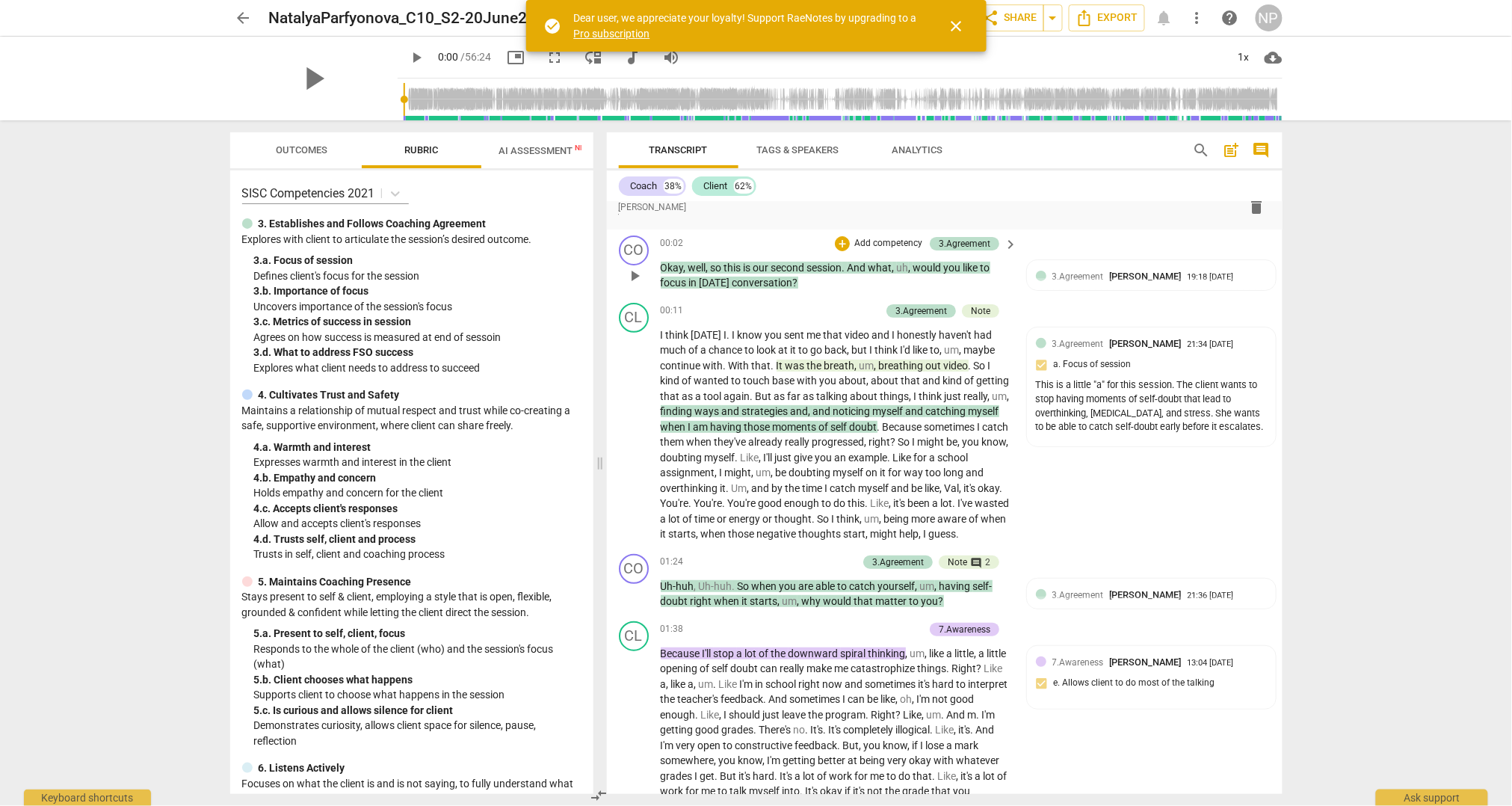
drag, startPoint x: 1277, startPoint y: 217, endPoint x: 1276, endPoint y: 230, distance: 13.0
click at [1276, 230] on div "format_bold format_list_bulleted [PERSON_NAME] delete Summary: format_bold form…" at bounding box center [944, 497] width 675 height 592
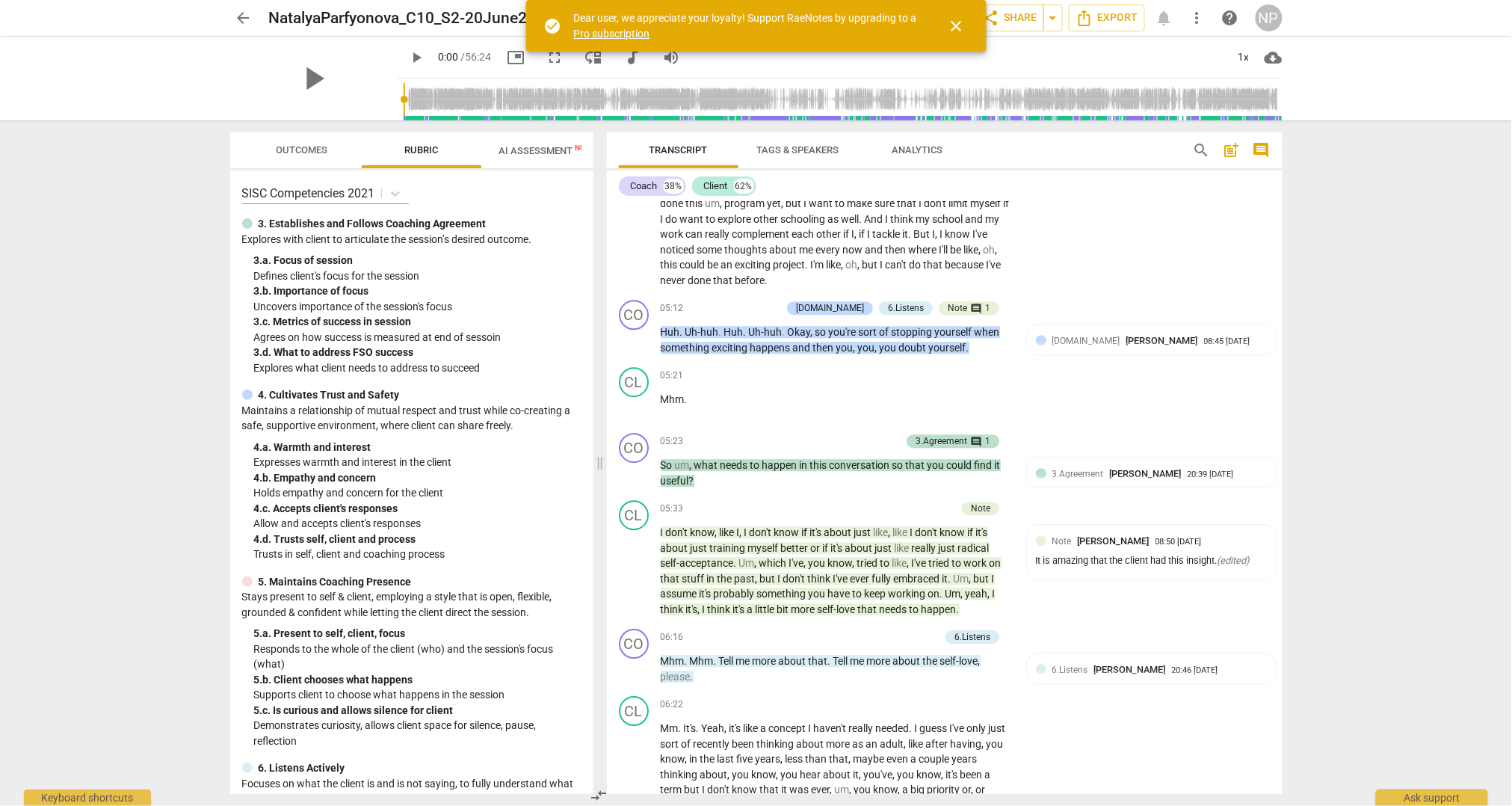
scroll to position [1415, 0]
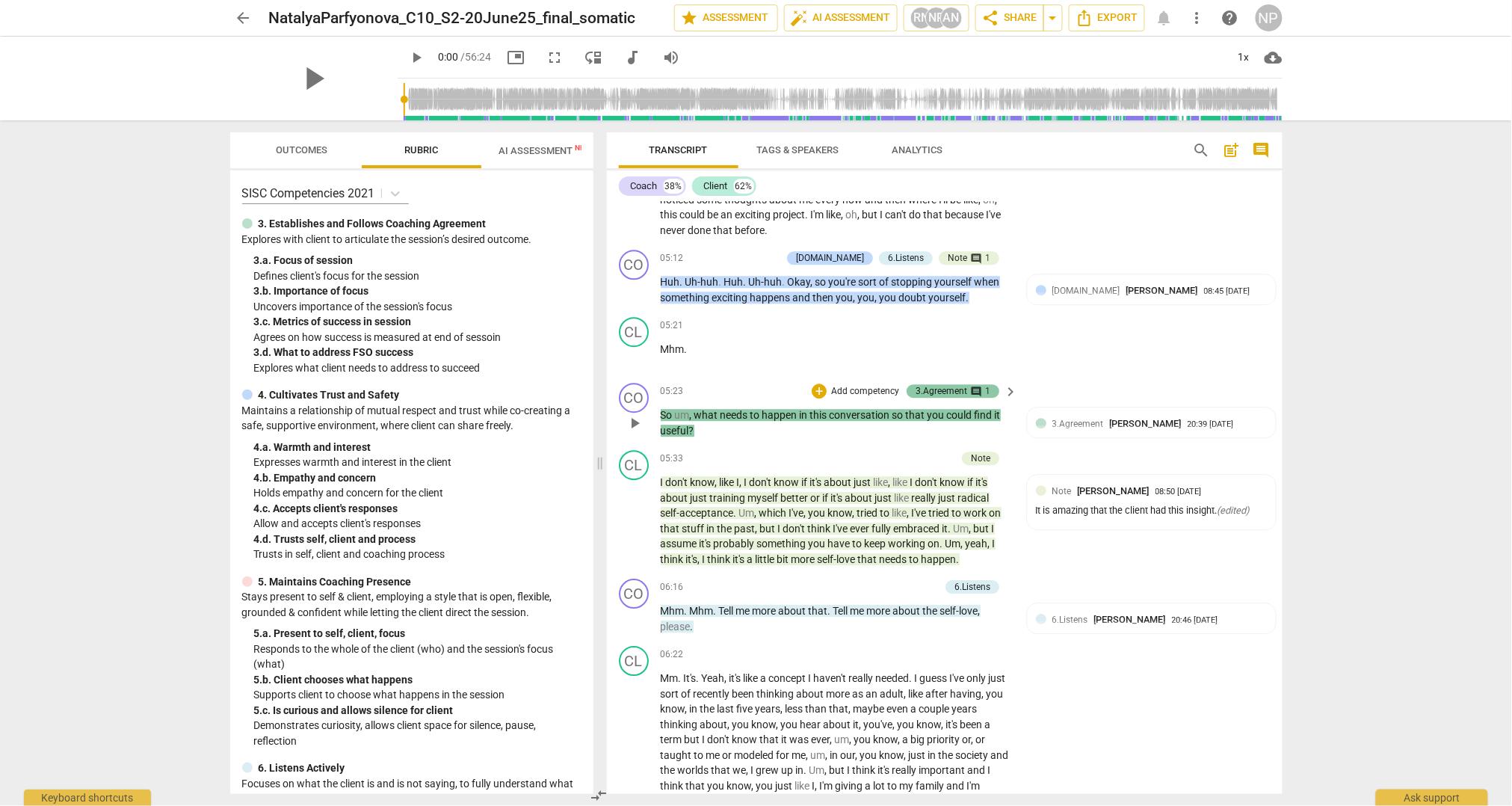
click at [970, 398] on span "comment" at bounding box center [976, 391] width 12 height 12
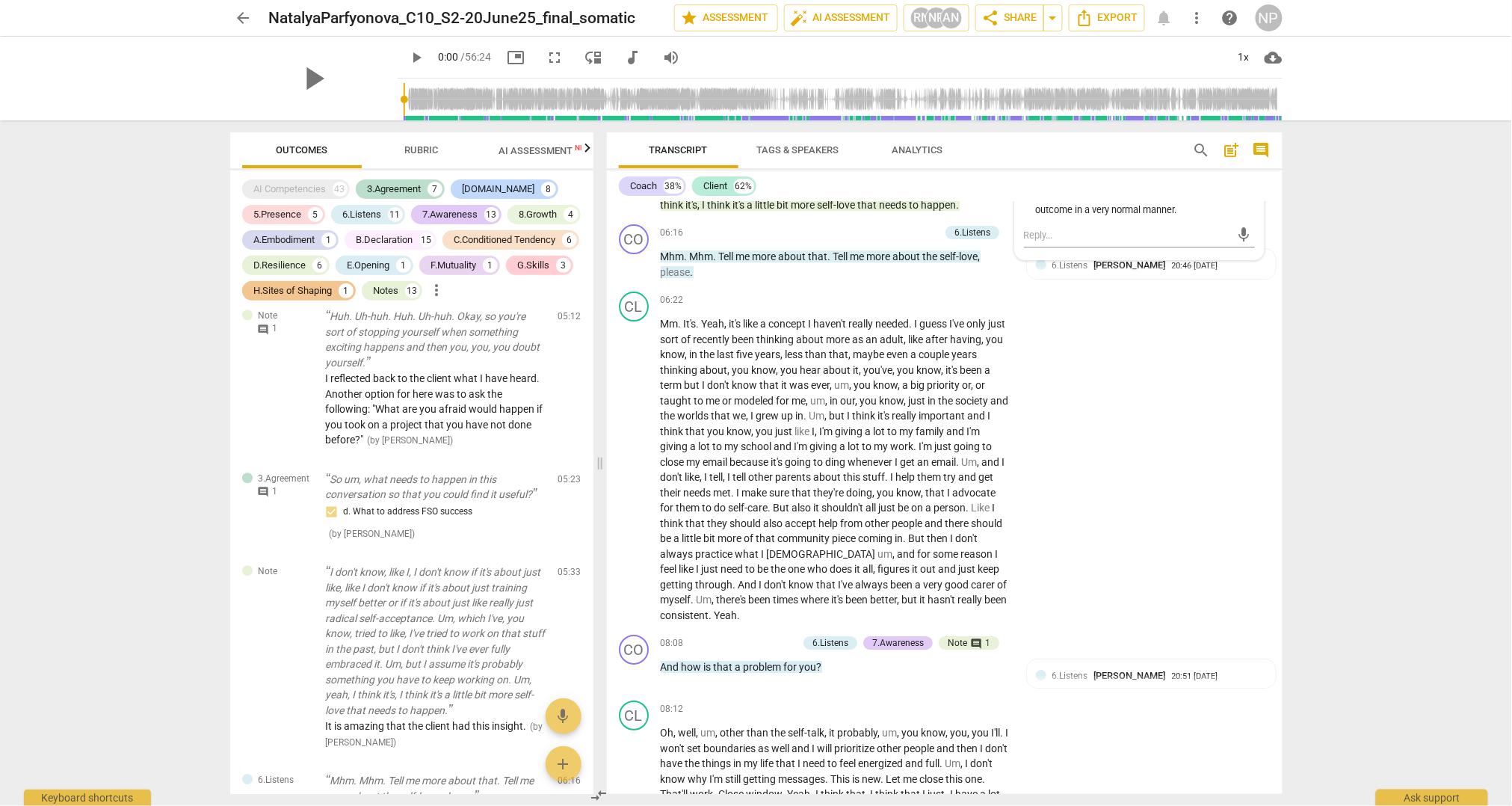
scroll to position [1844, 0]
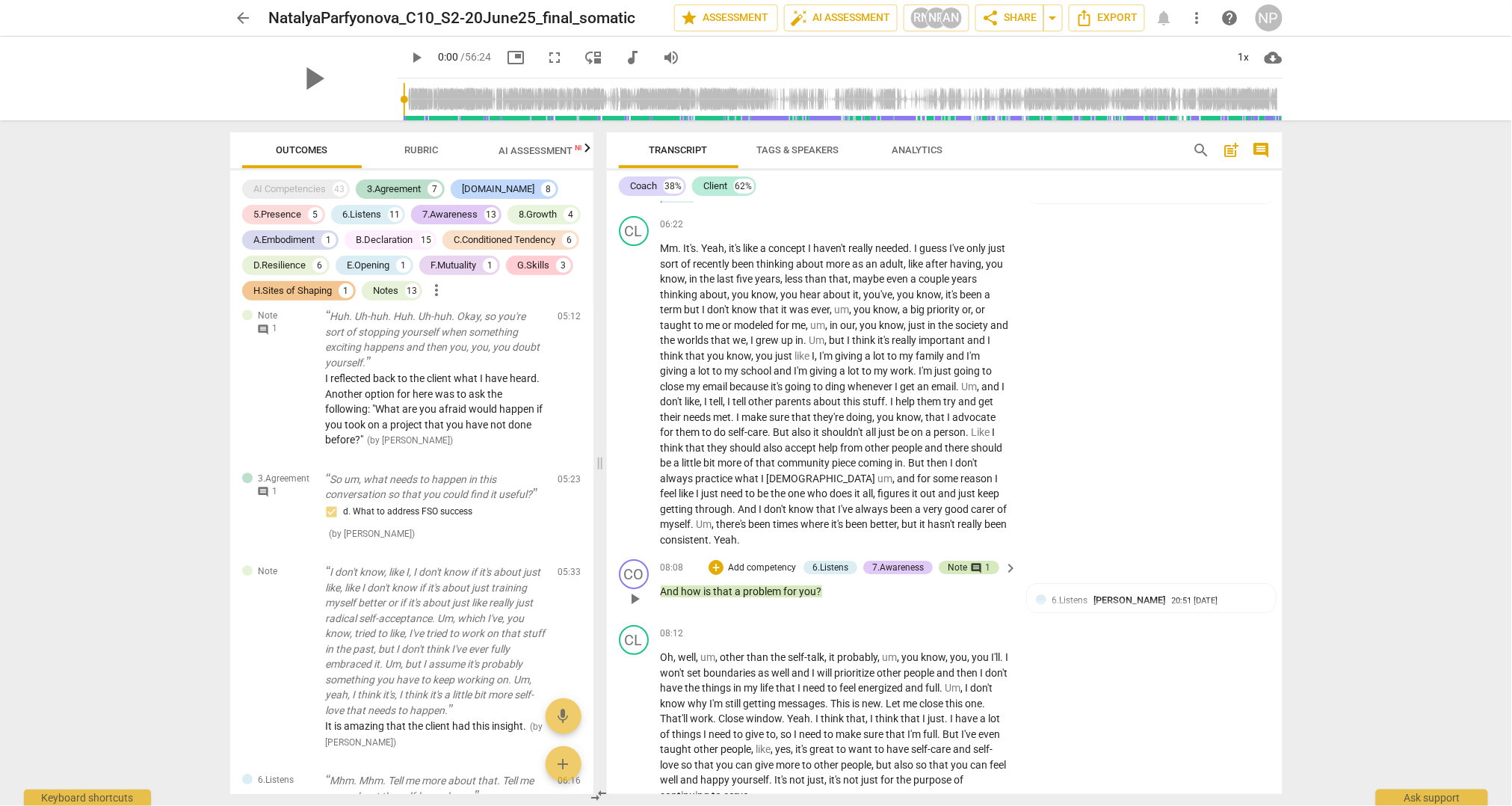
click at [977, 574] on span "comment" at bounding box center [976, 568] width 12 height 12
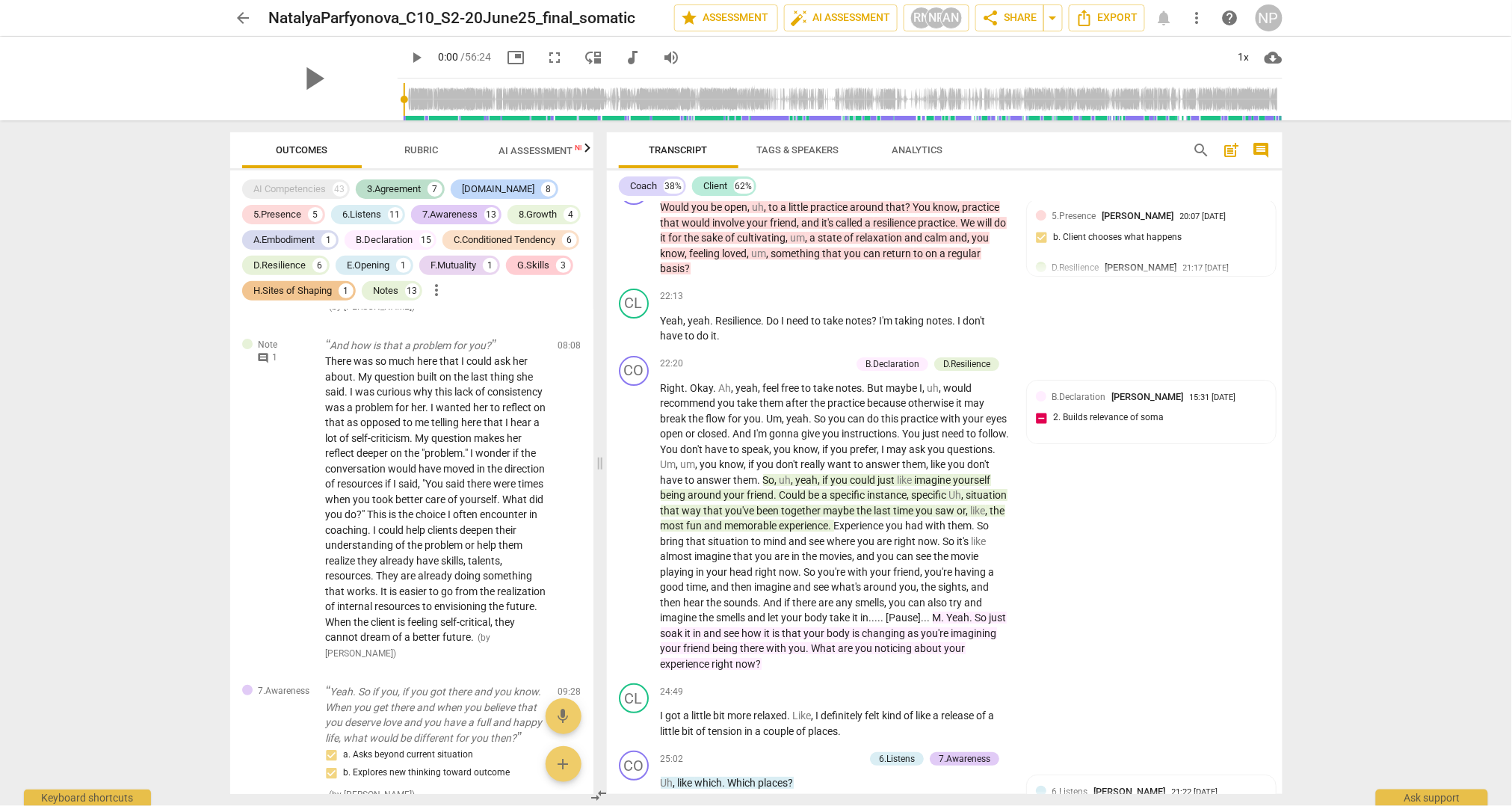
scroll to position [6163, 0]
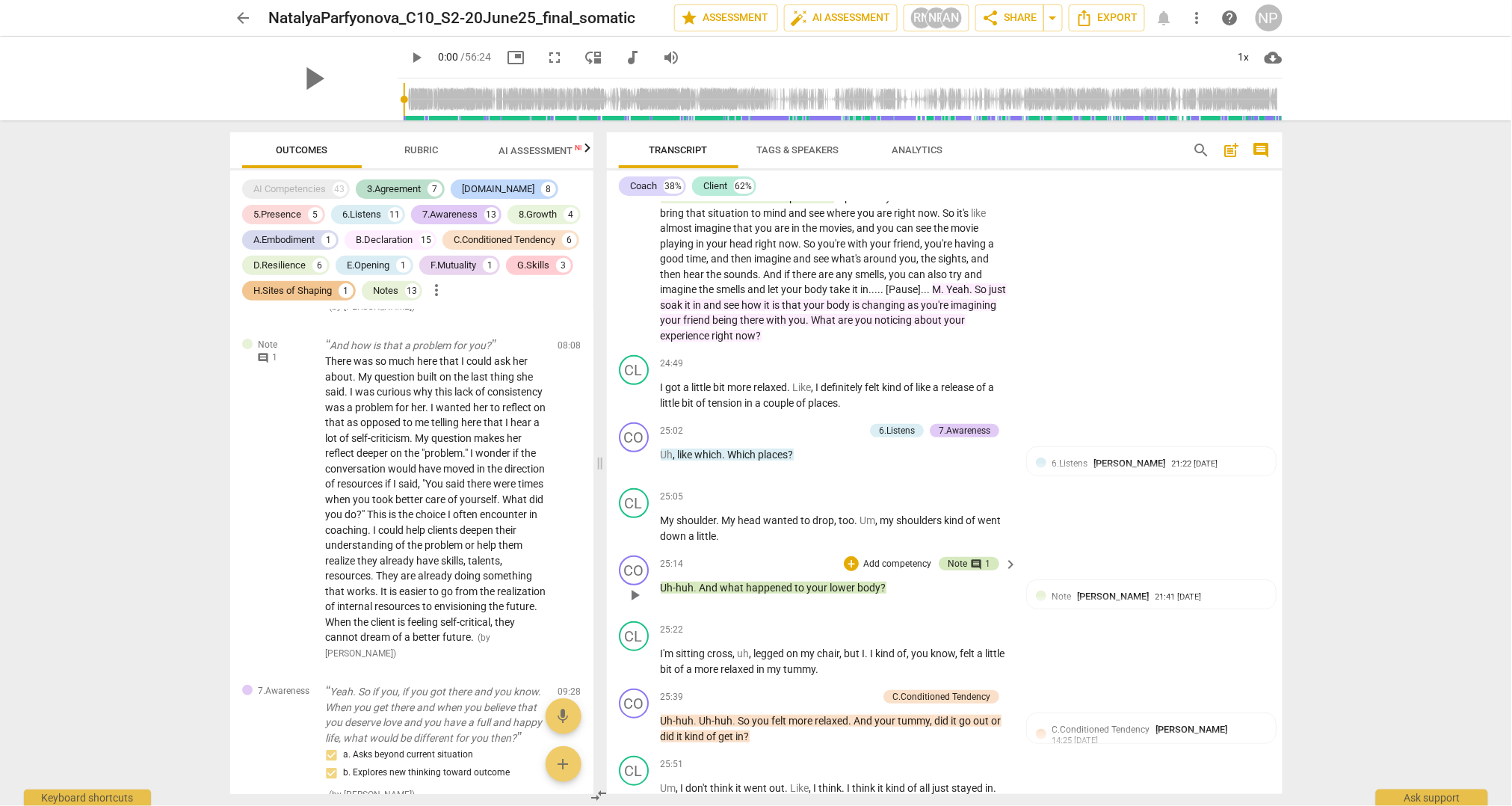
click at [979, 570] on div "comment 1" at bounding box center [978, 563] width 23 height 13
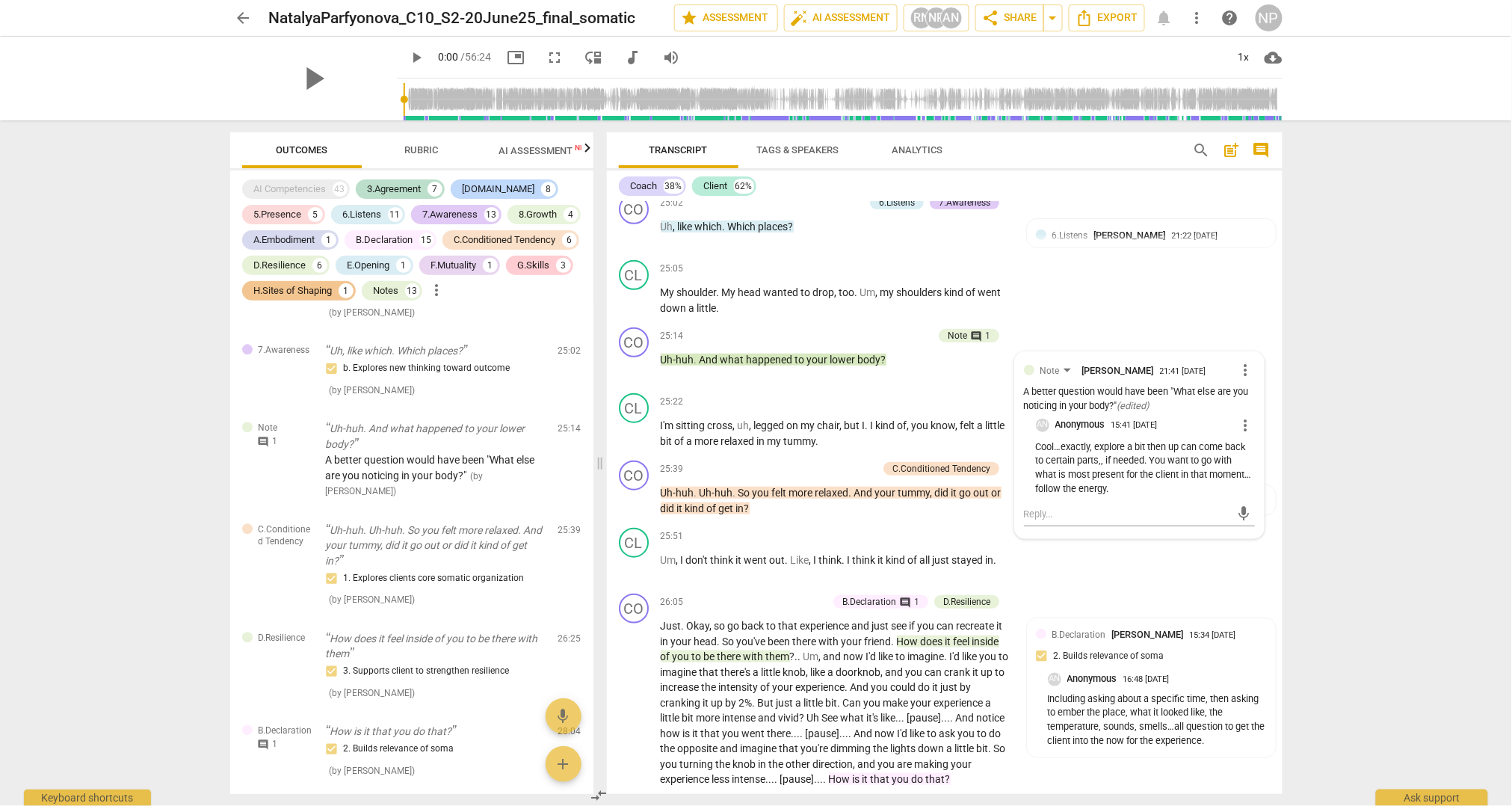
scroll to position [6517, 0]
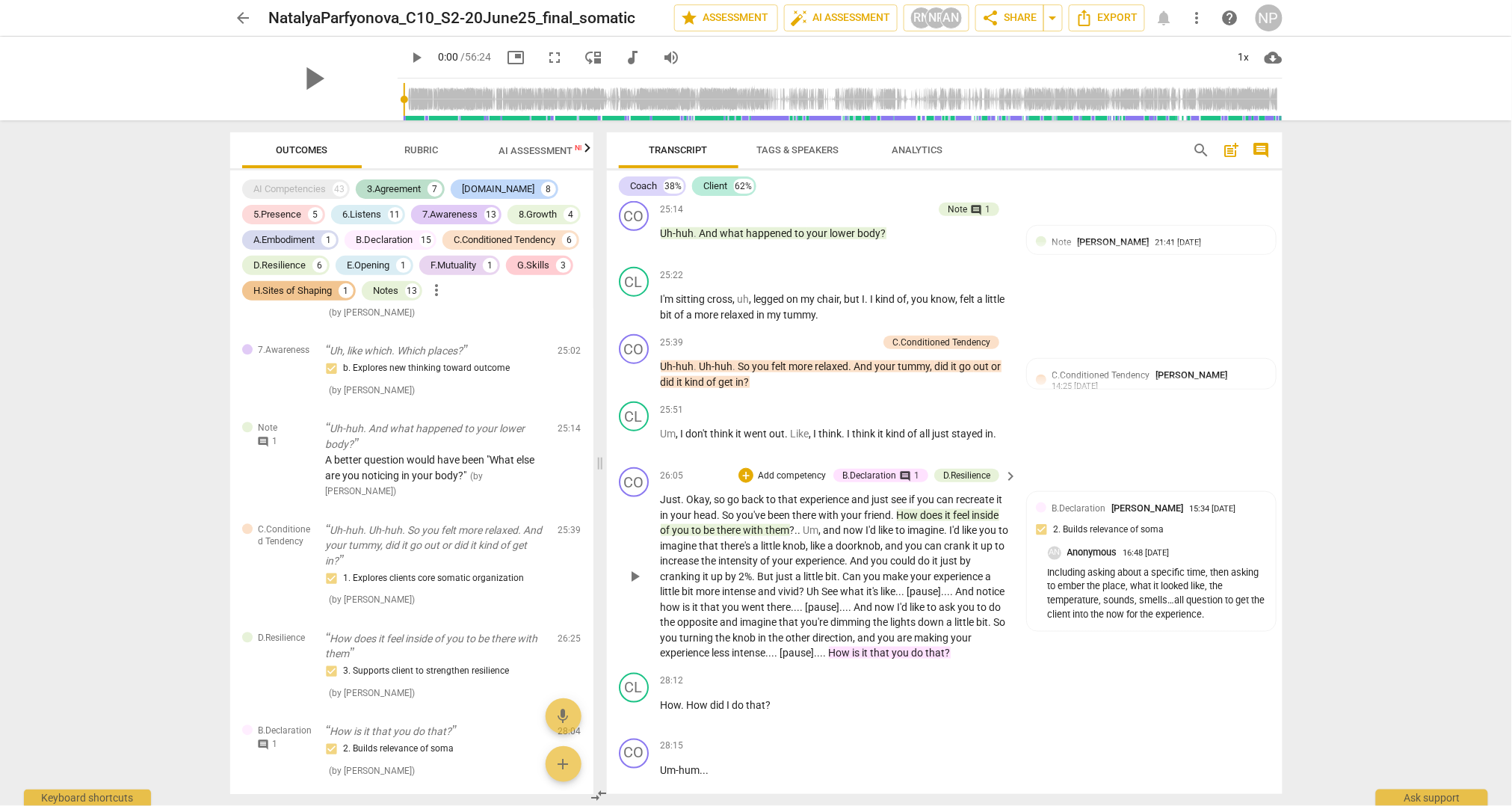
click at [899, 482] on span "comment" at bounding box center [905, 475] width 12 height 12
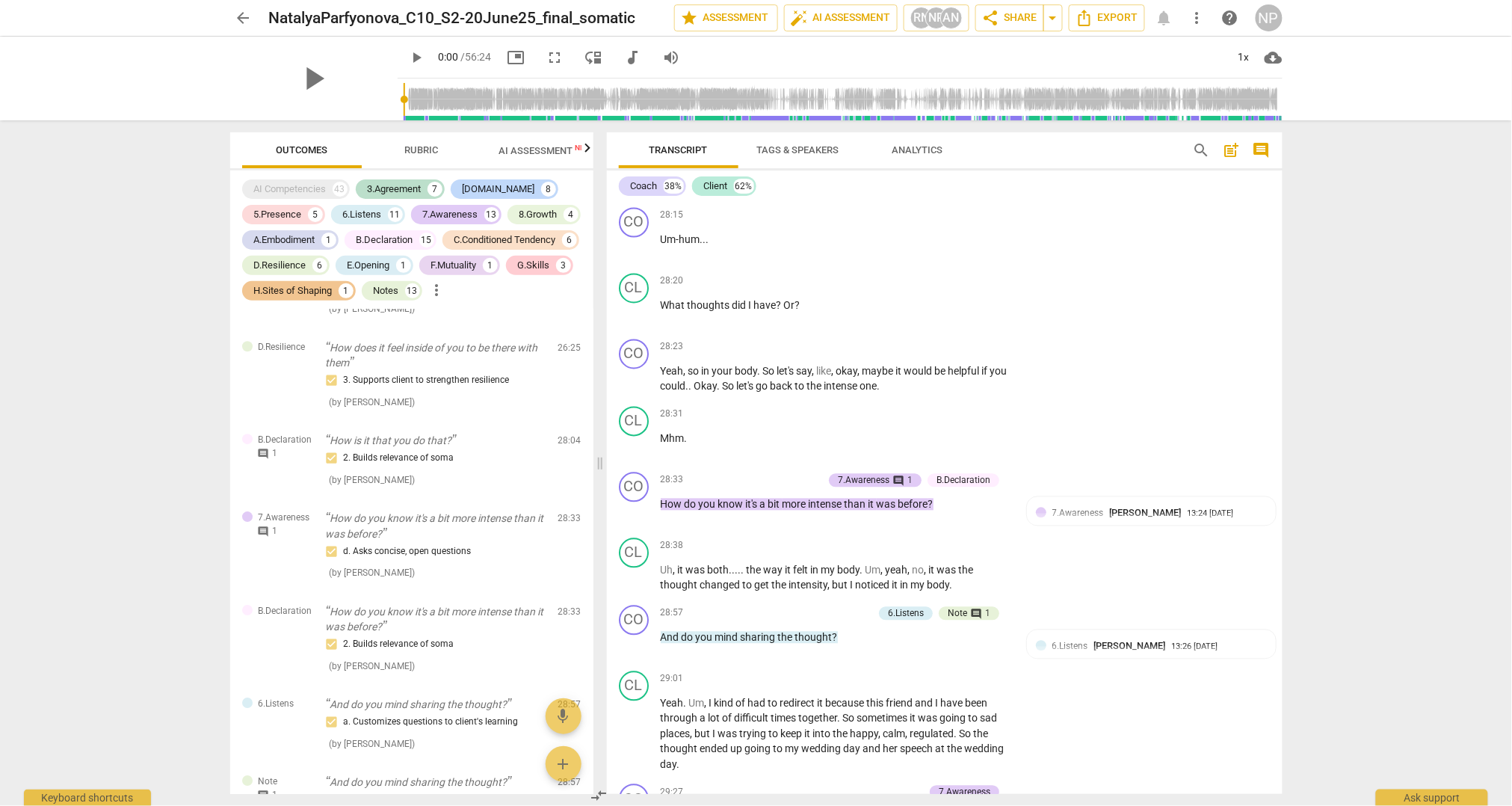
scroll to position [7225, 0]
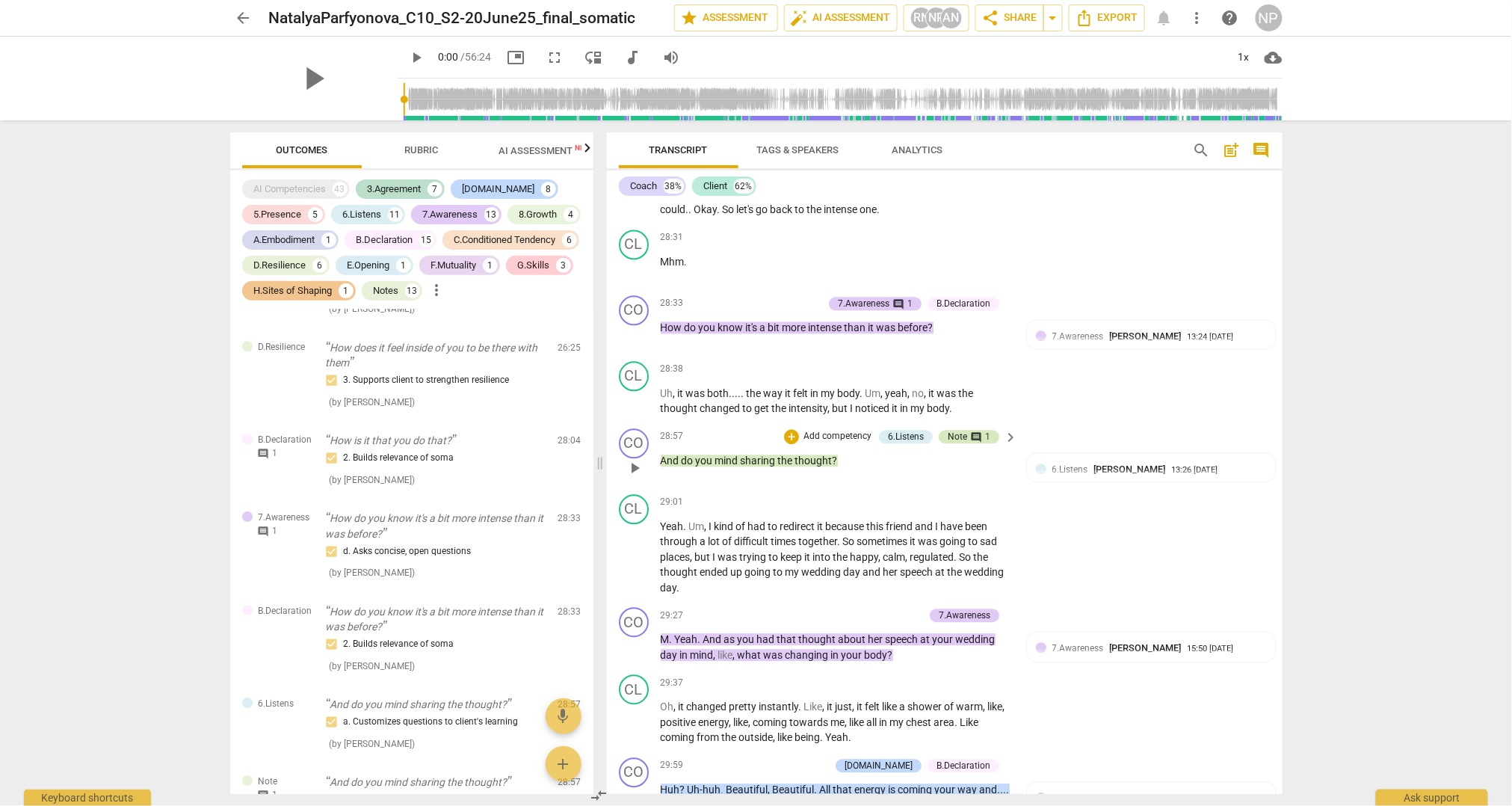
click at [960, 444] on div "Note" at bounding box center [957, 437] width 20 height 13
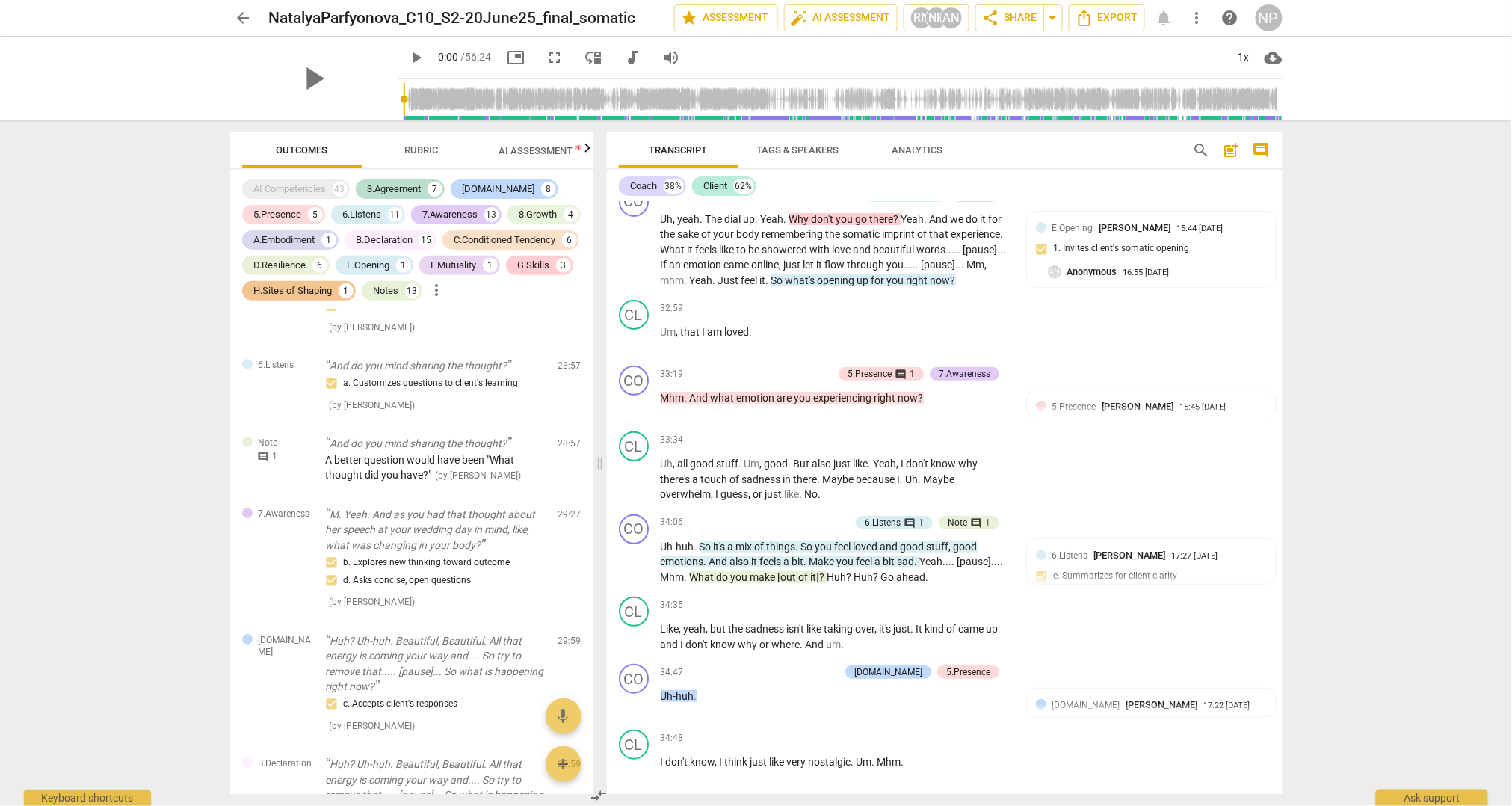
scroll to position [8210, 0]
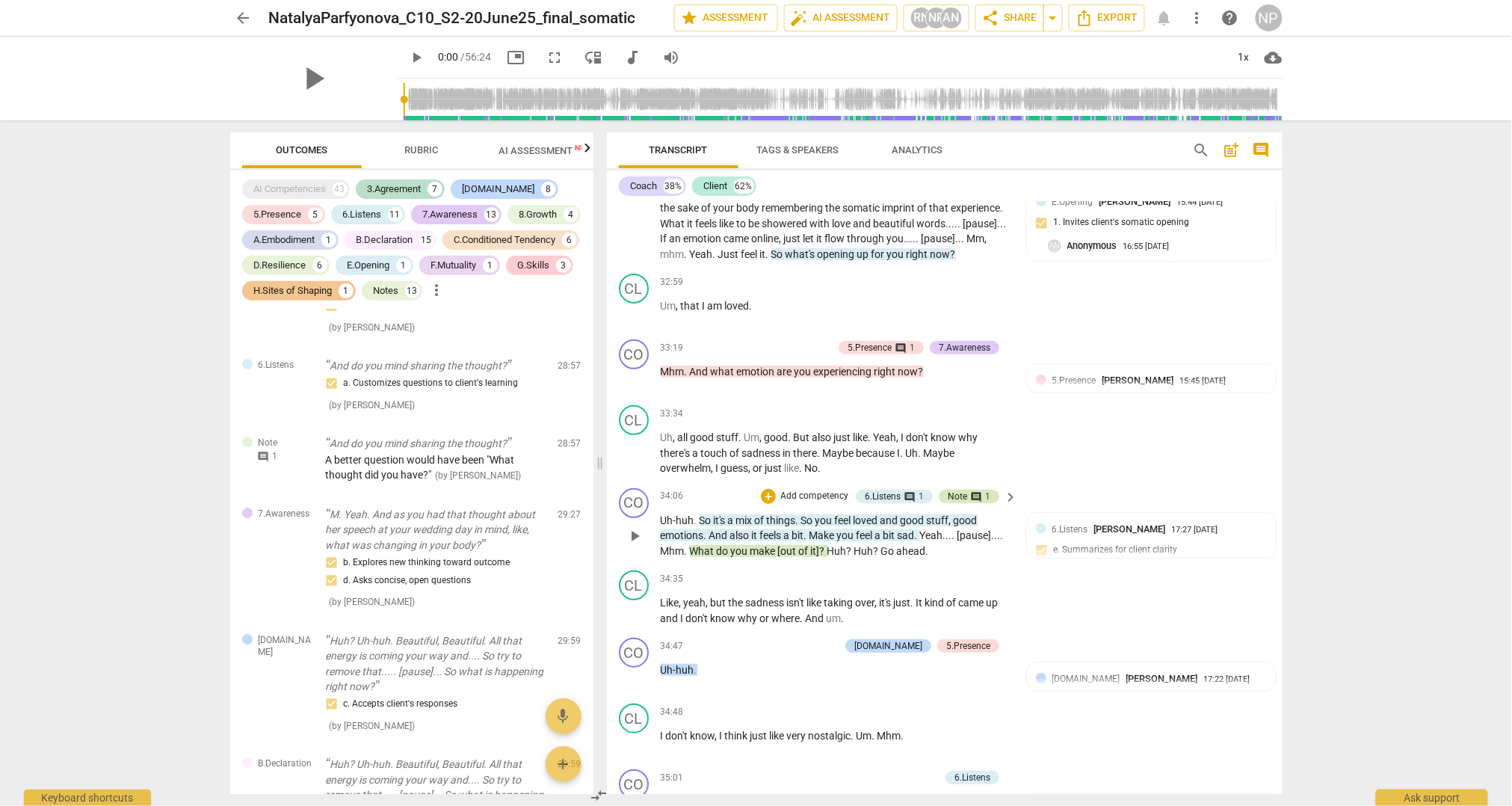
click at [977, 503] on span "comment" at bounding box center [976, 496] width 12 height 12
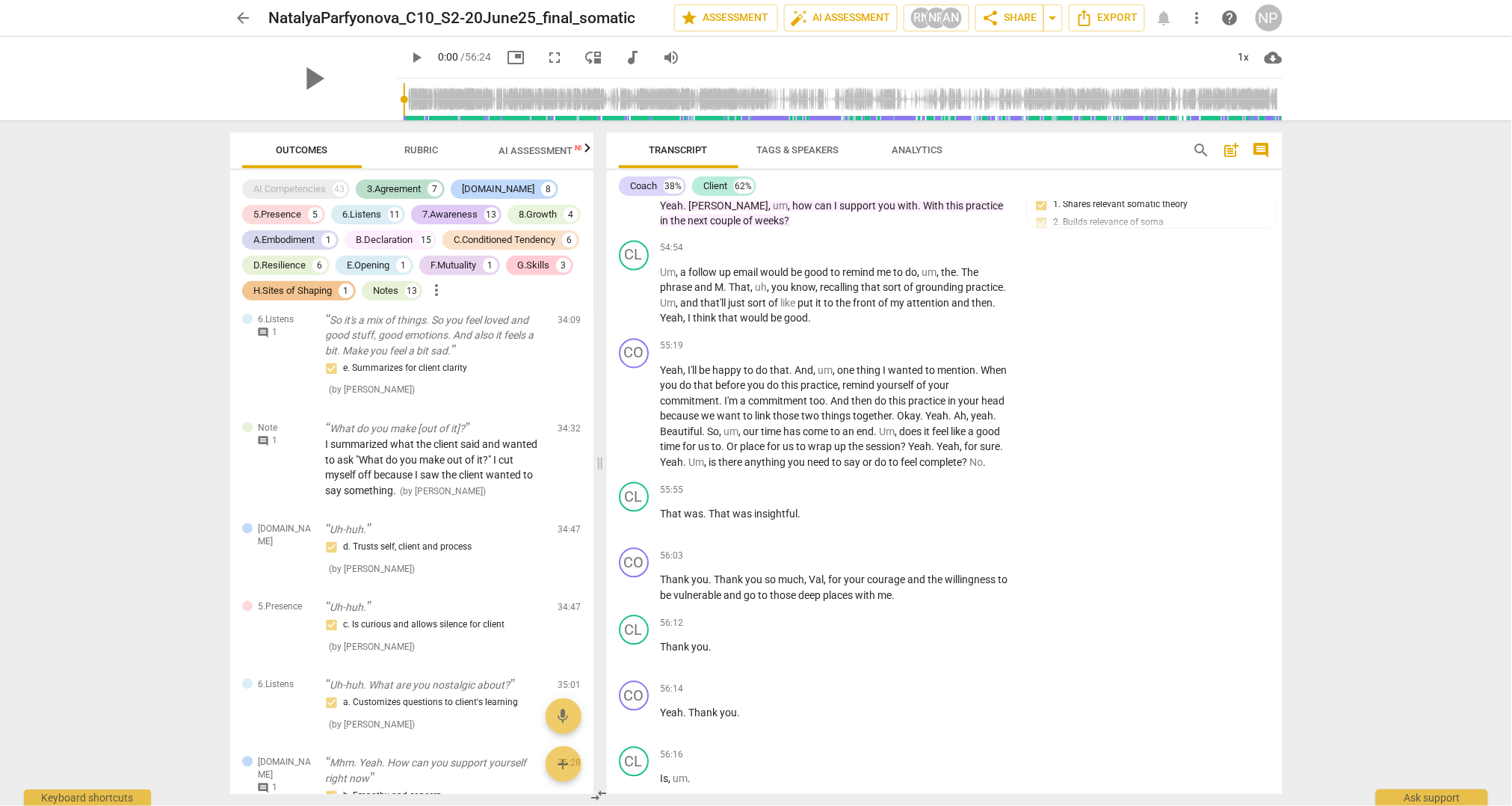
scroll to position [15081, 0]
drag, startPoint x: 1277, startPoint y: 767, endPoint x: 1283, endPoint y: 786, distance: 19.9
click at [1283, 786] on div "Transcript Tags & Speakers Analytics search post_add comment Coach 38% Client 6…" at bounding box center [947, 463] width 694 height 685
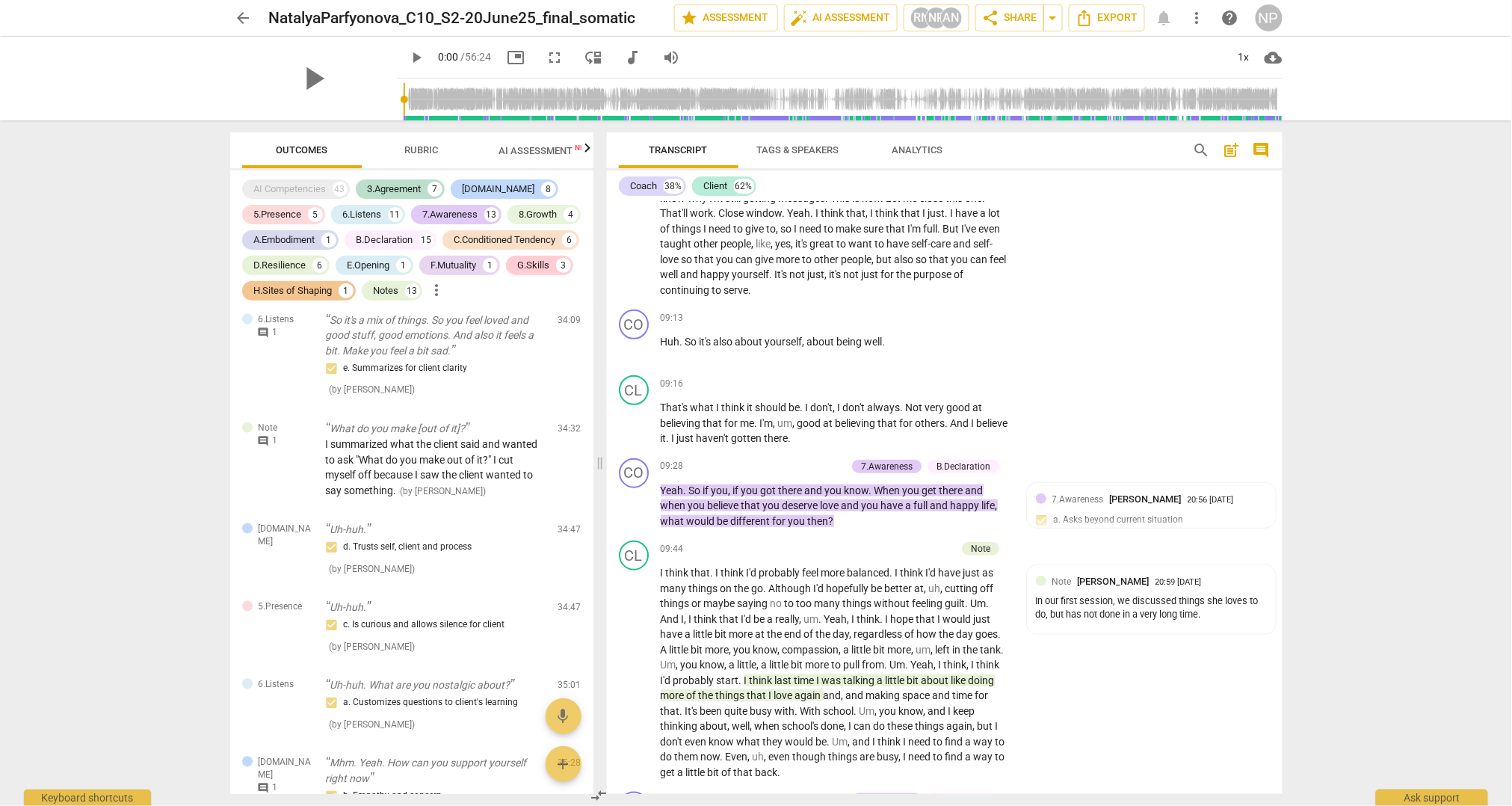
scroll to position [0, 0]
